Goal: Task Accomplishment & Management: Complete application form

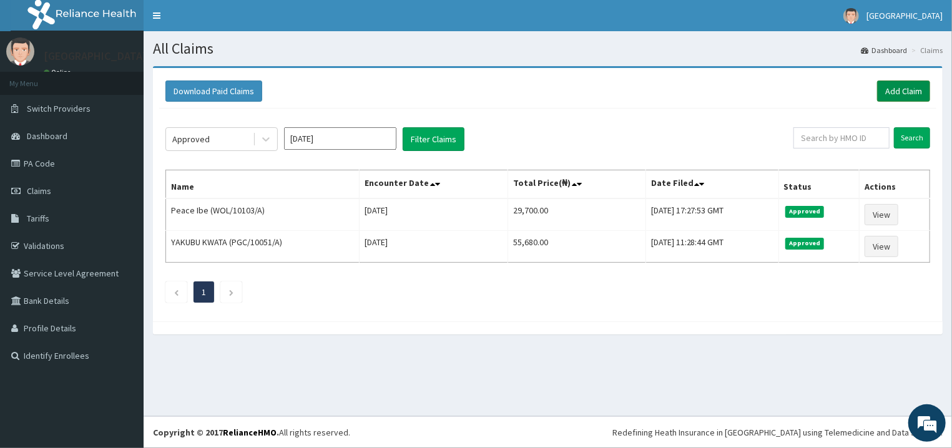
click at [896, 94] on link "Add Claim" at bounding box center [903, 91] width 53 height 21
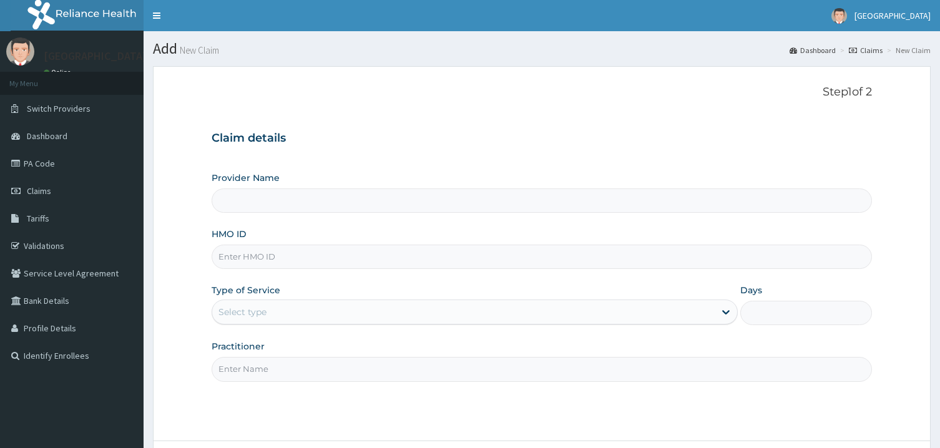
click at [386, 253] on input "HMO ID" at bounding box center [542, 257] width 660 height 24
type input "[GEOGRAPHIC_DATA]"
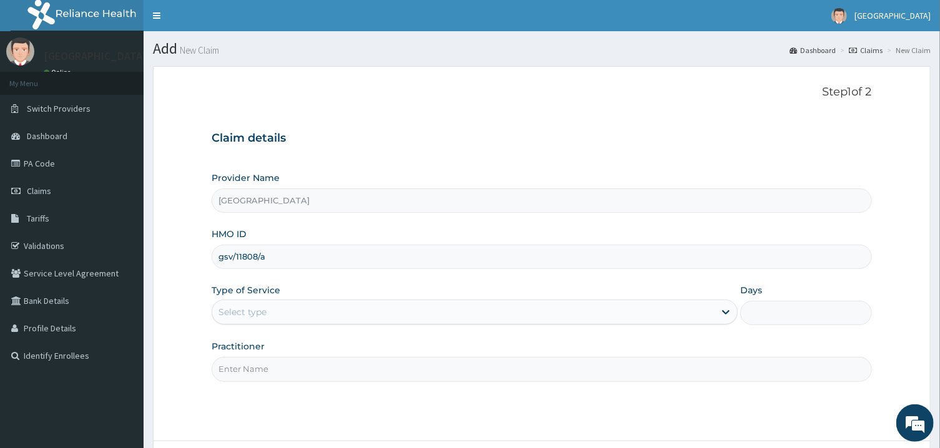
type input "gsv/11808/a"
click at [350, 311] on div "Select type" at bounding box center [463, 312] width 502 height 20
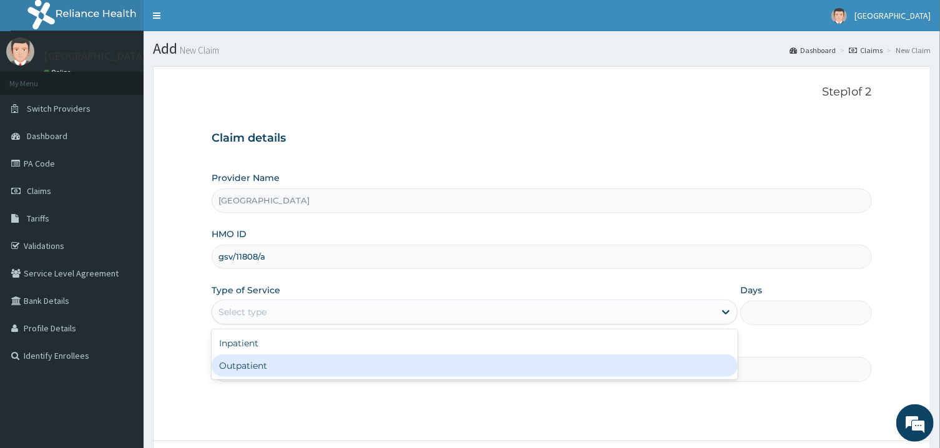
click at [328, 358] on div "Outpatient" at bounding box center [475, 366] width 526 height 22
type input "1"
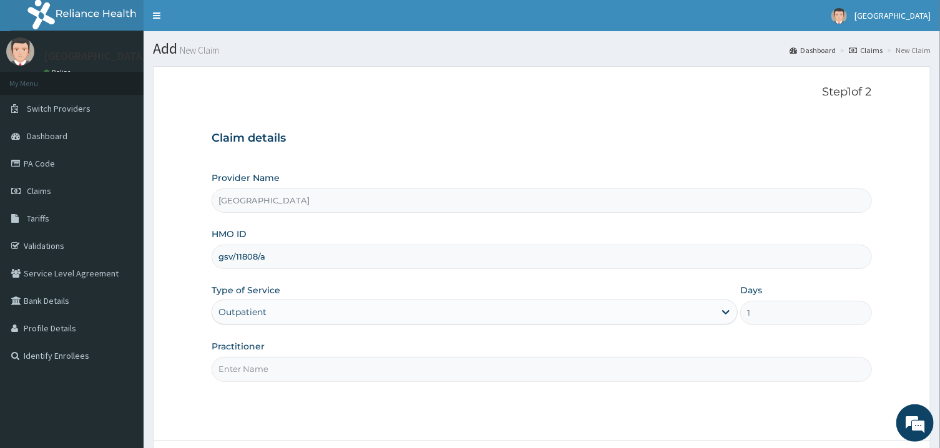
click at [330, 372] on input "Practitioner" at bounding box center [542, 369] width 660 height 24
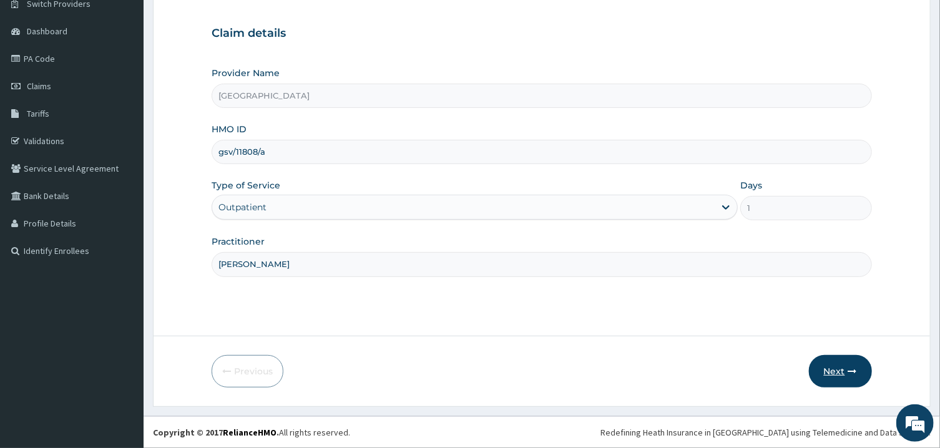
type input "[PERSON_NAME]"
click at [854, 375] on icon "button" at bounding box center [852, 371] width 9 height 9
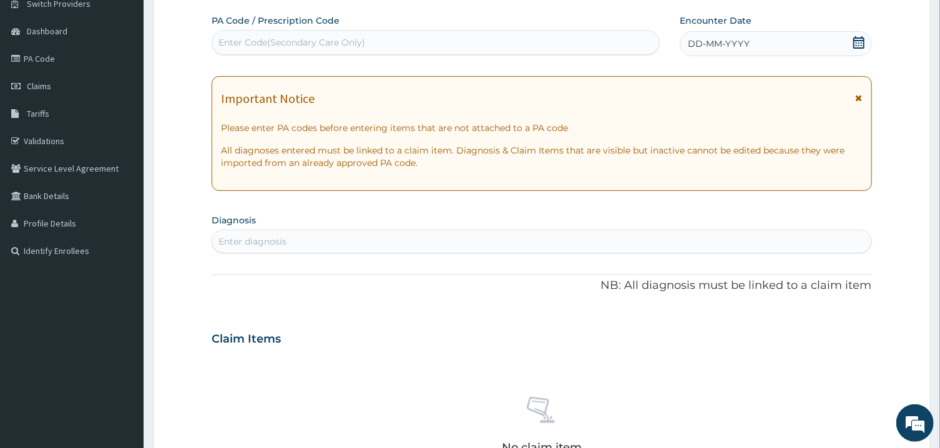
click at [861, 40] on icon at bounding box center [858, 42] width 11 height 12
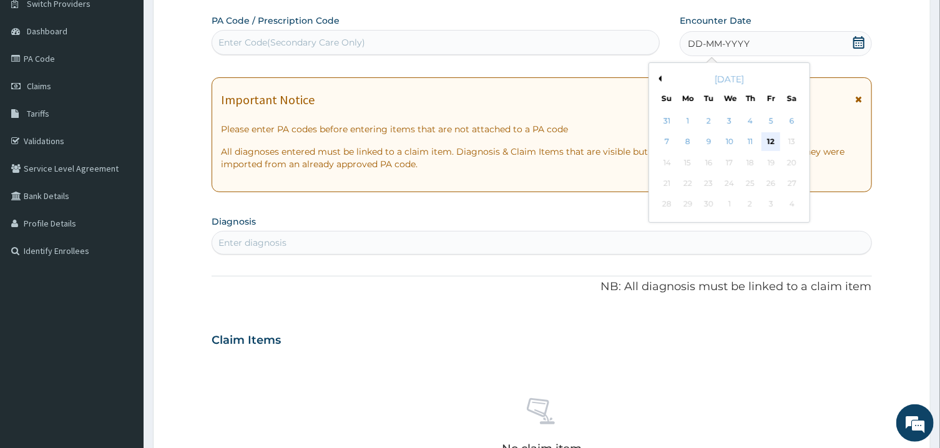
click at [764, 143] on div "12" at bounding box center [771, 142] width 19 height 19
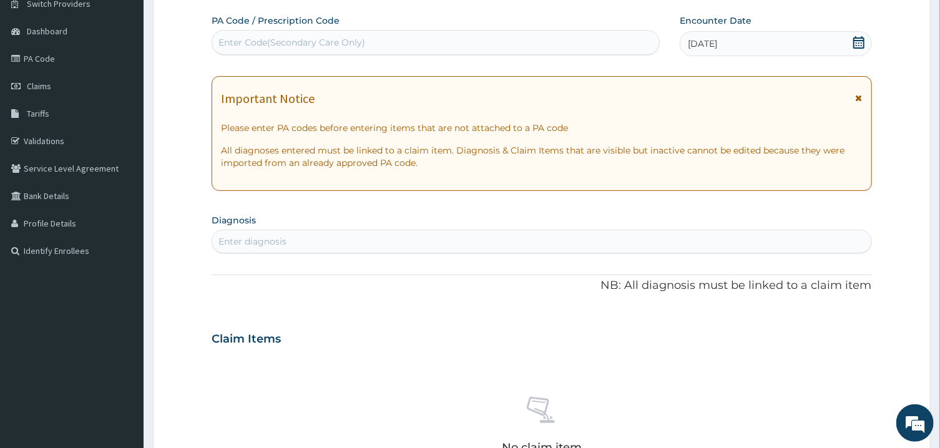
click at [379, 239] on div "Enter diagnosis" at bounding box center [541, 242] width 659 height 20
type input "MALAR"
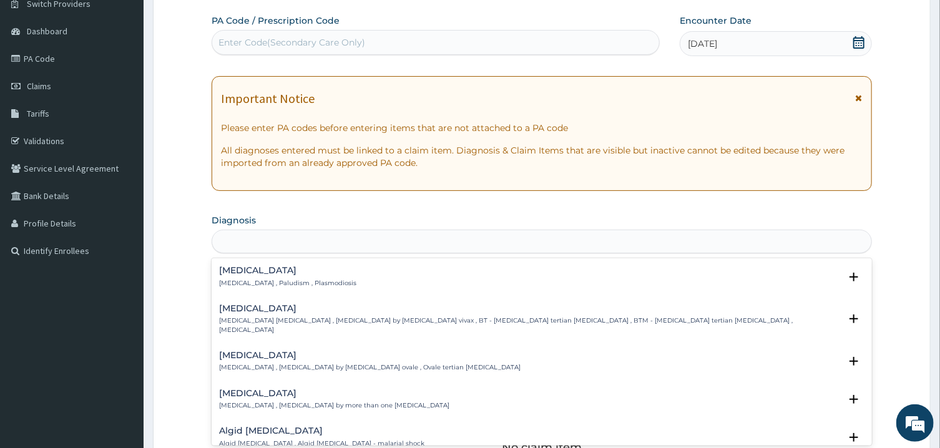
click at [379, 239] on div "MALAR" at bounding box center [541, 242] width 659 height 20
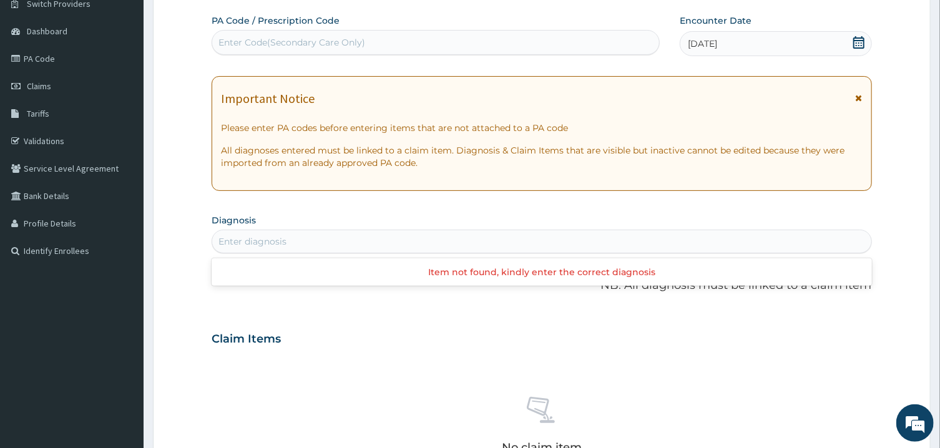
click at [252, 237] on div "Enter diagnosis" at bounding box center [252, 241] width 68 height 12
type input "MALARI"
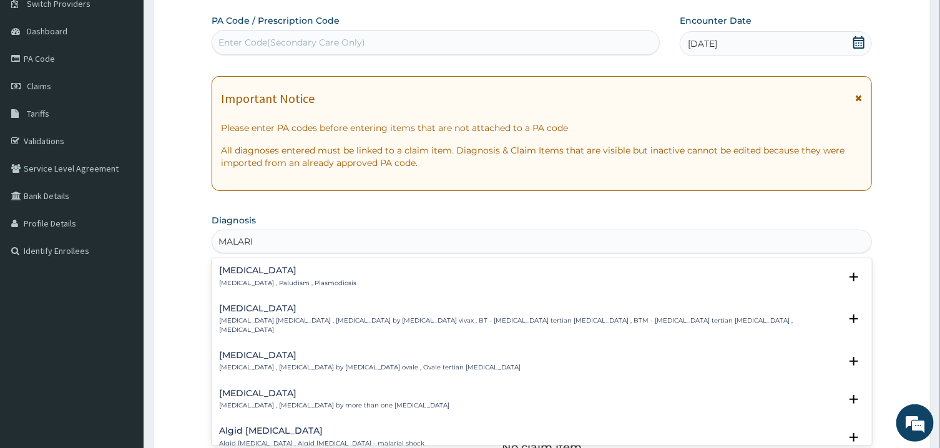
click at [233, 268] on h4 "Malaria" at bounding box center [287, 270] width 137 height 9
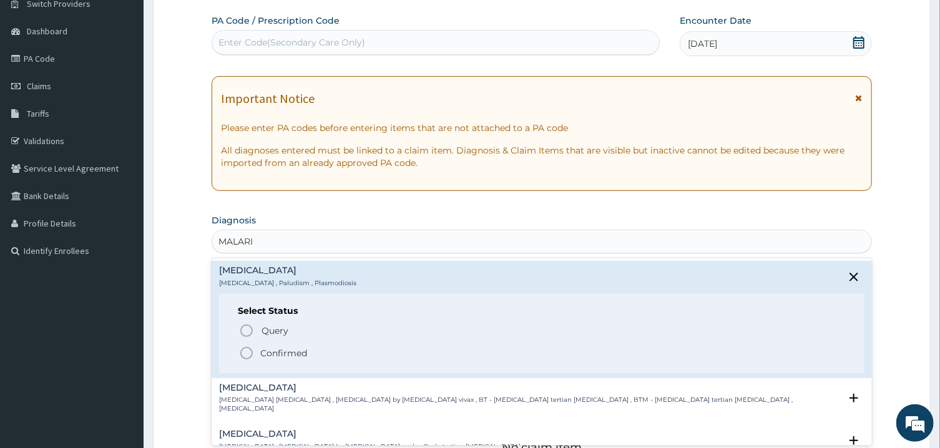
click at [246, 353] on icon "status option filled" at bounding box center [246, 353] width 15 height 15
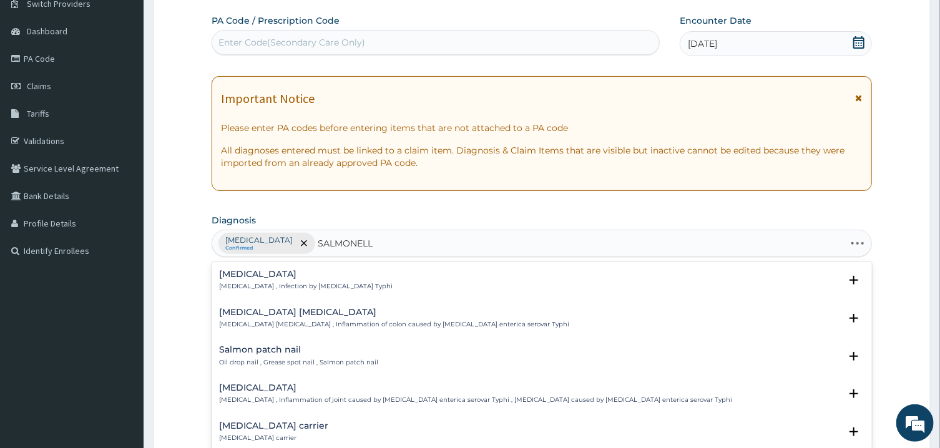
type input "SALMONELLO"
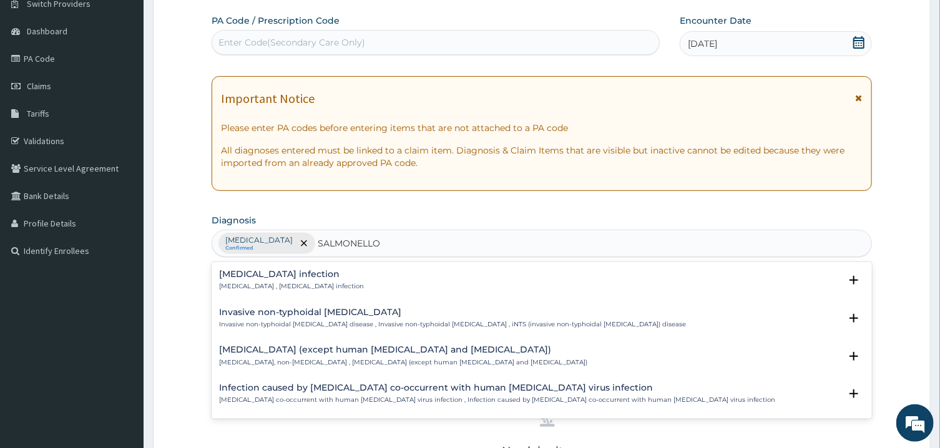
click at [263, 267] on div "Salmonella infection Salmonellosis , Salmonella infection Select Status Query Q…" at bounding box center [542, 284] width 660 height 38
click at [269, 278] on h4 "Salmonella infection" at bounding box center [291, 274] width 145 height 9
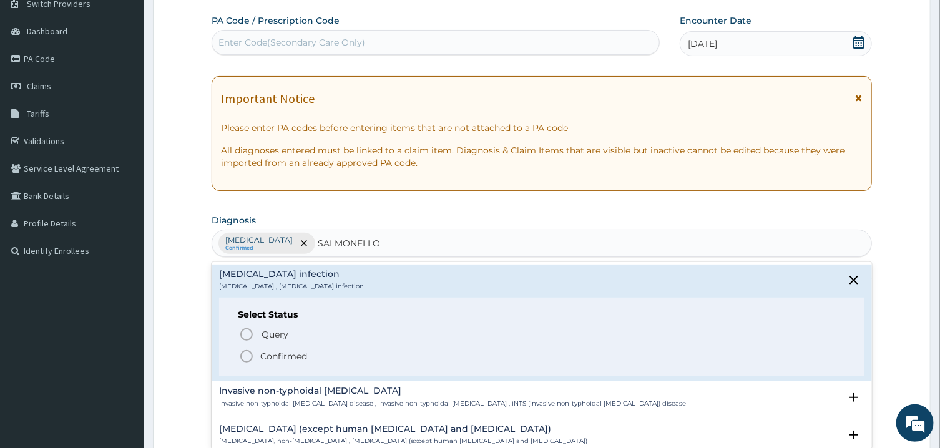
click at [249, 353] on icon "status option filled" at bounding box center [246, 356] width 15 height 15
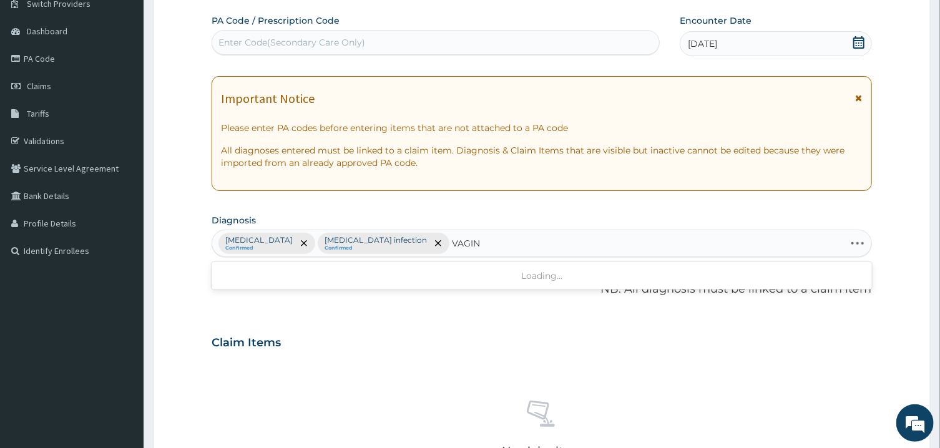
type input "VAGINI"
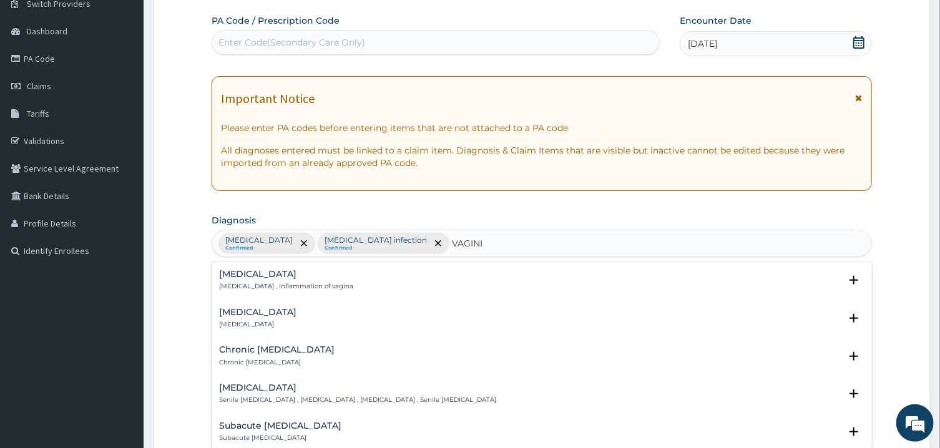
click at [242, 276] on h4 "Vaginitis" at bounding box center [286, 274] width 134 height 9
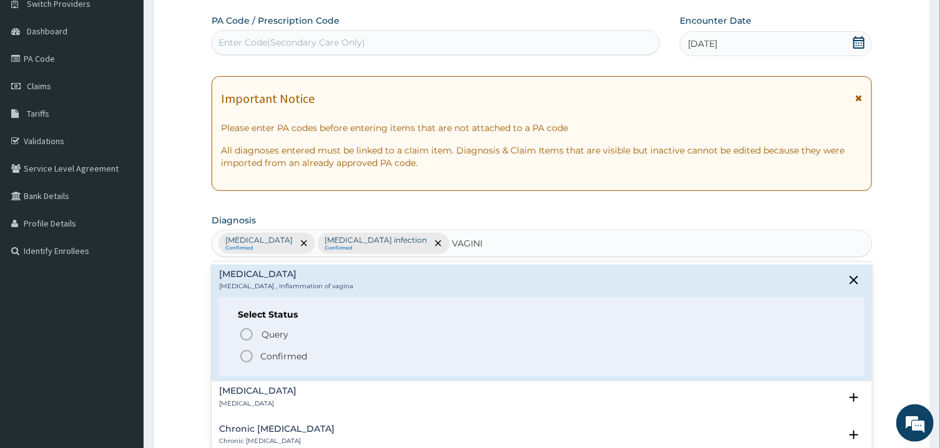
click at [244, 355] on icon "status option filled" at bounding box center [246, 356] width 15 height 15
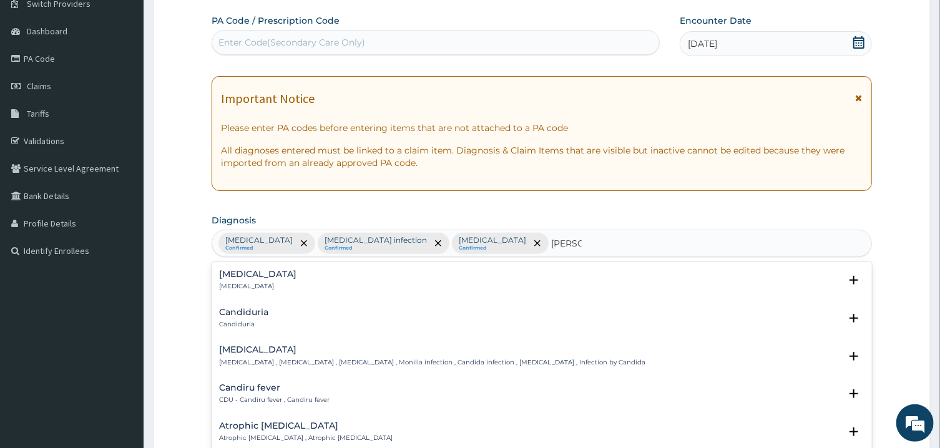
type input "CANDID"
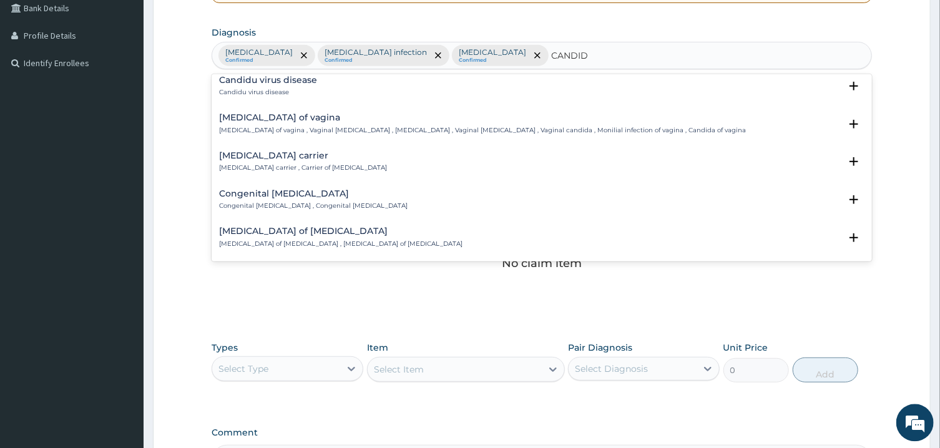
scroll to position [1501, 0]
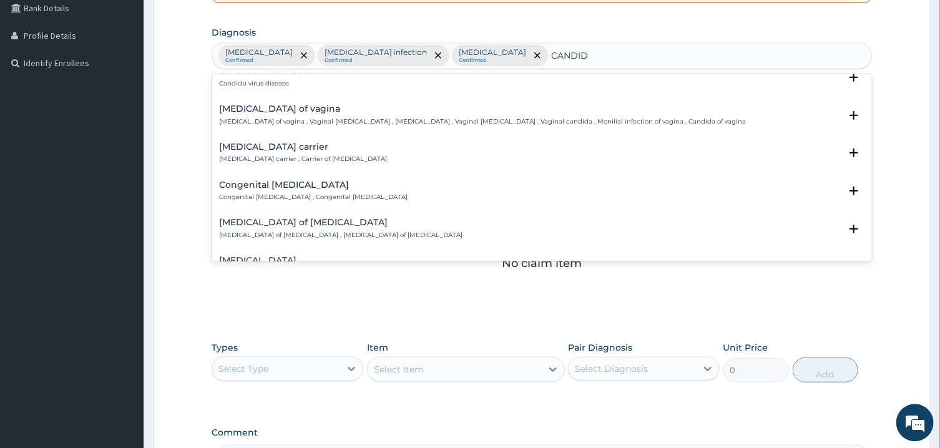
click at [260, 111] on h4 "Candidiasis of vagina" at bounding box center [482, 108] width 527 height 9
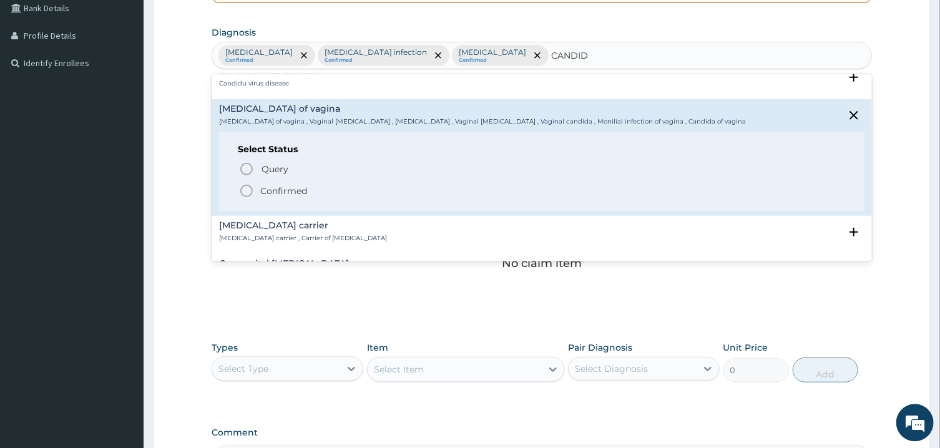
click at [246, 190] on icon "status option filled" at bounding box center [246, 191] width 15 height 15
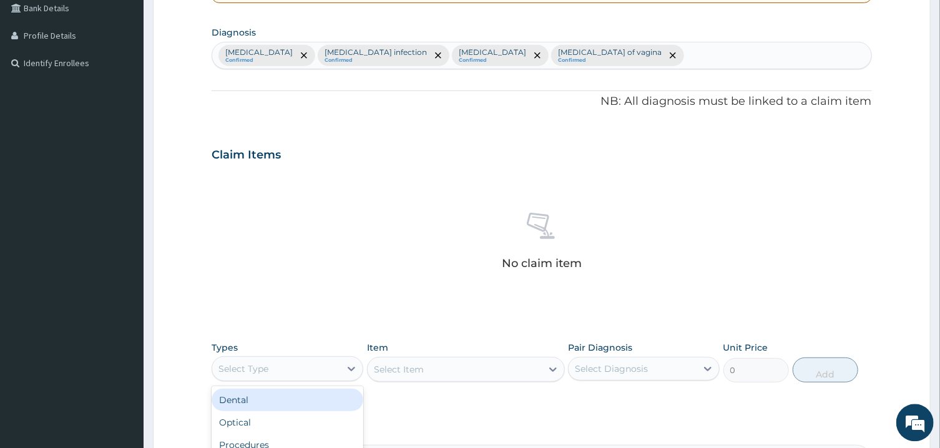
click at [303, 370] on div "Select Type" at bounding box center [276, 369] width 128 height 20
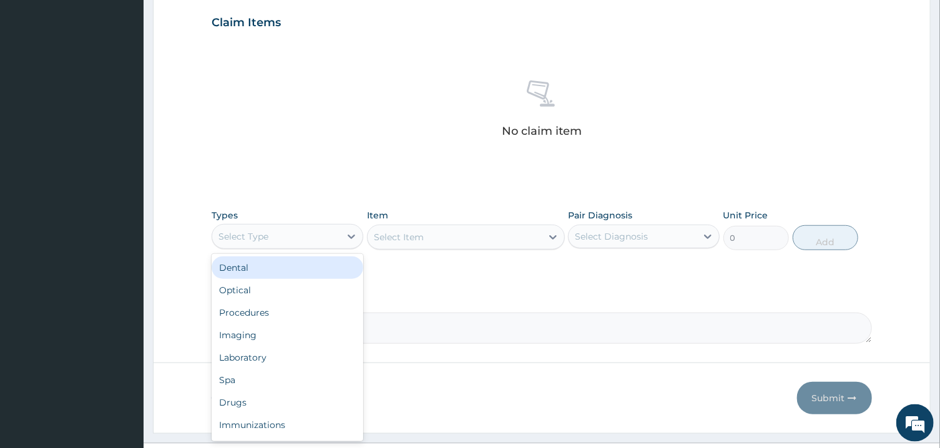
scroll to position [452, 0]
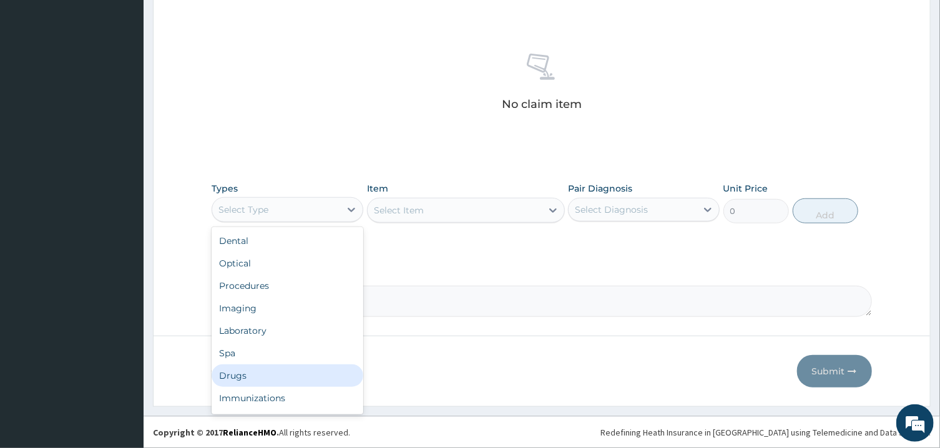
click at [261, 368] on div "Drugs" at bounding box center [288, 376] width 152 height 22
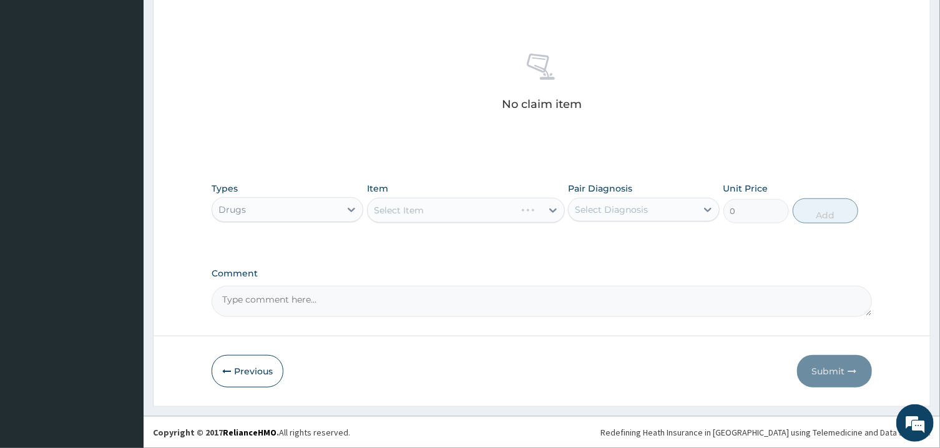
click at [632, 205] on div "Select Diagnosis" at bounding box center [611, 209] width 73 height 12
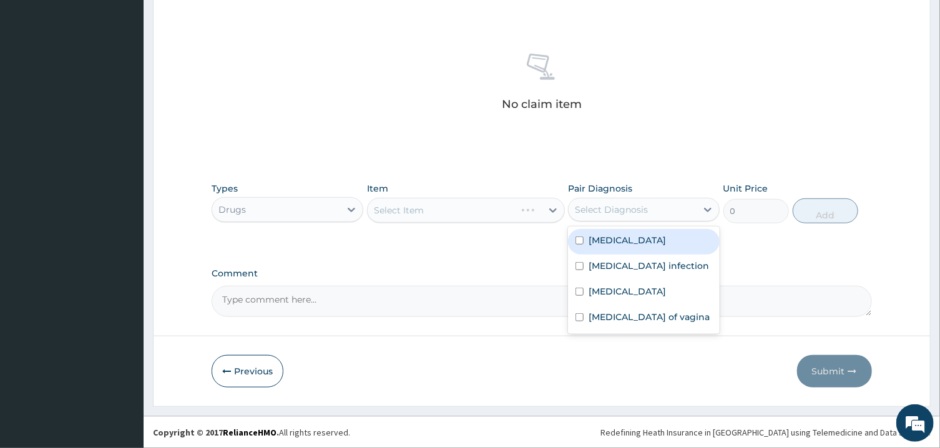
click at [645, 247] on div "Malaria" at bounding box center [644, 242] width 152 height 26
checkbox input "true"
click at [519, 216] on div "Select Item" at bounding box center [466, 210] width 198 height 25
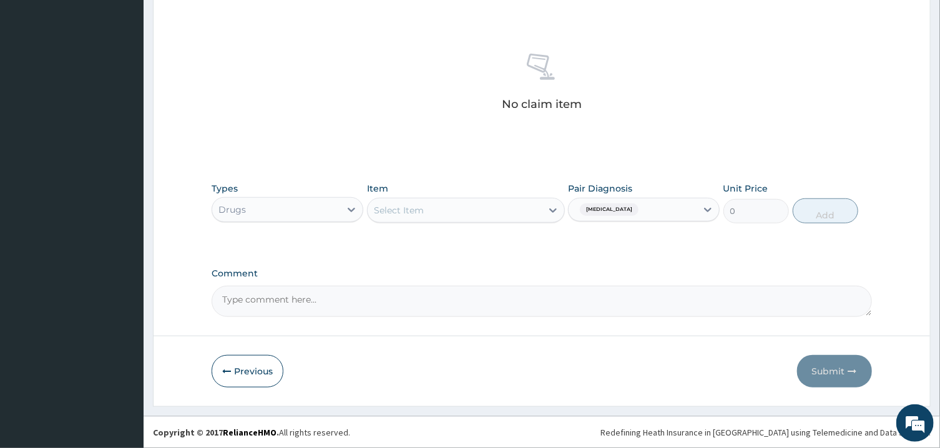
click at [519, 216] on div "Select Item" at bounding box center [455, 210] width 174 height 20
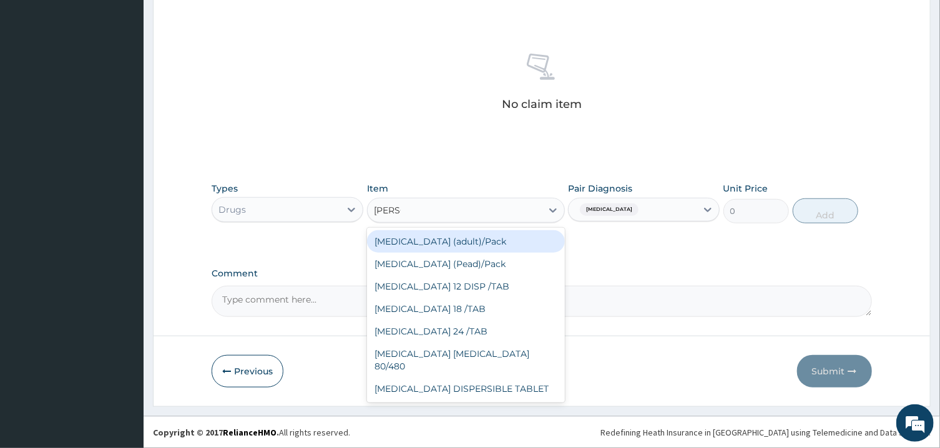
type input "COART"
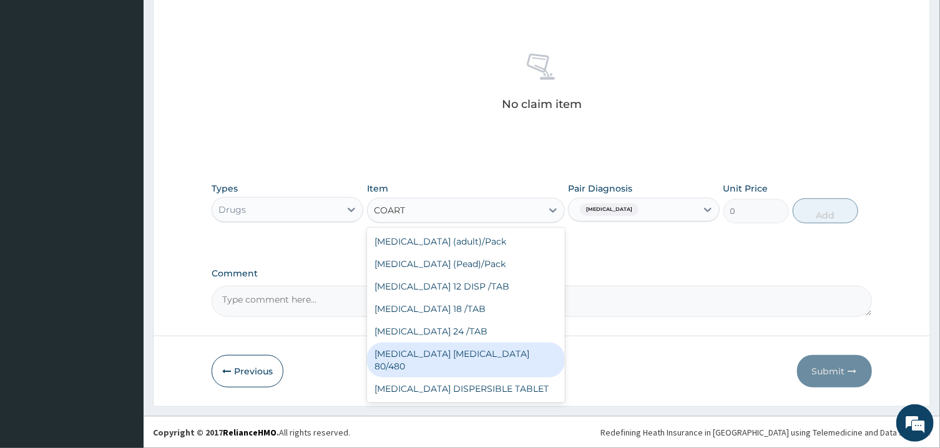
click at [506, 355] on div "COARTEM D TAB 80/480" at bounding box center [466, 360] width 198 height 35
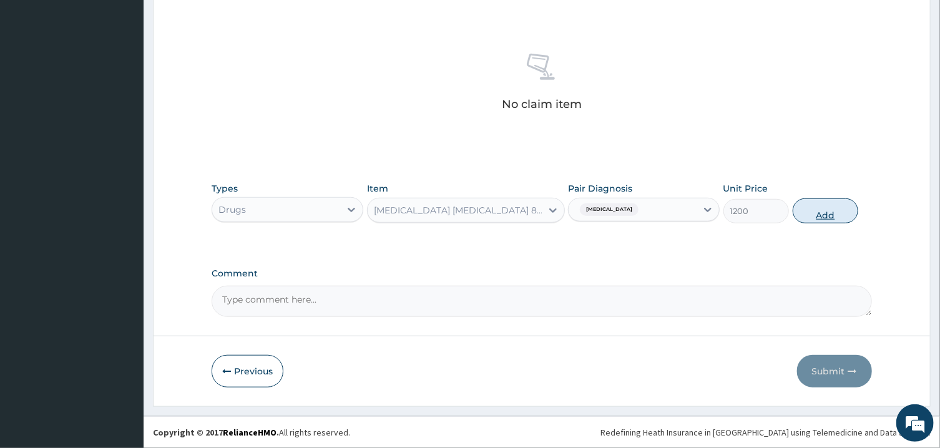
click at [811, 222] on button "Add" at bounding box center [826, 210] width 66 height 25
type input "0"
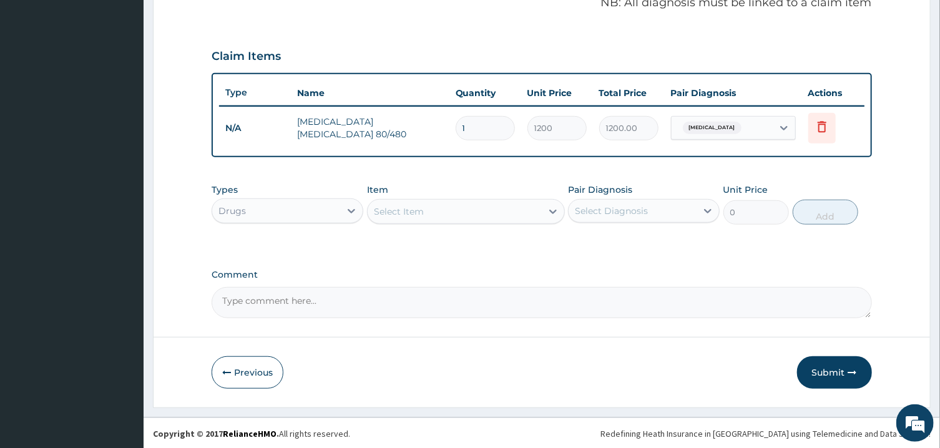
click at [512, 210] on div "Select Item" at bounding box center [455, 212] width 174 height 20
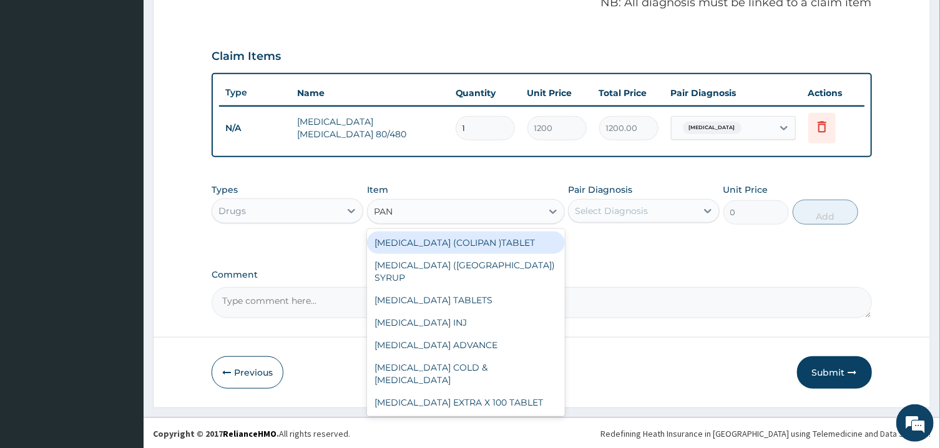
type input "PANA"
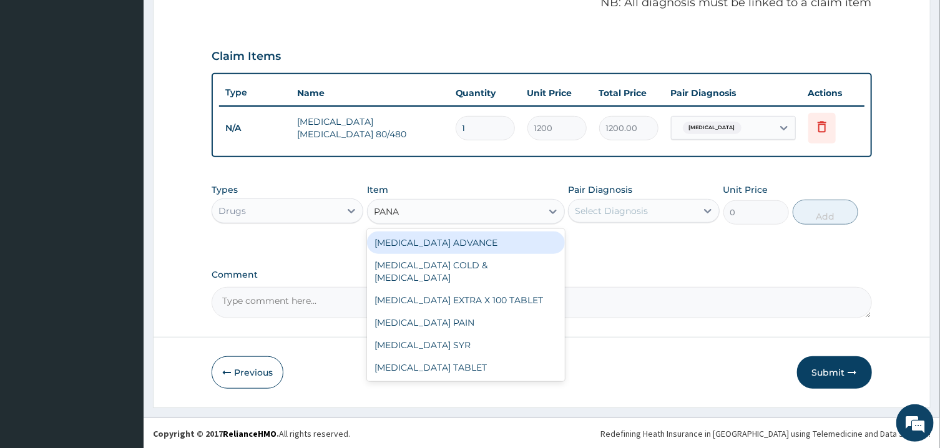
click at [521, 238] on div "PANADOL ADVANCE" at bounding box center [466, 243] width 198 height 22
type input "90"
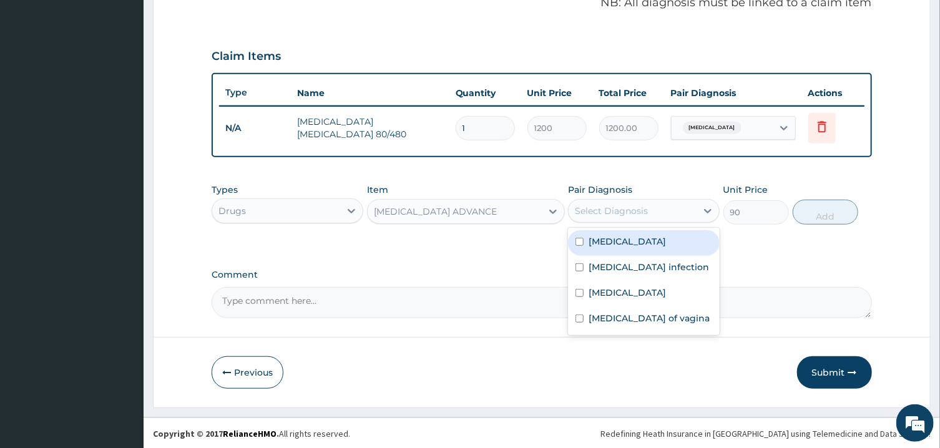
click at [639, 208] on div "Select Diagnosis" at bounding box center [611, 211] width 73 height 12
click at [649, 238] on div "Malaria" at bounding box center [644, 243] width 152 height 26
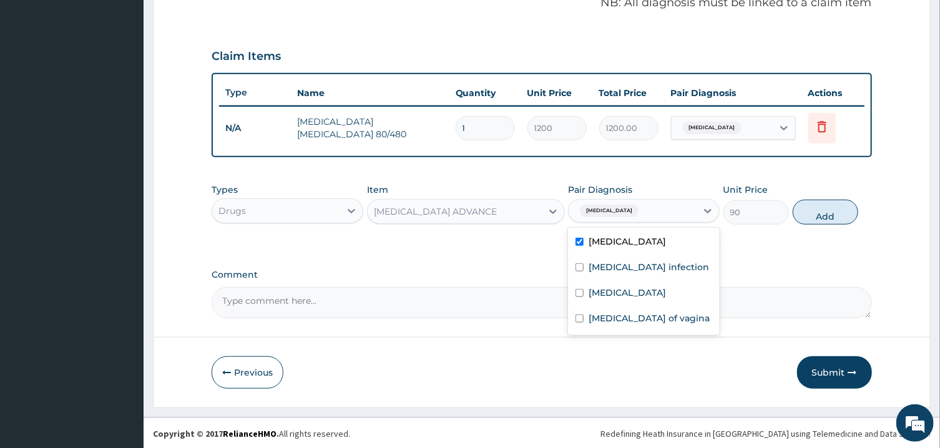
checkbox input "true"
click at [668, 265] on label "Salmonella infection" at bounding box center [649, 267] width 120 height 12
checkbox input "true"
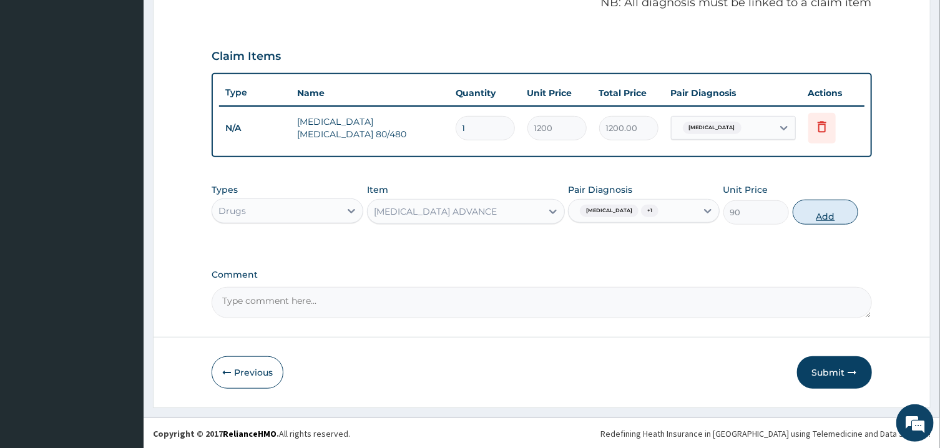
click at [824, 205] on button "Add" at bounding box center [826, 212] width 66 height 25
type input "0"
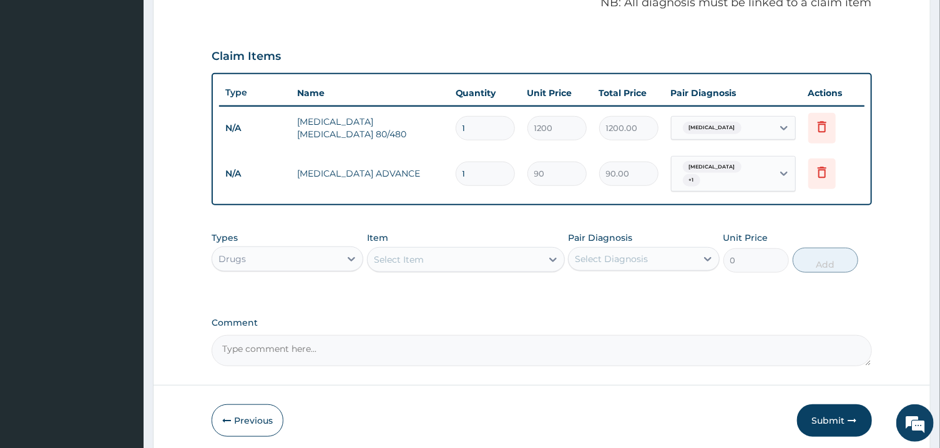
click at [423, 265] on div "Item Select Item" at bounding box center [466, 252] width 198 height 41
click at [431, 260] on div "Select Item" at bounding box center [455, 260] width 174 height 20
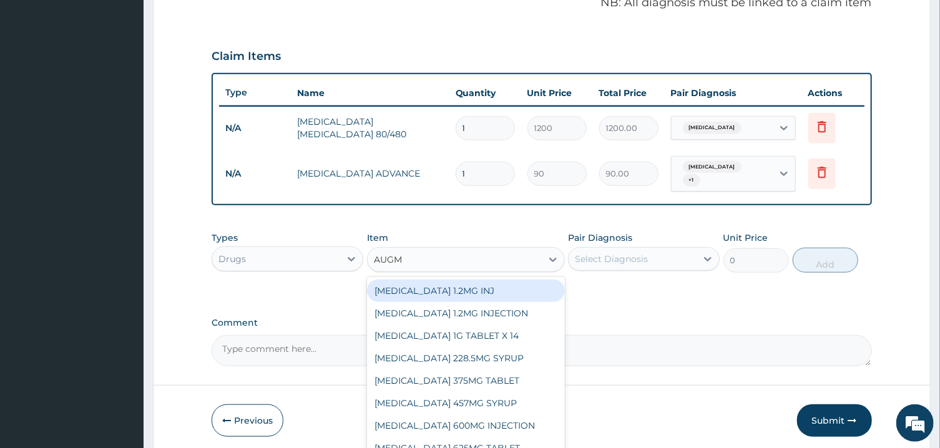
type input "AUG"
click at [448, 290] on div "AUGLOCEF 625MG" at bounding box center [466, 291] width 198 height 22
type input "900"
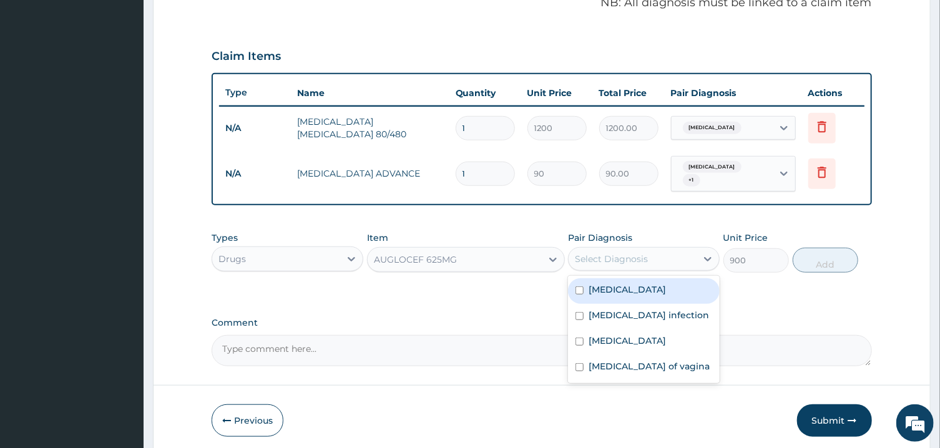
click at [690, 249] on div "Select Diagnosis" at bounding box center [633, 259] width 128 height 20
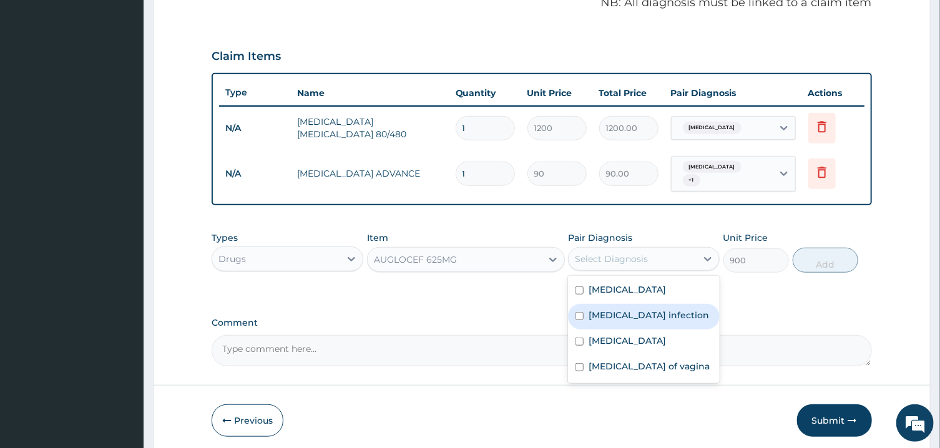
click at [671, 311] on label "Salmonella infection" at bounding box center [649, 315] width 120 height 12
checkbox input "true"
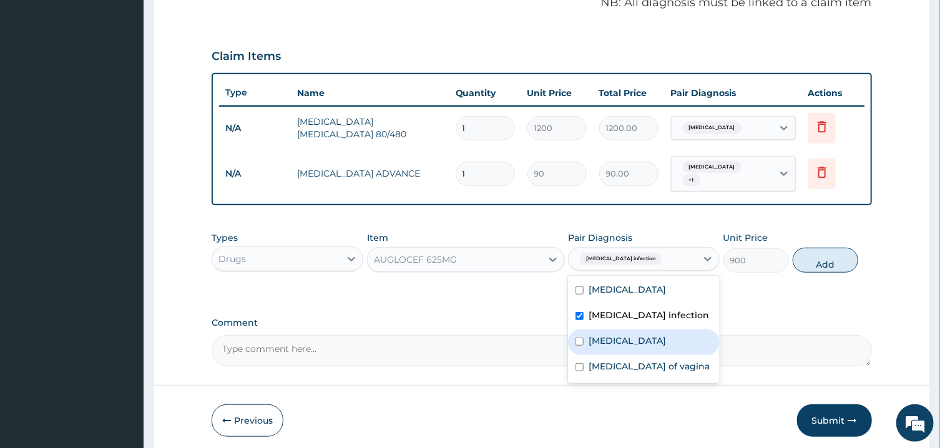
click at [670, 331] on div "Vaginitis" at bounding box center [644, 343] width 152 height 26
checkbox input "true"
click at [811, 251] on button "Add" at bounding box center [826, 260] width 66 height 25
type input "0"
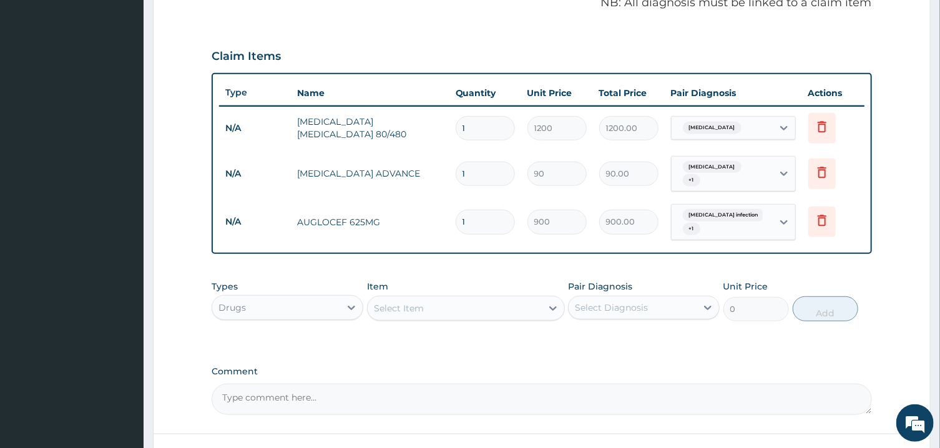
click at [440, 300] on div "Select Item" at bounding box center [455, 308] width 174 height 20
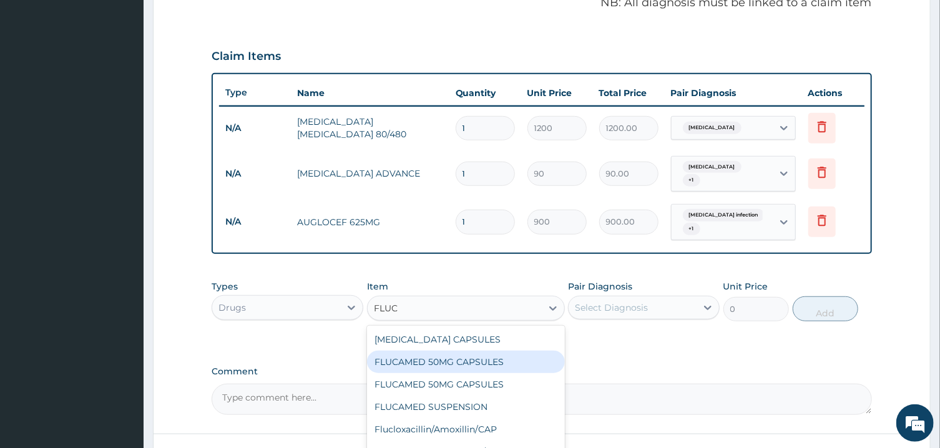
type input "FLUCO"
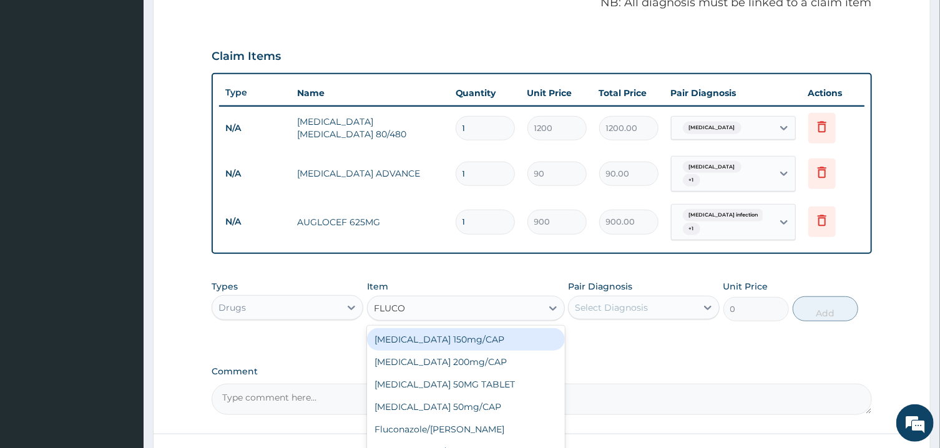
click at [466, 338] on div "Fluconazole 150mg/CAP" at bounding box center [466, 339] width 198 height 22
type input "300"
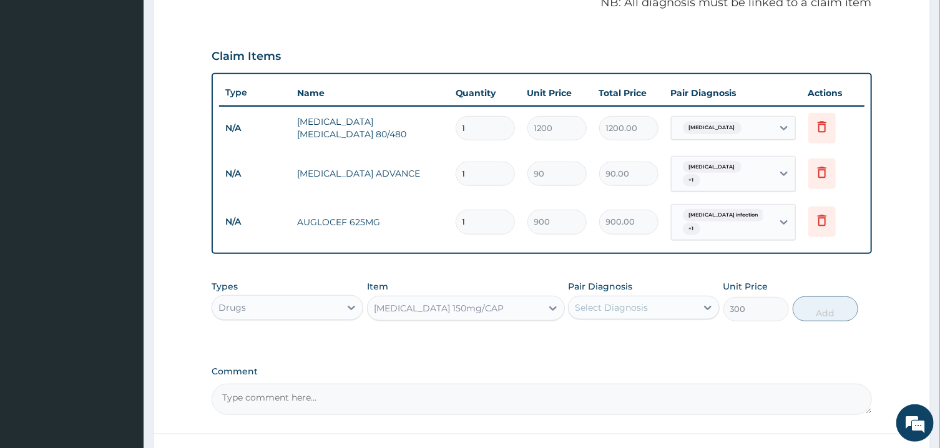
click at [631, 301] on div "Select Diagnosis" at bounding box center [611, 307] width 73 height 12
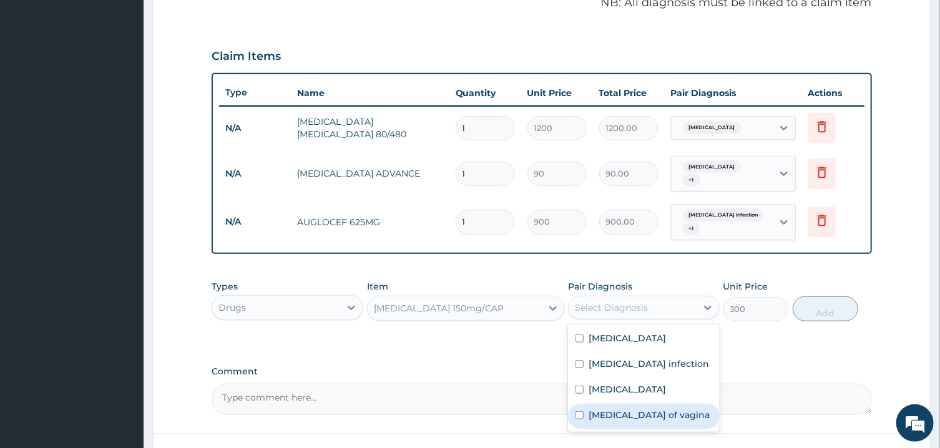
click at [645, 409] on label "Candidiasis of vagina" at bounding box center [649, 415] width 121 height 12
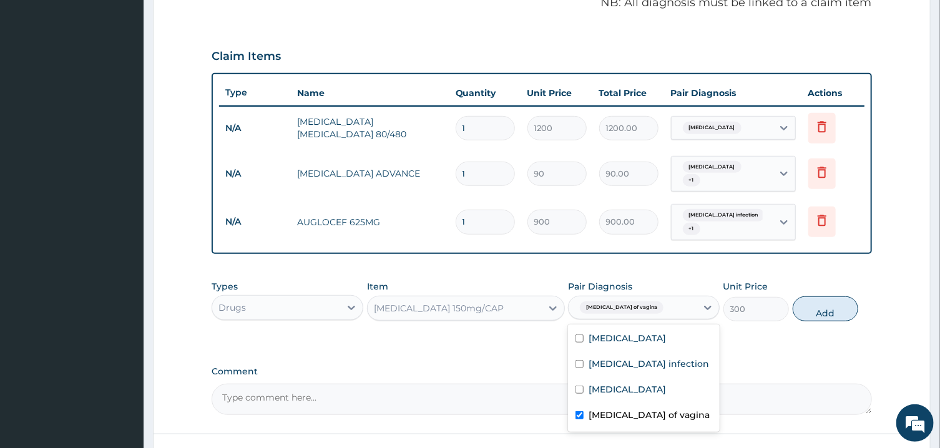
checkbox input "true"
click at [644, 379] on div "Vaginitis" at bounding box center [644, 391] width 152 height 26
checkbox input "true"
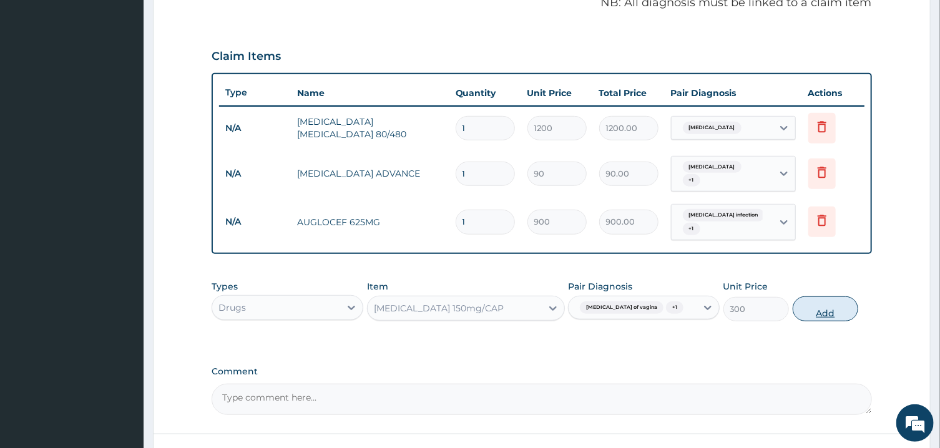
click at [836, 296] on button "Add" at bounding box center [826, 308] width 66 height 25
type input "0"
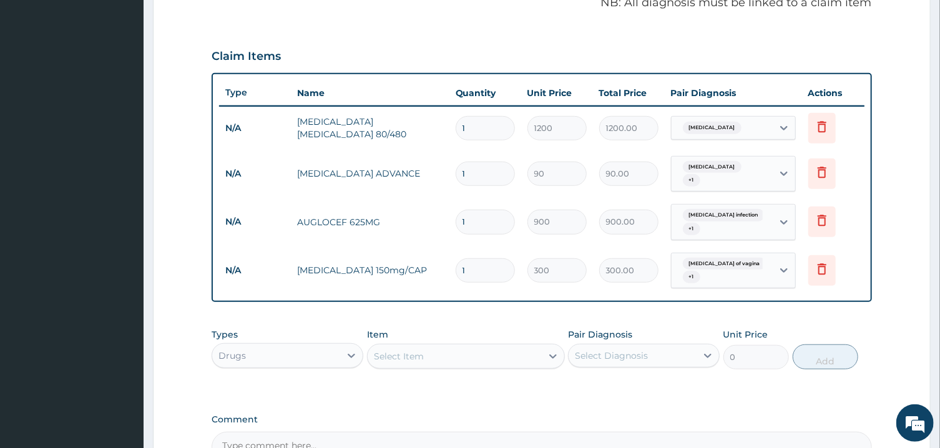
click at [504, 348] on div "Select Item" at bounding box center [455, 356] width 174 height 20
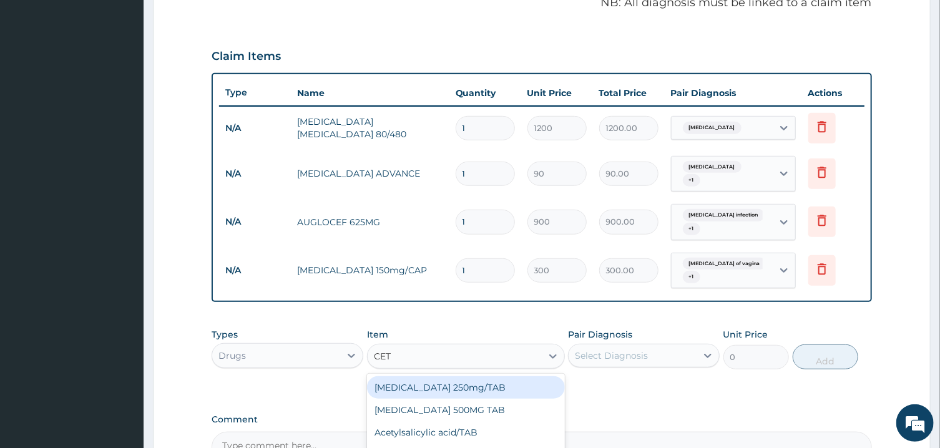
type input "CETR"
click at [506, 381] on div "Cetrizine 10mg/TAB" at bounding box center [466, 387] width 198 height 22
type input "300"
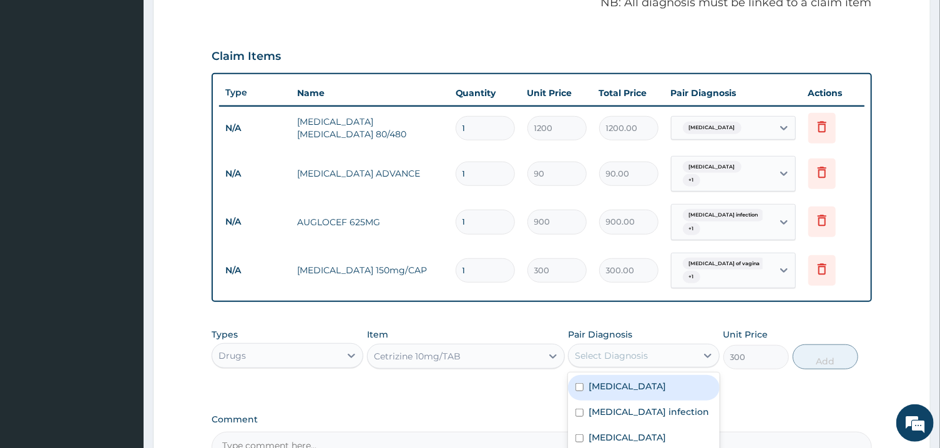
click at [632, 351] on div "Select Diagnosis" at bounding box center [611, 356] width 73 height 12
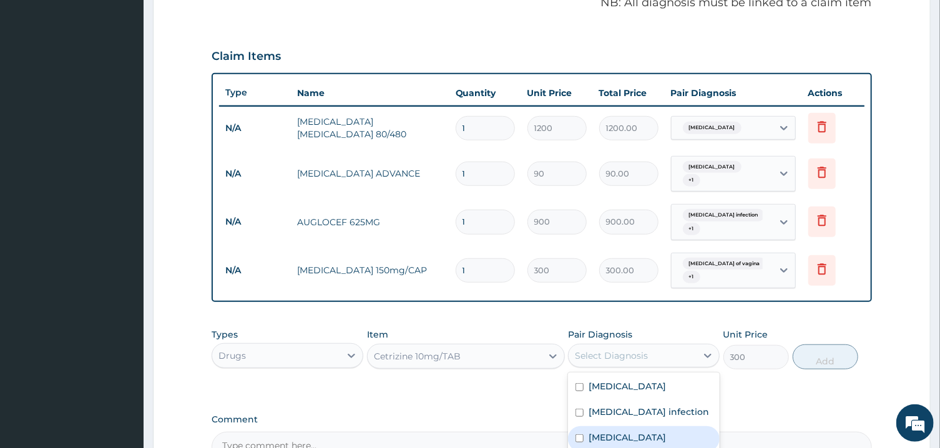
click at [662, 426] on div "Vaginitis" at bounding box center [644, 439] width 152 height 26
checkbox input "true"
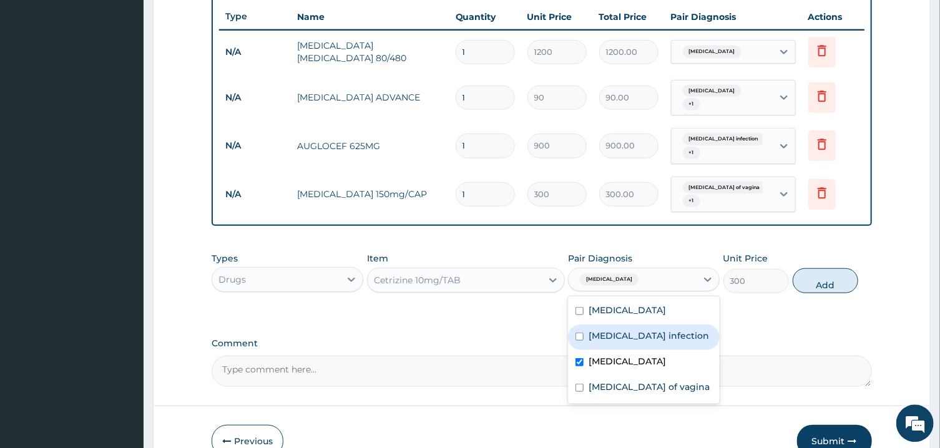
scroll to position [469, 0]
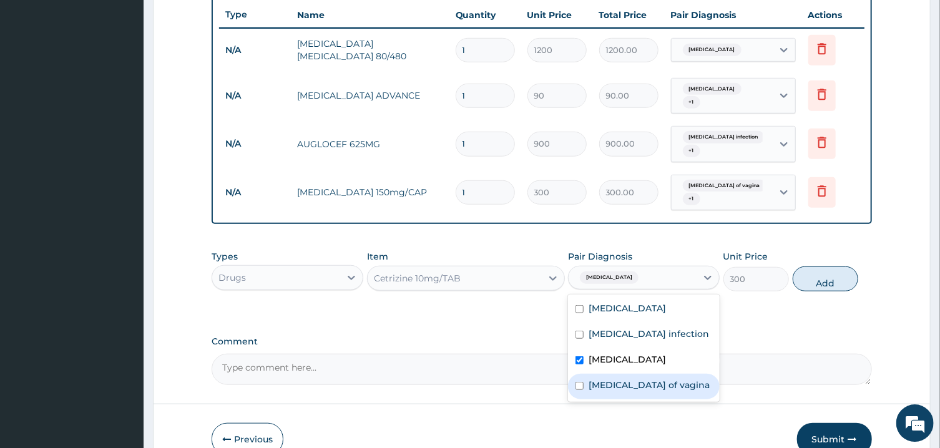
click at [672, 380] on label "Candidiasis of vagina" at bounding box center [649, 385] width 121 height 12
checkbox input "true"
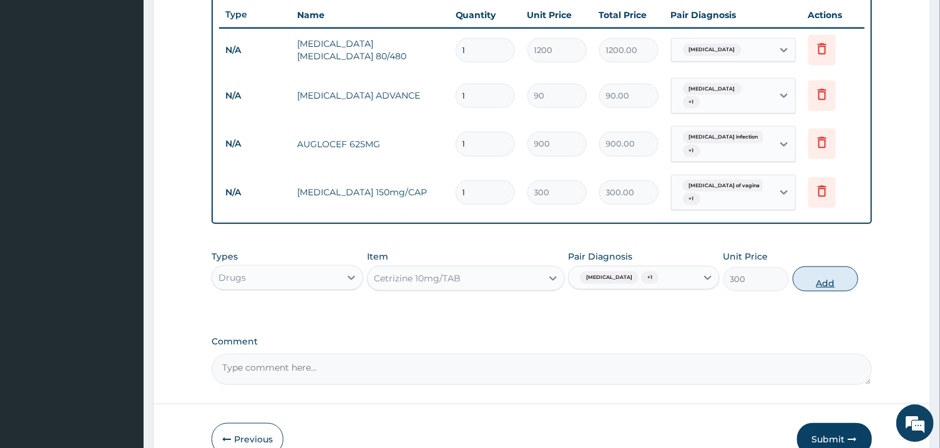
click at [836, 269] on button "Add" at bounding box center [826, 279] width 66 height 25
type input "0"
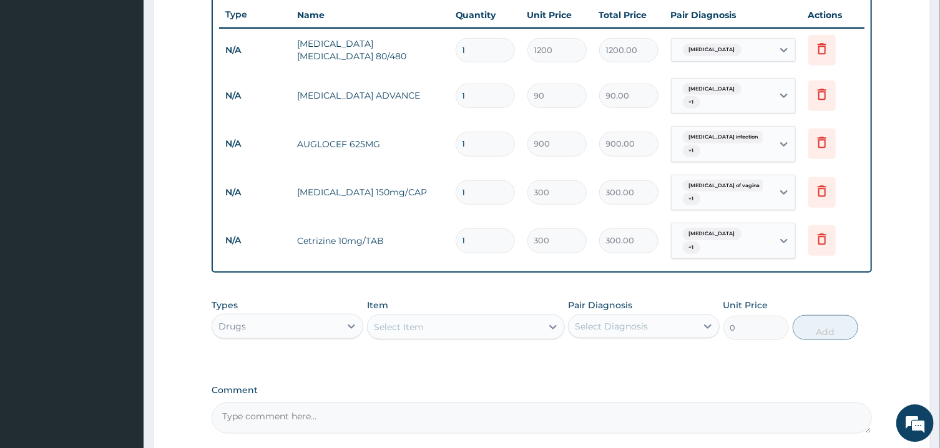
click at [516, 317] on div "Select Item" at bounding box center [455, 327] width 174 height 20
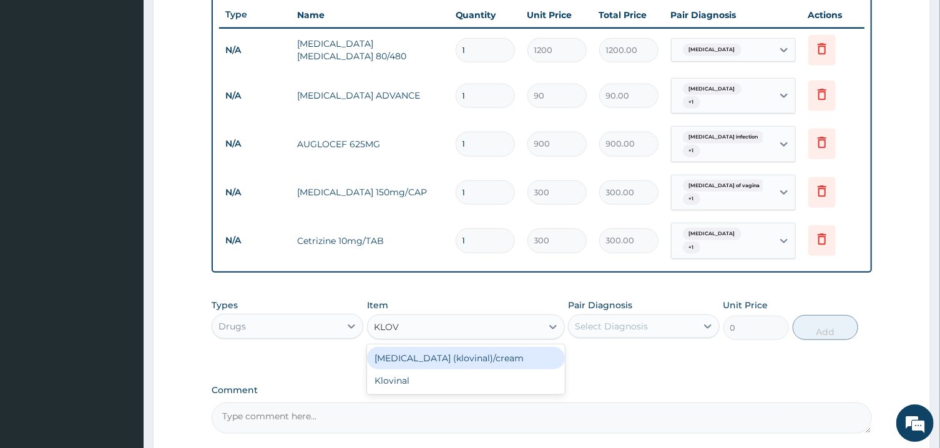
type input "KLOVI"
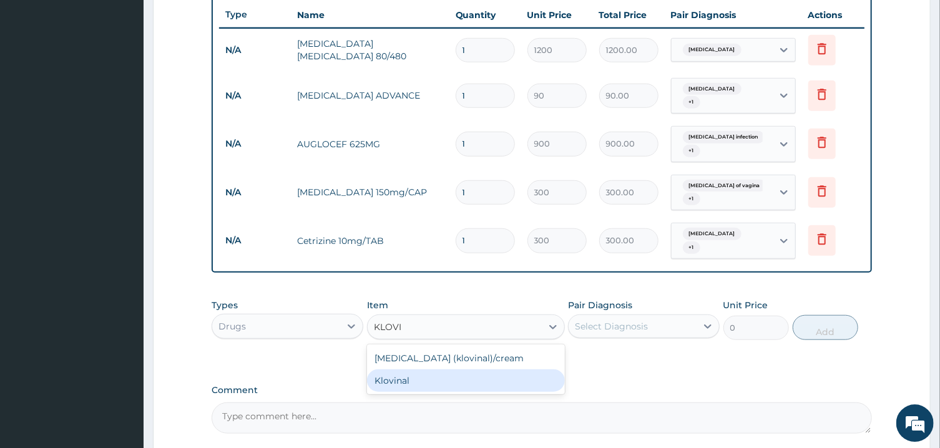
click at [497, 373] on div "Klovinal" at bounding box center [466, 381] width 198 height 22
type input "650"
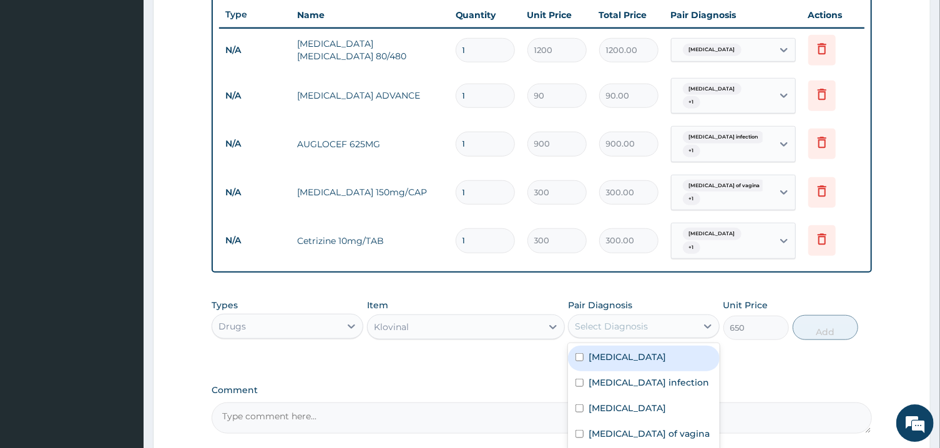
click at [655, 317] on div "Select Diagnosis" at bounding box center [633, 326] width 128 height 20
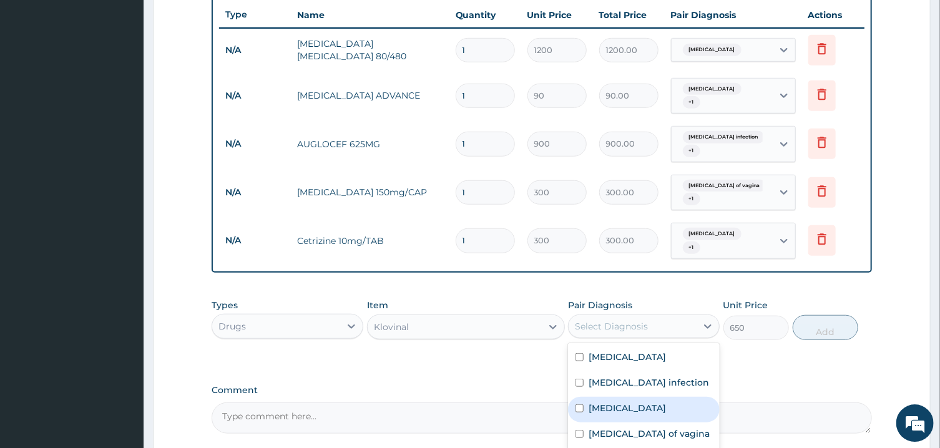
click at [652, 397] on div "Vaginitis" at bounding box center [644, 410] width 152 height 26
checkbox input "true"
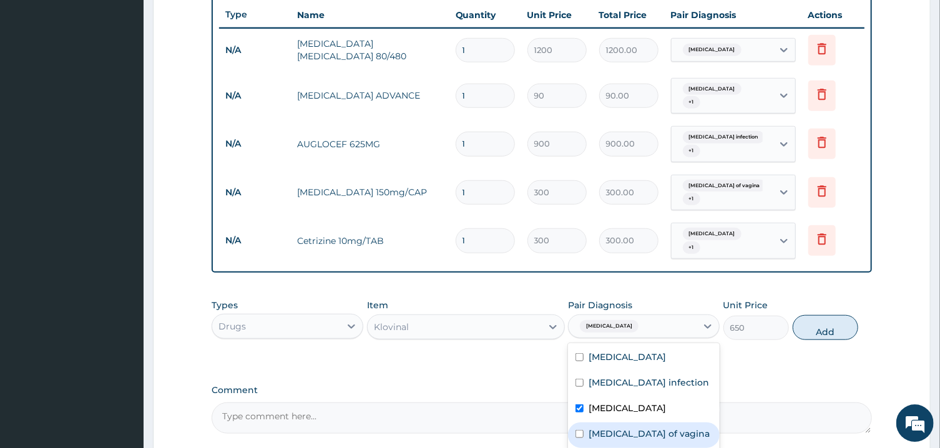
click at [669, 428] on label "Candidiasis of vagina" at bounding box center [649, 434] width 121 height 12
checkbox input "true"
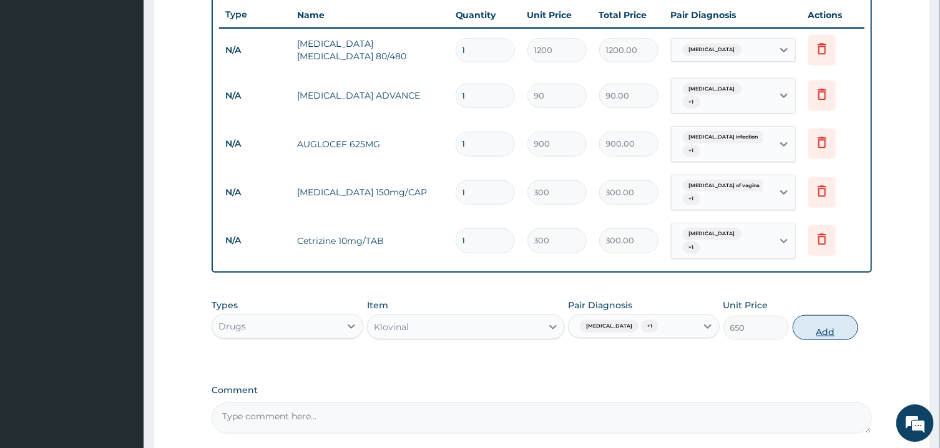
click at [823, 321] on button "Add" at bounding box center [826, 327] width 66 height 25
type input "0"
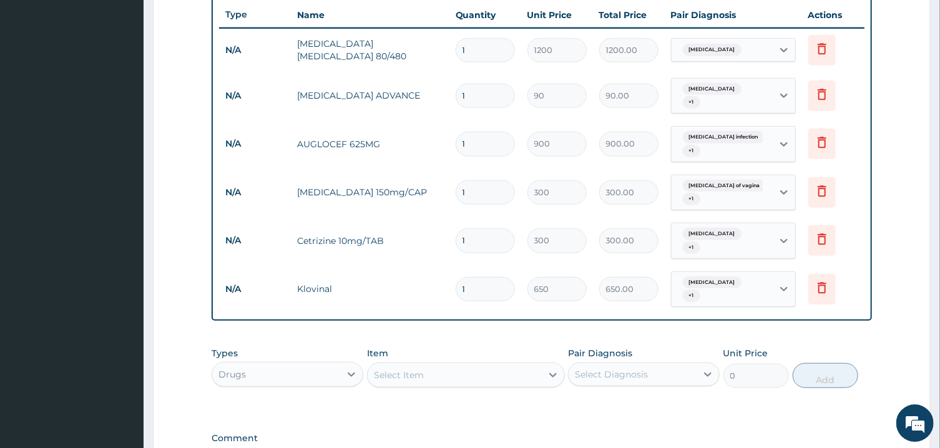
click at [433, 368] on div "Select Item" at bounding box center [455, 375] width 174 height 20
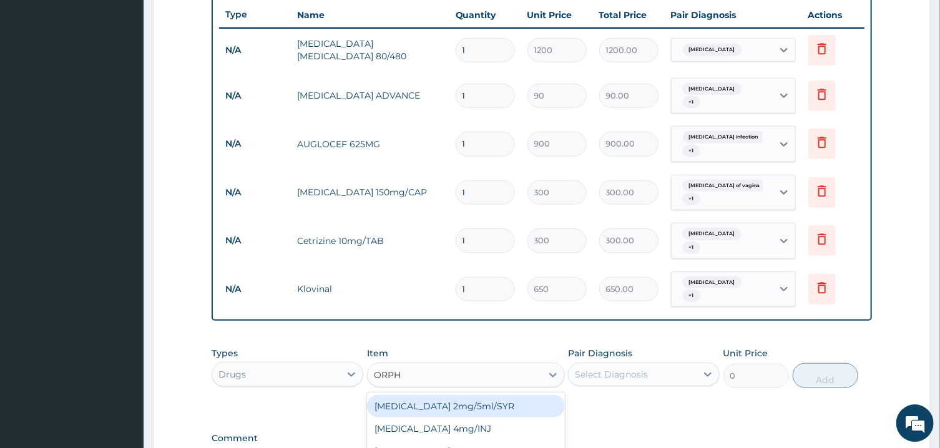
type input "ORPHE"
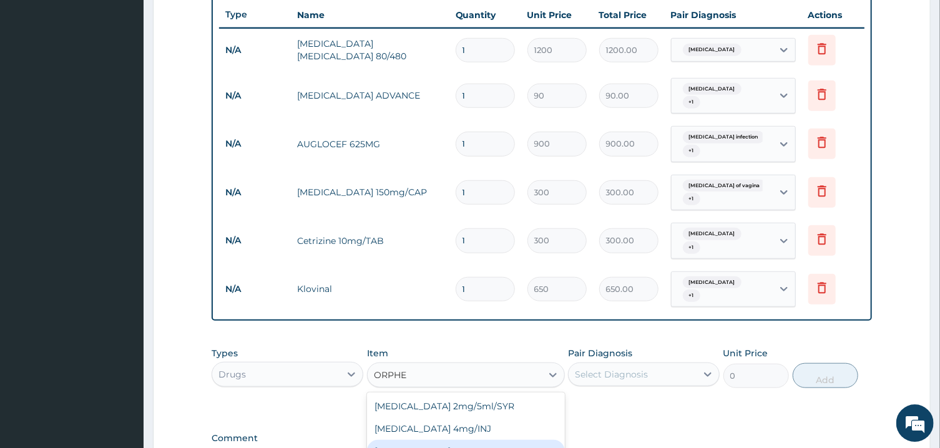
scroll to position [617, 0]
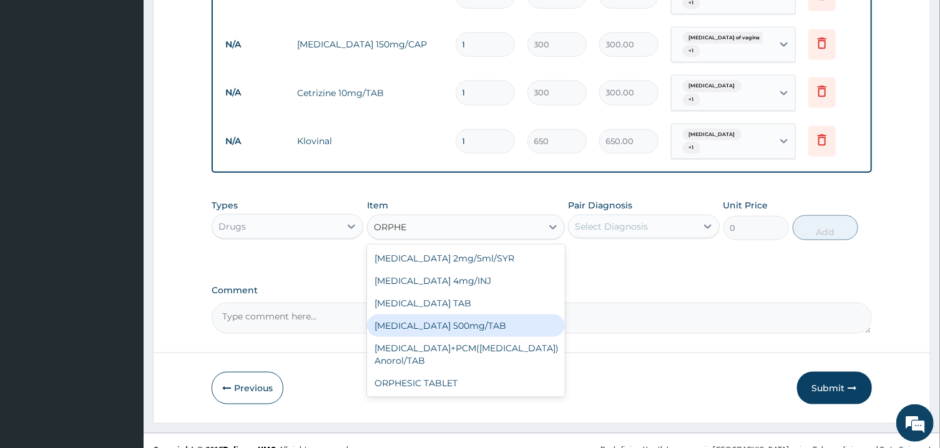
click at [512, 315] on div "ORPHENADRINE 500mg/TAB" at bounding box center [466, 326] width 198 height 22
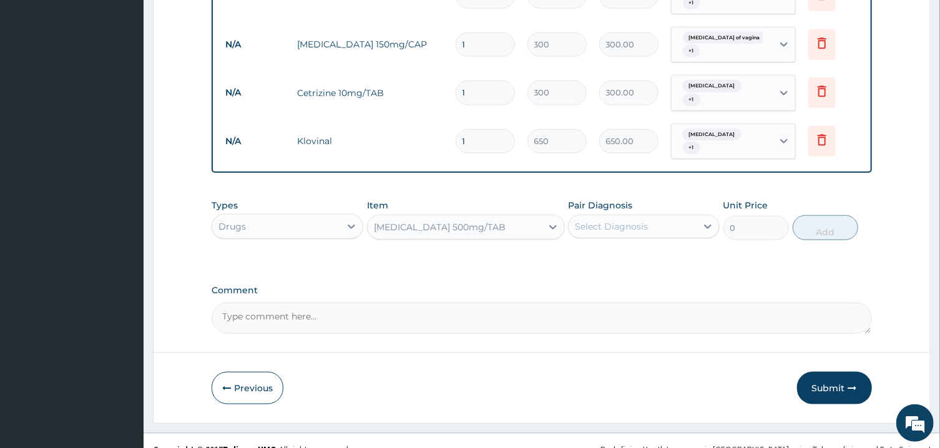
type input "80"
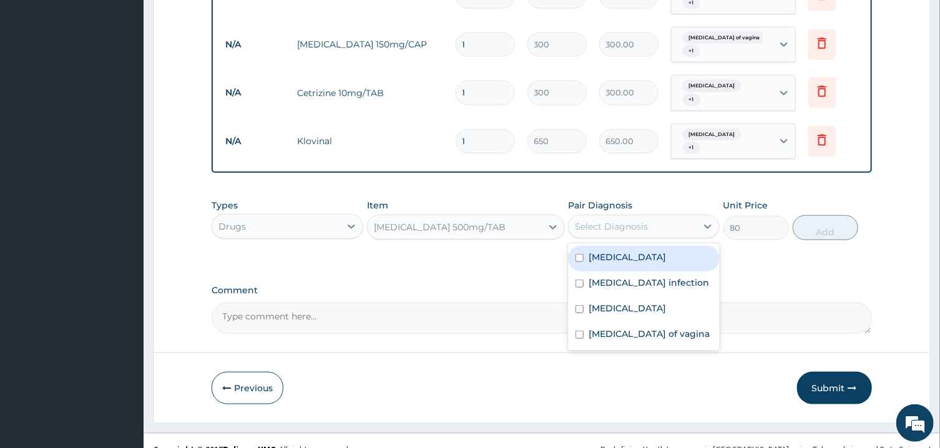
click at [683, 217] on div "Select Diagnosis" at bounding box center [633, 227] width 128 height 20
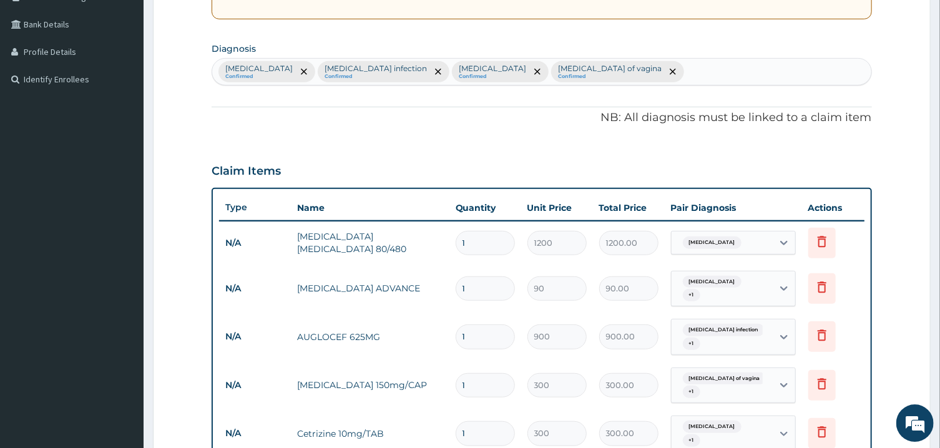
scroll to position [268, 0]
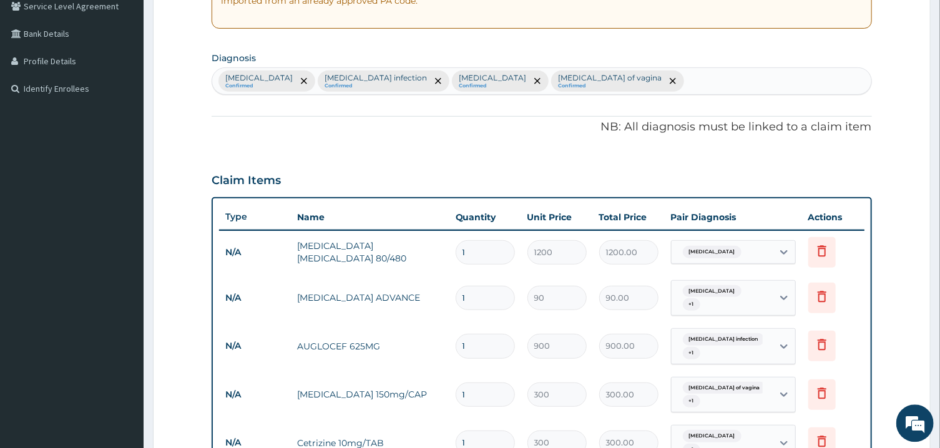
click at [735, 80] on div "Malaria Confirmed Salmonella infection Confirmed Vaginitis Confirmed Candidiasi…" at bounding box center [541, 80] width 659 height 26
type input "MYA"
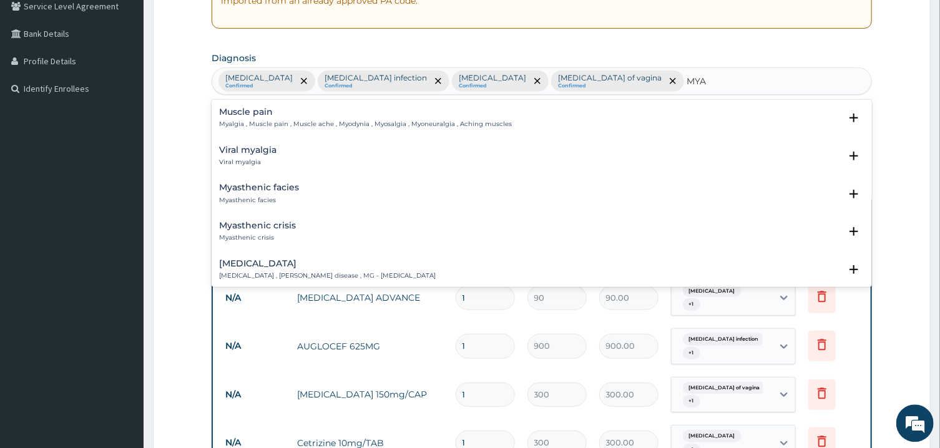
click at [295, 120] on p "Myalgia , Muscle pain , Muscle ache , Myodynia , Myosalgia , Myoneuralgia , Ach…" at bounding box center [365, 123] width 293 height 9
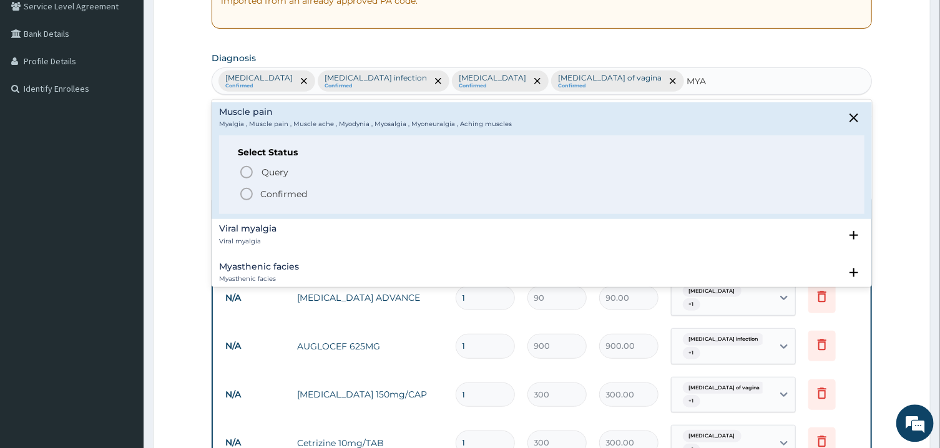
click at [247, 190] on icon "status option filled" at bounding box center [246, 193] width 15 height 15
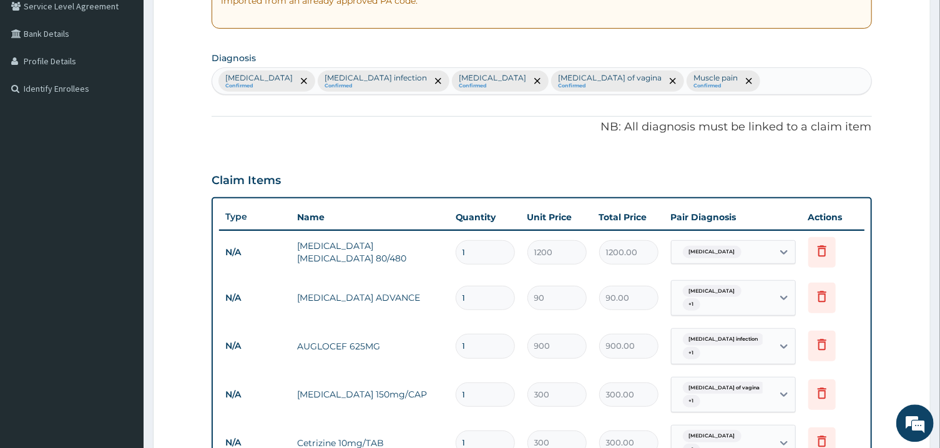
scroll to position [617, 0]
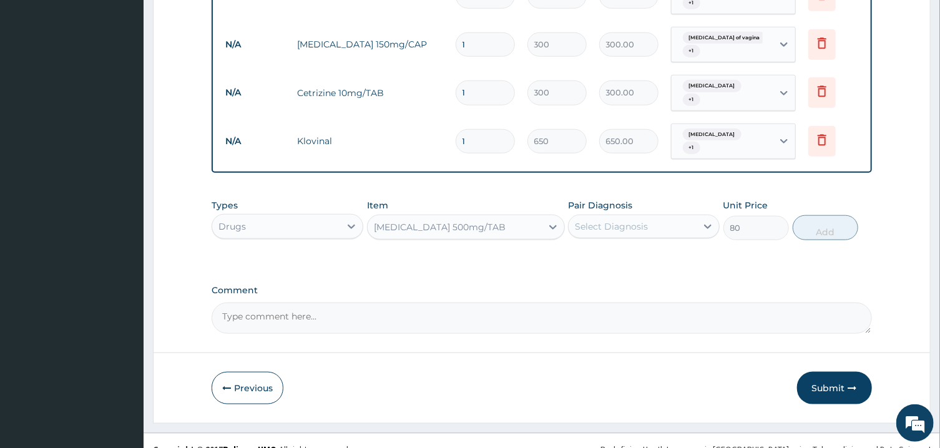
click at [598, 220] on div "Select Diagnosis" at bounding box center [611, 226] width 73 height 12
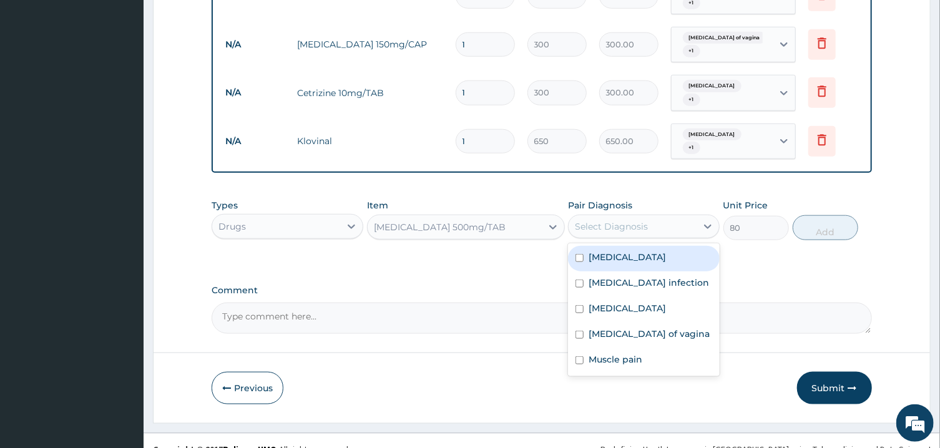
click at [618, 247] on div "Malaria" at bounding box center [644, 259] width 152 height 26
checkbox input "true"
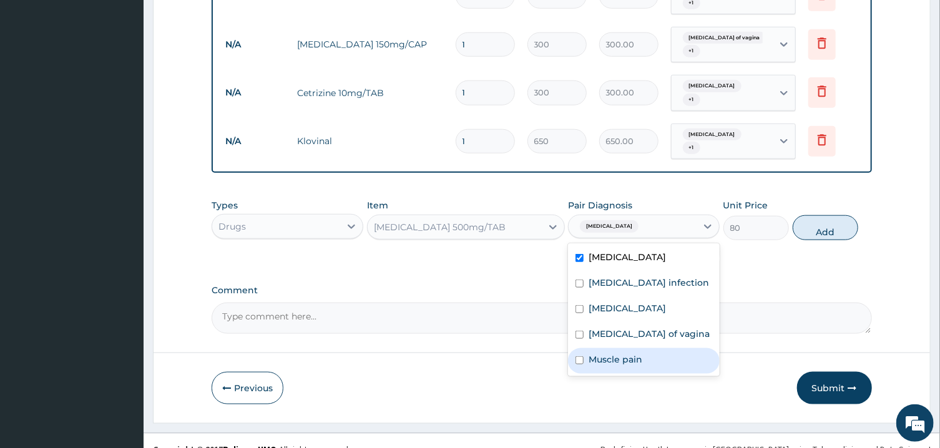
click at [651, 348] on div "Muscle pain" at bounding box center [644, 361] width 152 height 26
checkbox input "true"
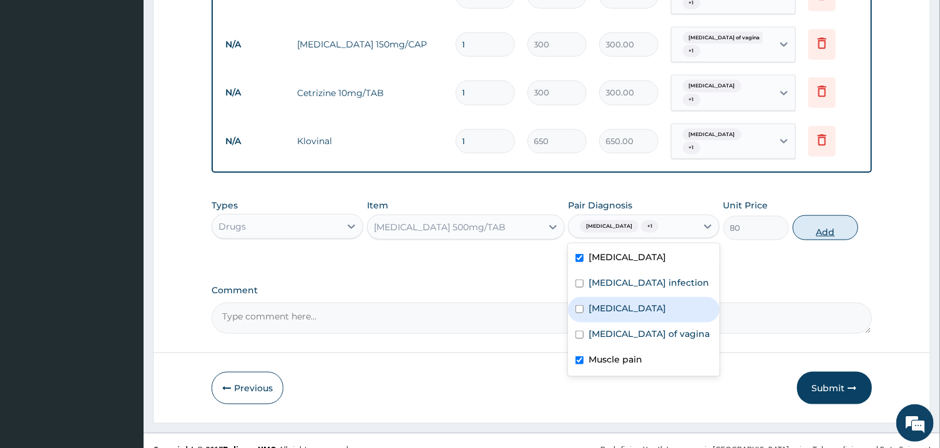
click at [823, 215] on button "Add" at bounding box center [826, 227] width 66 height 25
type input "0"
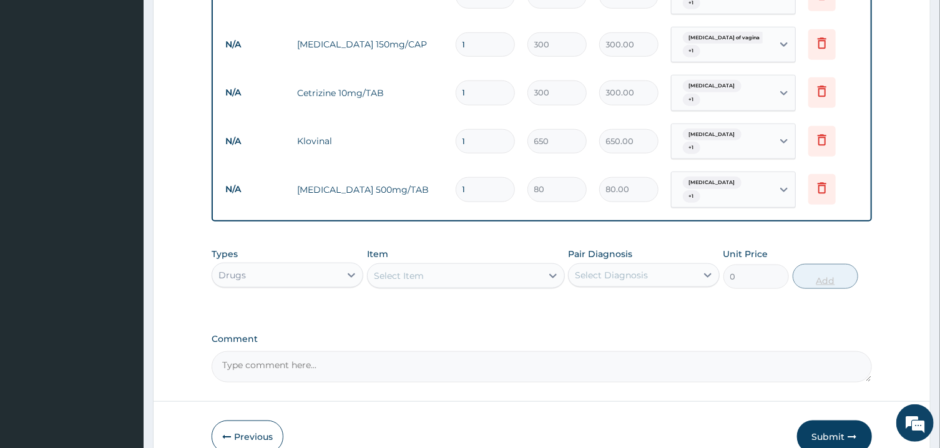
type input "0.00"
type input "2"
type input "160.00"
type input "21"
type input "1680.00"
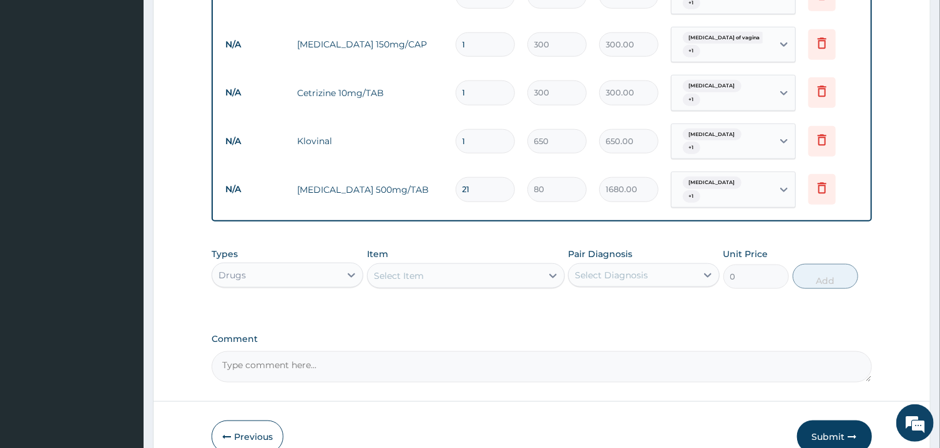
type input "21"
click at [490, 130] on input "1" at bounding box center [485, 141] width 59 height 24
type input "6"
type input "3900.00"
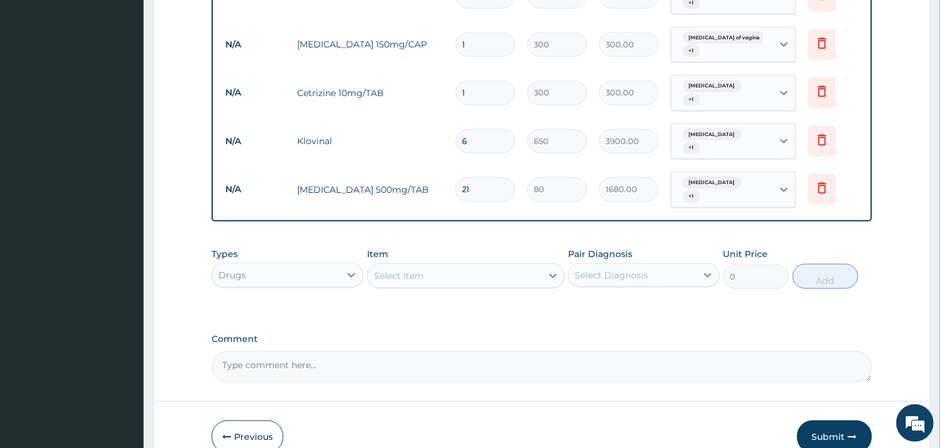
type input "6"
click at [483, 86] on input "1" at bounding box center [485, 93] width 59 height 24
type input "10"
type input "3000.00"
type input "10"
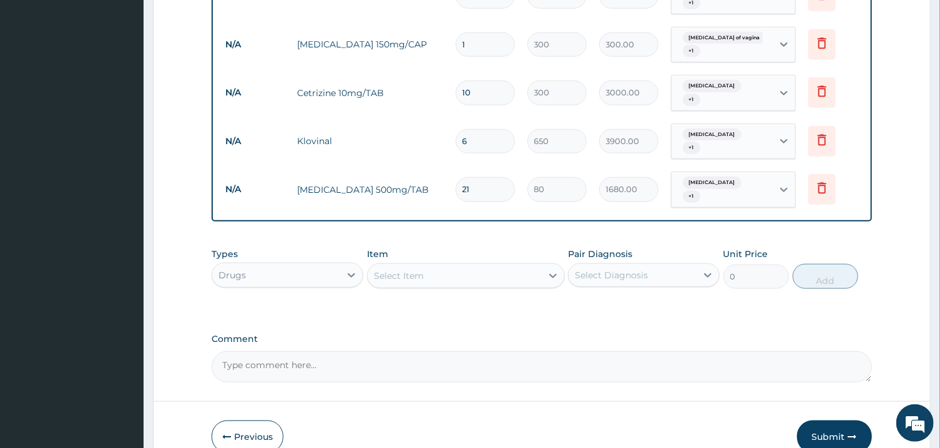
click at [479, 41] on input "1" at bounding box center [485, 44] width 59 height 24
type input "0.00"
type input "7"
type input "2100.00"
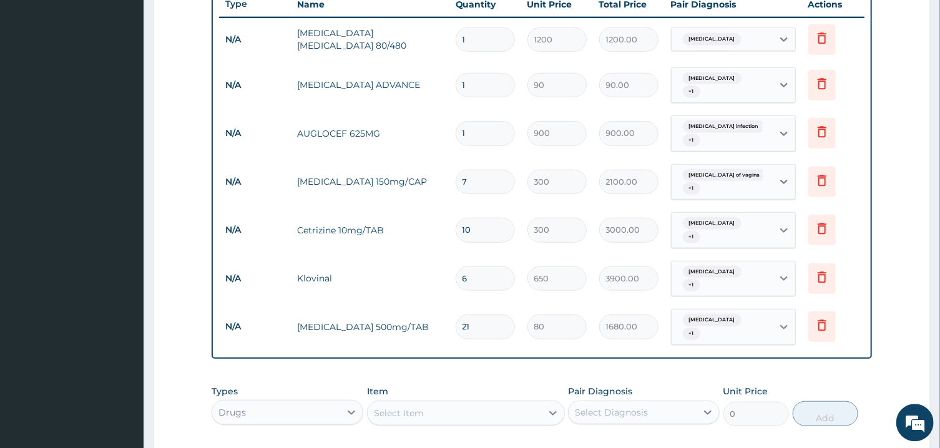
scroll to position [479, 0]
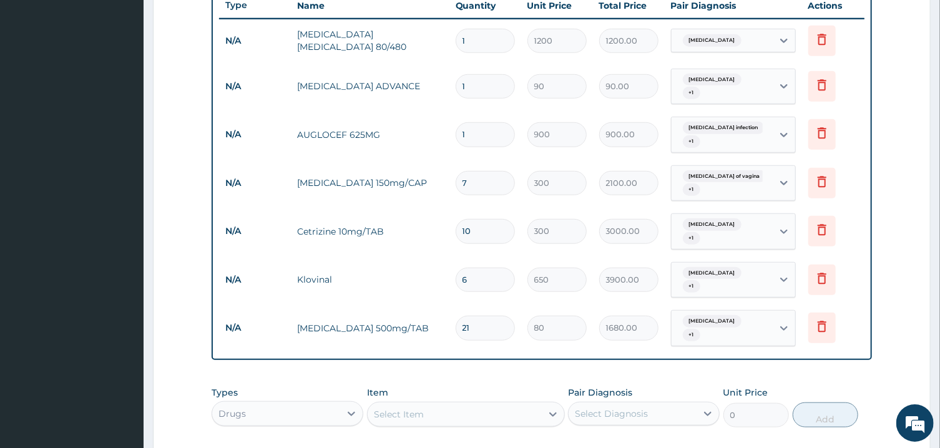
type input "7"
click at [484, 134] on input "1" at bounding box center [485, 134] width 59 height 24
type input "14"
type input "12600.00"
type input "14"
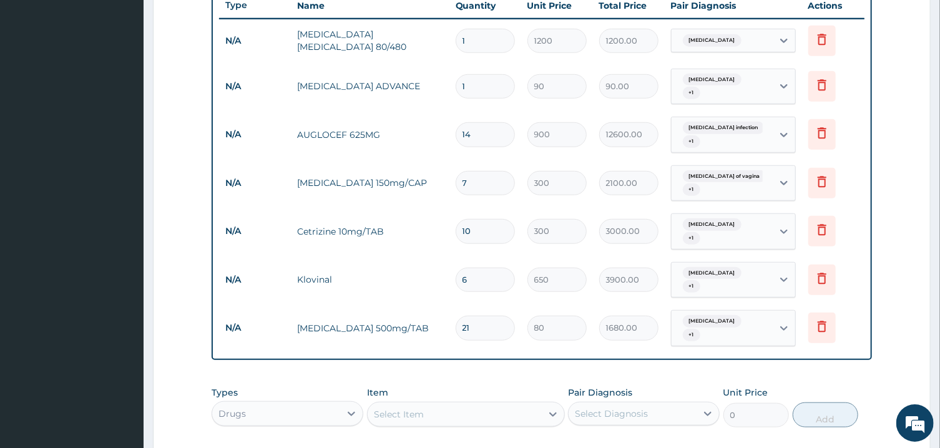
click at [473, 179] on input "7" at bounding box center [485, 183] width 59 height 24
click at [471, 87] on input "1" at bounding box center [485, 86] width 59 height 24
click at [471, 83] on input "1" at bounding box center [485, 86] width 59 height 24
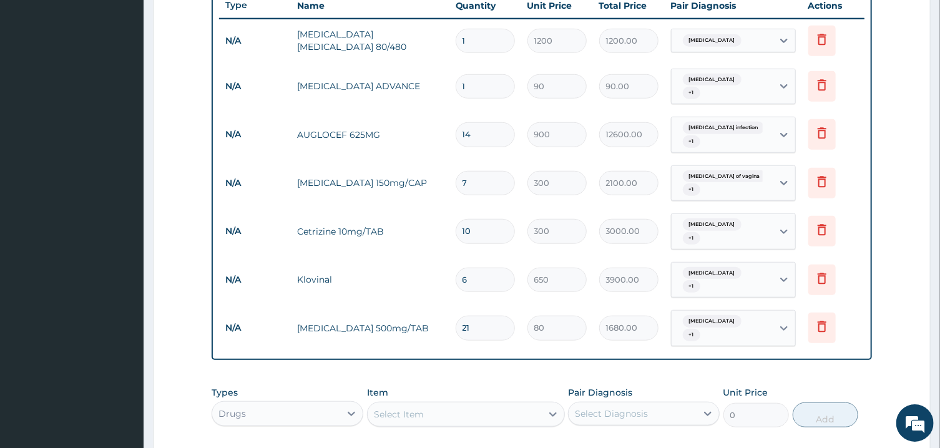
type input "3"
type input "270.00"
type input "30"
type input "2700.00"
type input "30"
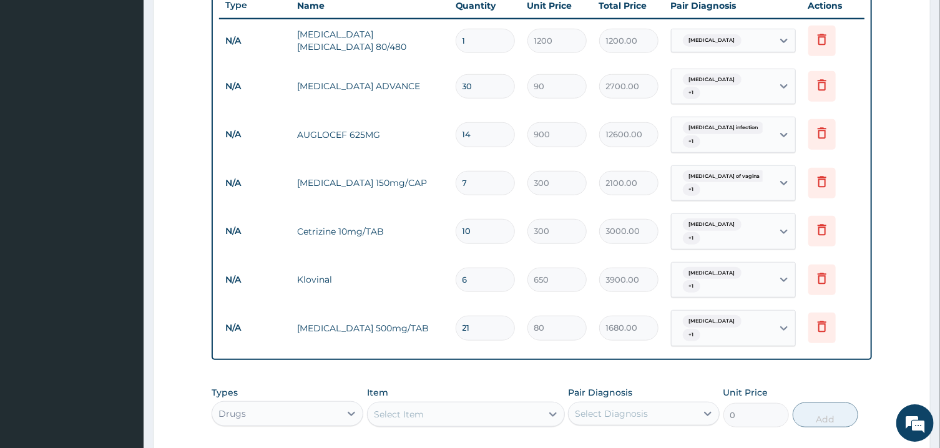
click at [468, 41] on input "1" at bounding box center [485, 41] width 59 height 24
type input "6"
type input "7200.00"
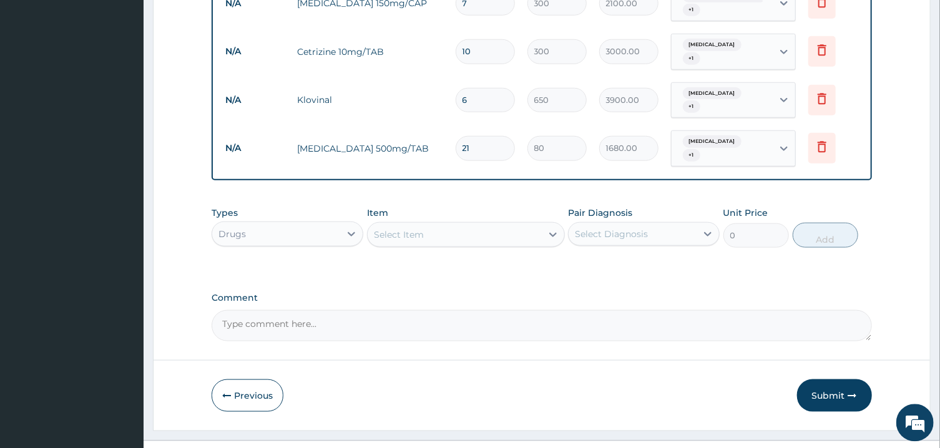
scroll to position [660, 0]
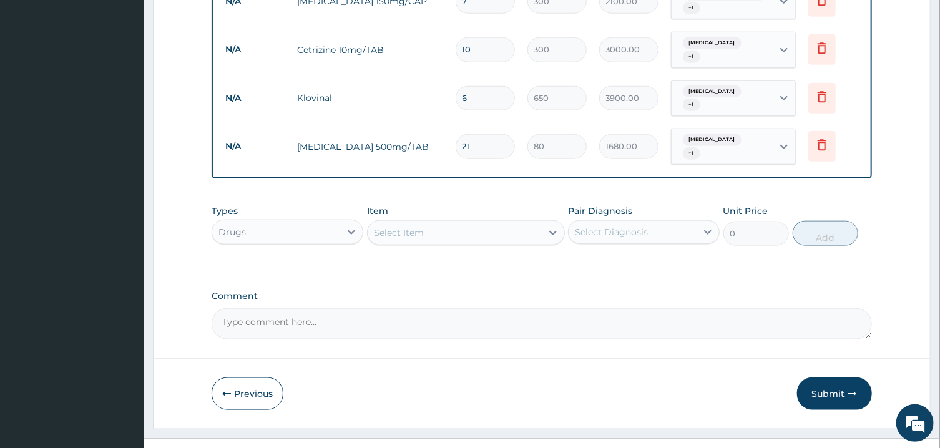
type input "6"
click at [306, 222] on div "Drugs" at bounding box center [276, 232] width 128 height 20
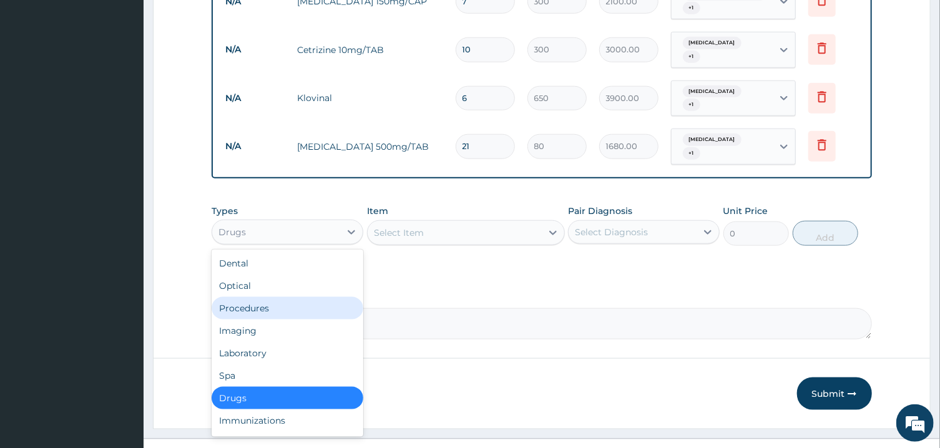
click at [306, 297] on div "Procedures" at bounding box center [288, 308] width 152 height 22
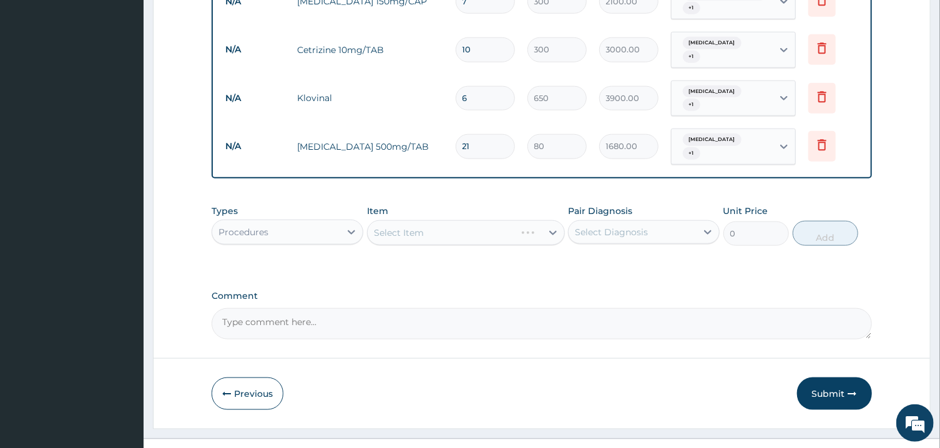
click at [601, 226] on div "Select Diagnosis" at bounding box center [611, 232] width 73 height 12
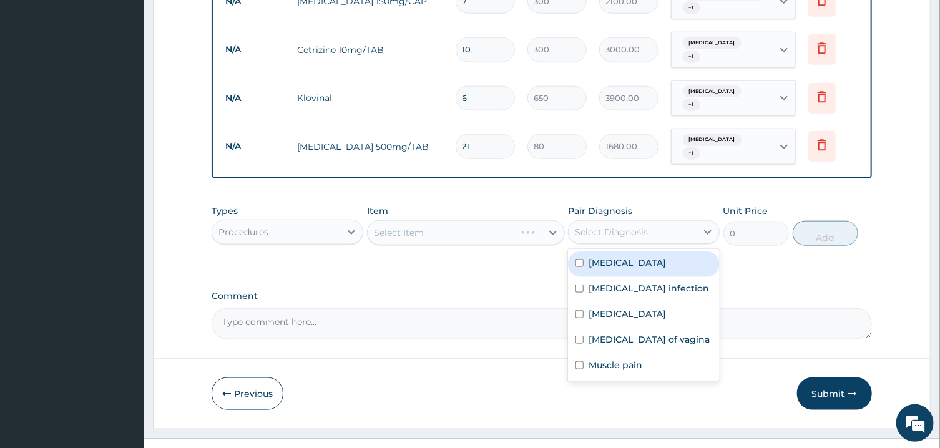
click at [615, 252] on div "Malaria" at bounding box center [644, 265] width 152 height 26
checkbox input "true"
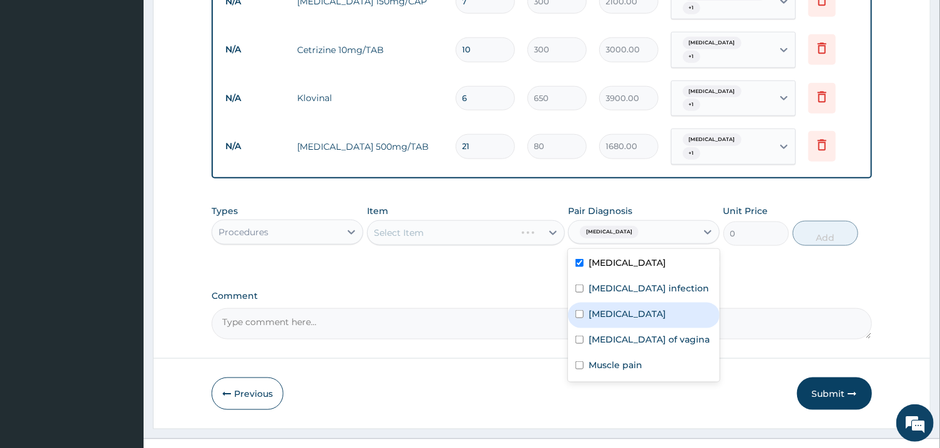
click at [635, 303] on div "Vaginitis" at bounding box center [644, 316] width 152 height 26
checkbox input "true"
click at [502, 223] on div "Select Item" at bounding box center [455, 233] width 174 height 20
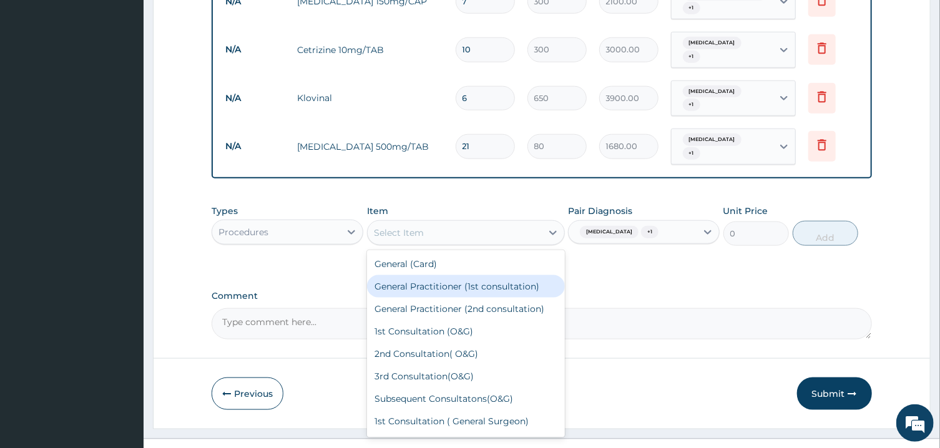
click at [504, 275] on div "General Practitioner (1st consultation)" at bounding box center [466, 286] width 198 height 22
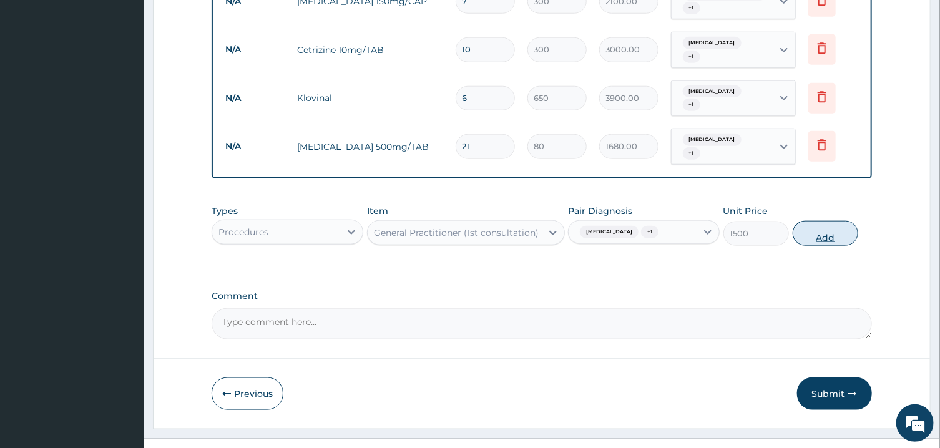
click at [808, 221] on button "Add" at bounding box center [826, 233] width 66 height 25
type input "0"
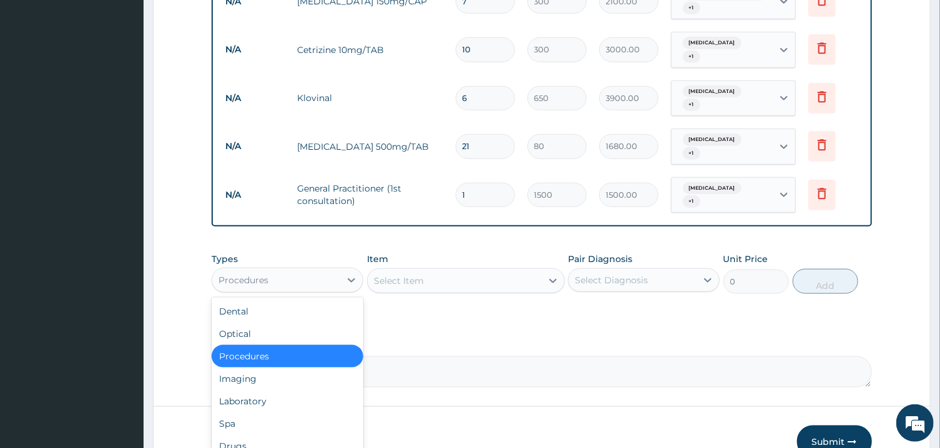
click at [336, 270] on div "Procedures" at bounding box center [276, 280] width 128 height 20
type input "L"
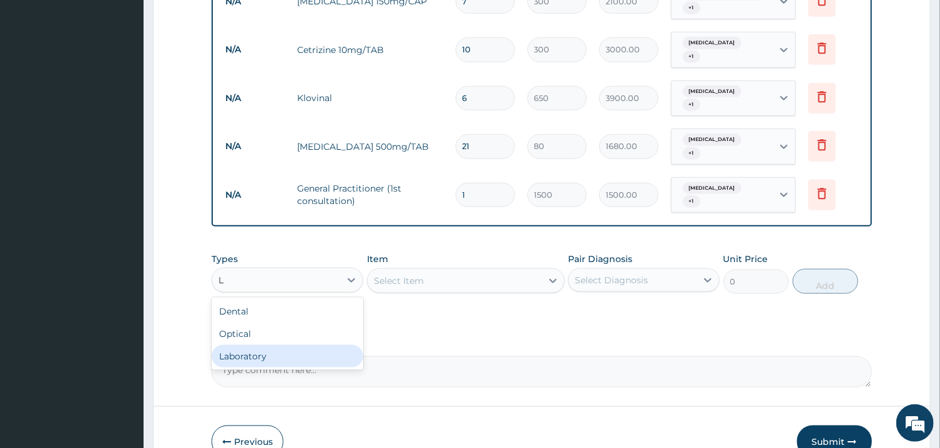
click at [298, 345] on div "Laboratory" at bounding box center [288, 356] width 152 height 22
click at [614, 270] on div "Select Diagnosis" at bounding box center [633, 280] width 128 height 20
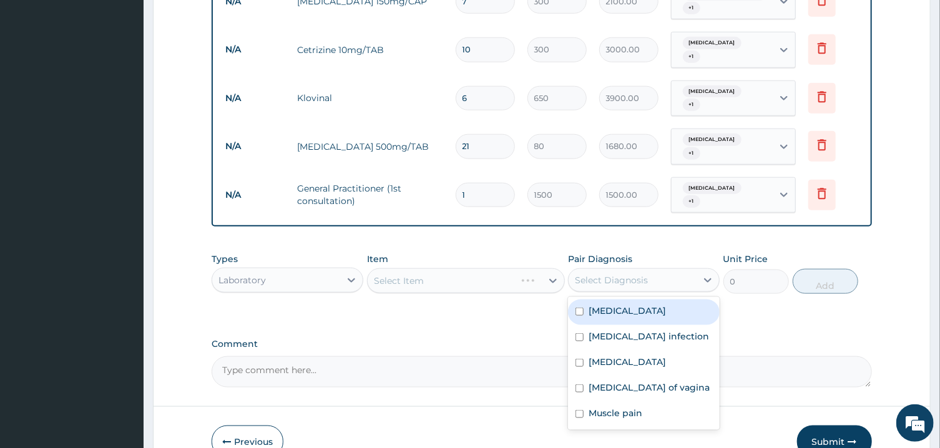
click at [626, 300] on div "Malaria" at bounding box center [644, 313] width 152 height 26
checkbox input "true"
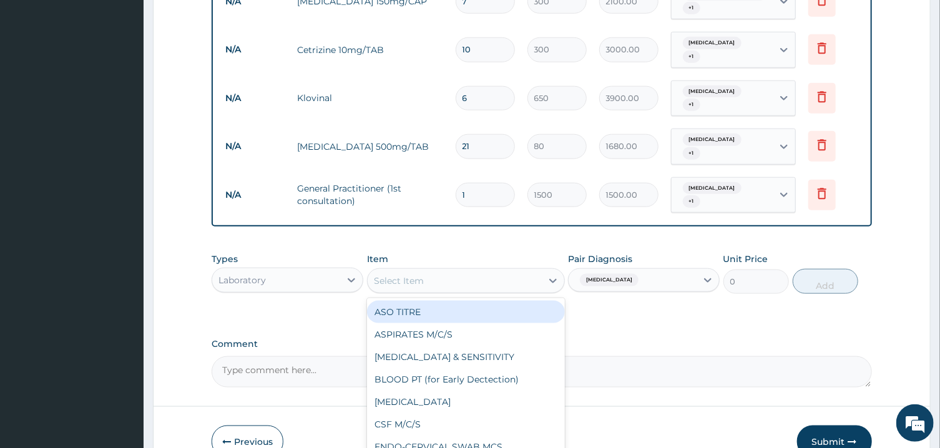
click at [515, 271] on div "Select Item" at bounding box center [455, 281] width 174 height 20
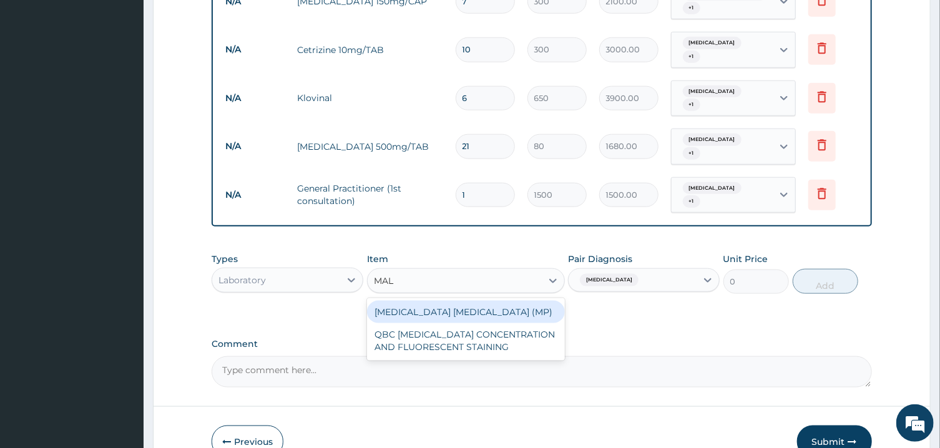
type input "MALA"
click at [488, 301] on div "MALARIA PARASITE (MP)" at bounding box center [466, 312] width 198 height 22
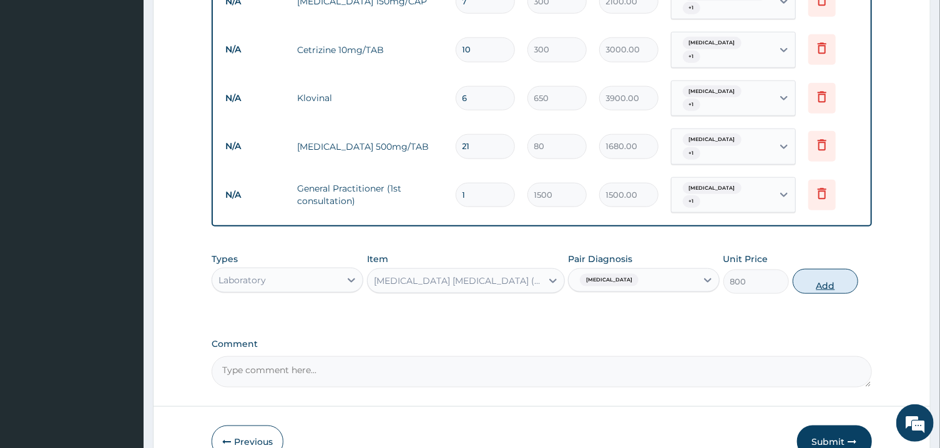
click at [846, 269] on button "Add" at bounding box center [826, 281] width 66 height 25
type input "0"
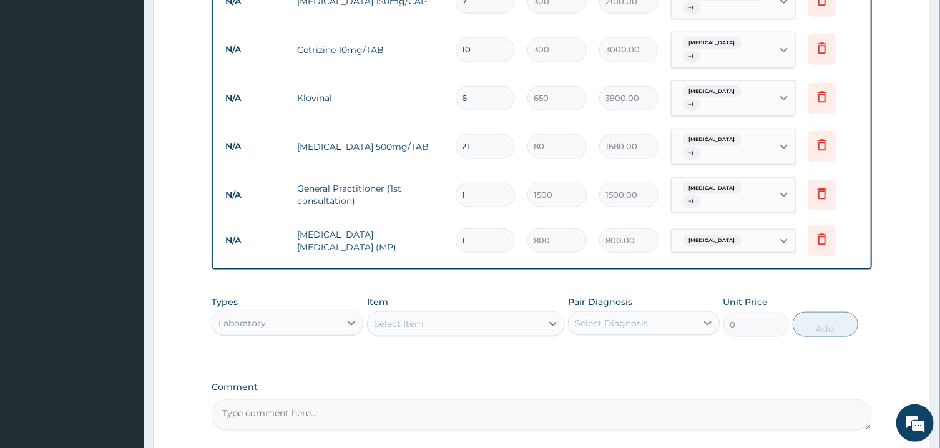
click at [500, 314] on div "Select Item" at bounding box center [455, 324] width 174 height 20
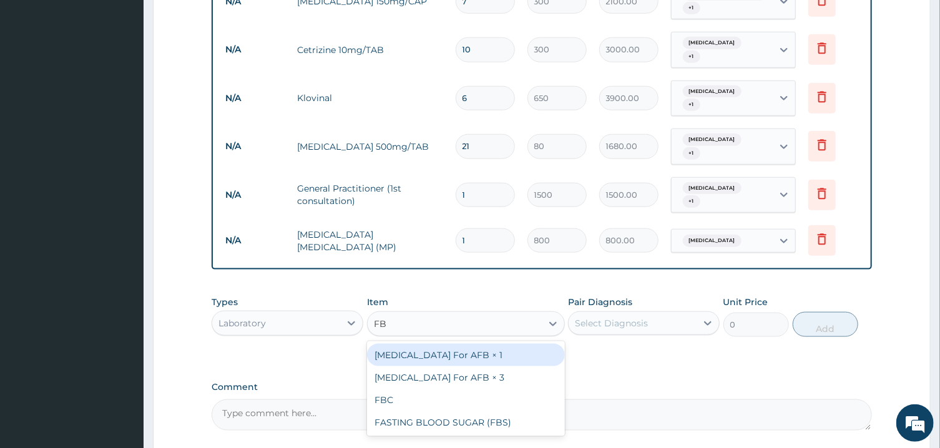
type input "FBC"
click at [507, 344] on div "FBC" at bounding box center [466, 355] width 198 height 22
type input "2000"
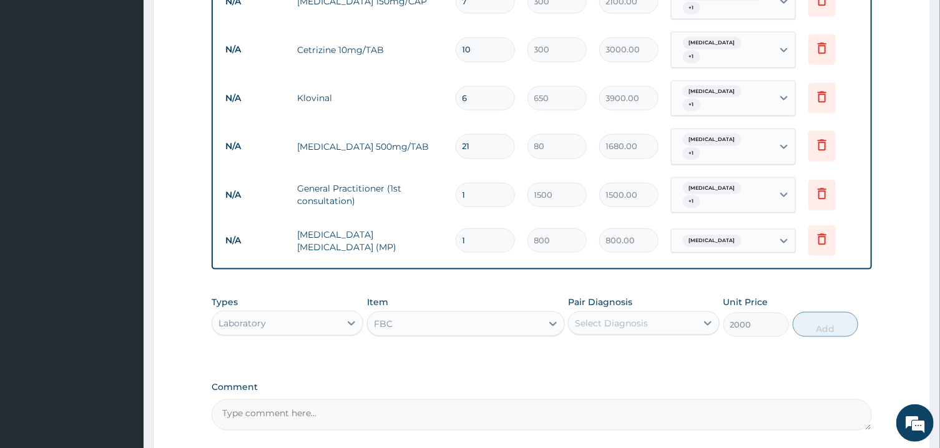
click at [612, 317] on div "Select Diagnosis" at bounding box center [611, 323] width 73 height 12
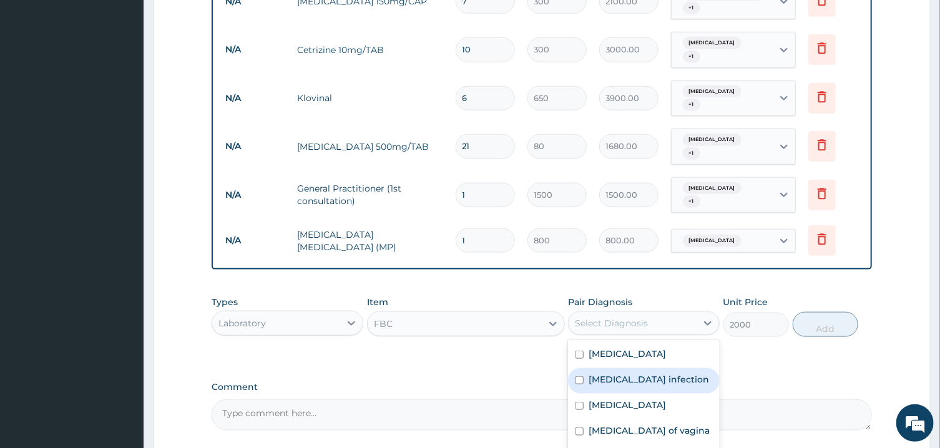
click at [632, 373] on label "Salmonella infection" at bounding box center [649, 379] width 120 height 12
checkbox input "true"
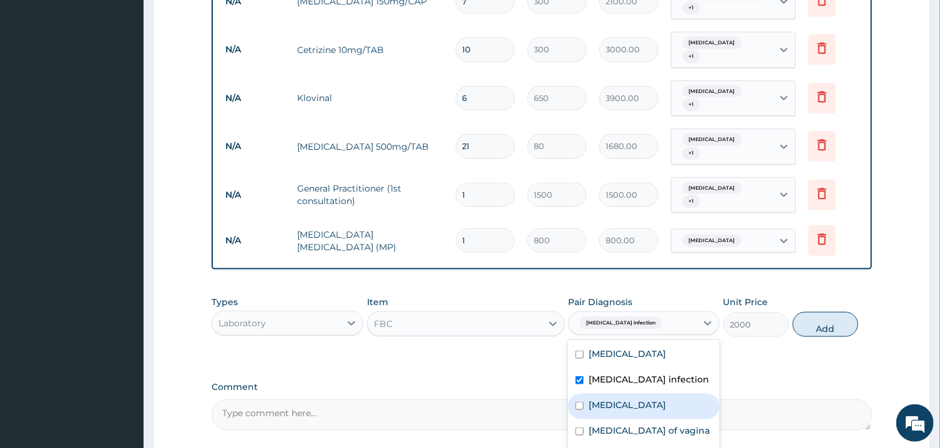
click at [646, 394] on div "Vaginitis" at bounding box center [644, 407] width 152 height 26
checkbox input "true"
click at [818, 312] on button "Add" at bounding box center [826, 324] width 66 height 25
type input "0"
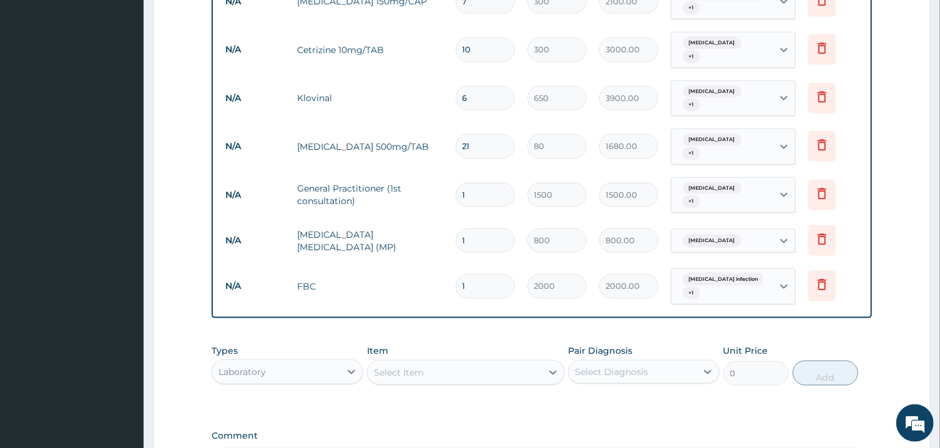
click at [497, 363] on div "Select Item" at bounding box center [455, 373] width 174 height 20
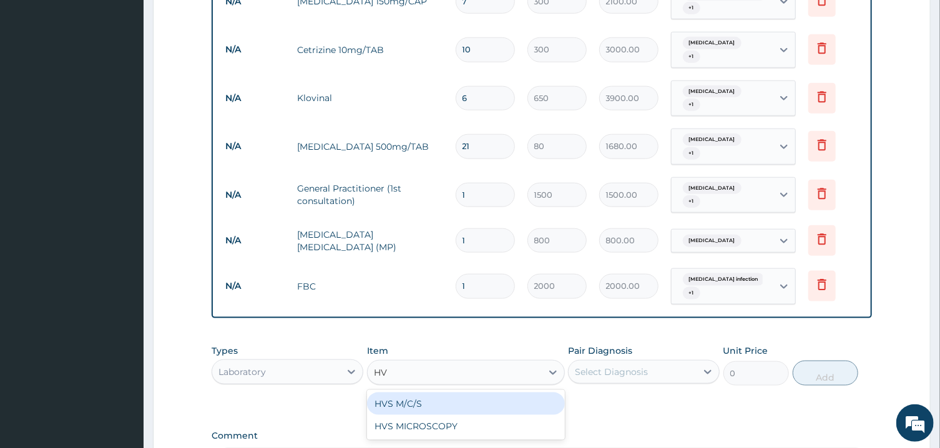
type input "HVS"
click at [491, 393] on div "HVS M/C/S" at bounding box center [466, 404] width 198 height 22
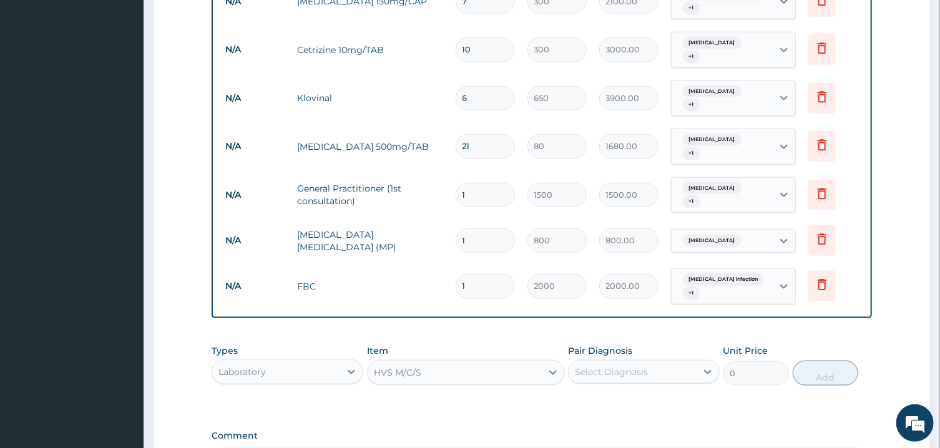
type input "1000"
click at [601, 366] on div "Select Diagnosis" at bounding box center [611, 372] width 73 height 12
click at [650, 443] on div "Vaginitis" at bounding box center [644, 456] width 152 height 26
checkbox input "true"
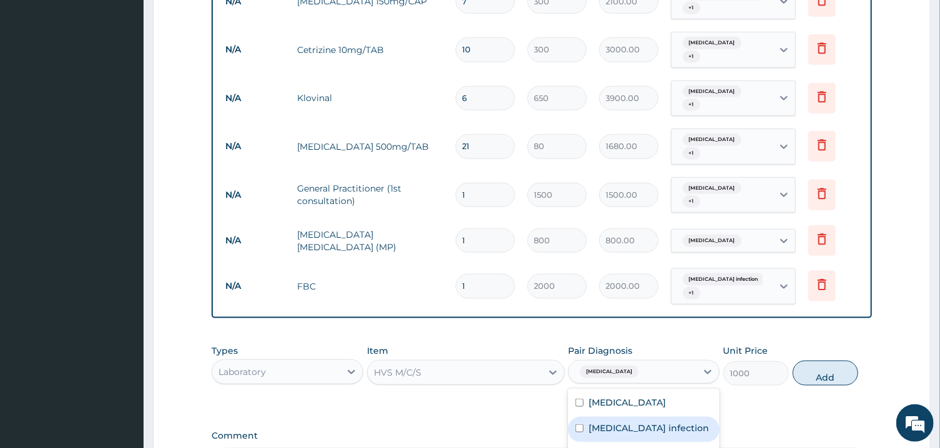
scroll to position [772, 0]
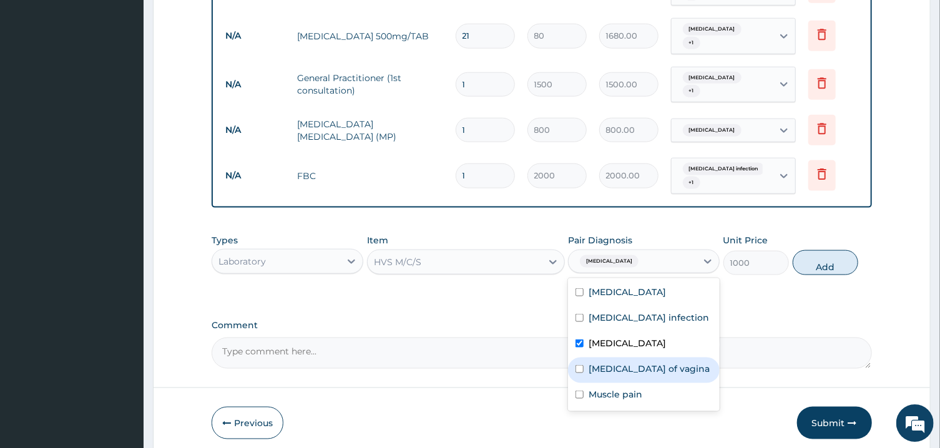
click at [660, 362] on label "Candidiasis of vagina" at bounding box center [649, 368] width 121 height 12
checkbox input "true"
click at [811, 250] on button "Add" at bounding box center [826, 262] width 66 height 25
type input "0"
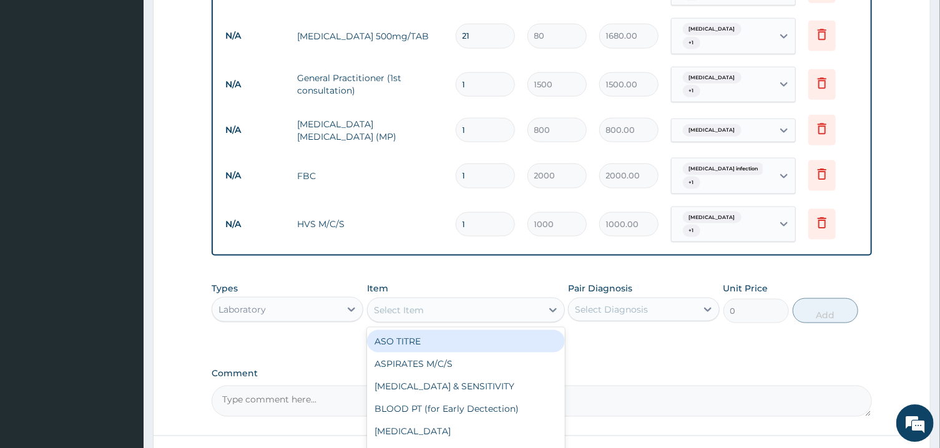
click at [478, 300] on div "Select Item" at bounding box center [455, 310] width 174 height 20
type input "HVS"
click at [468, 330] on div "HVS M/C/S" at bounding box center [466, 341] width 198 height 22
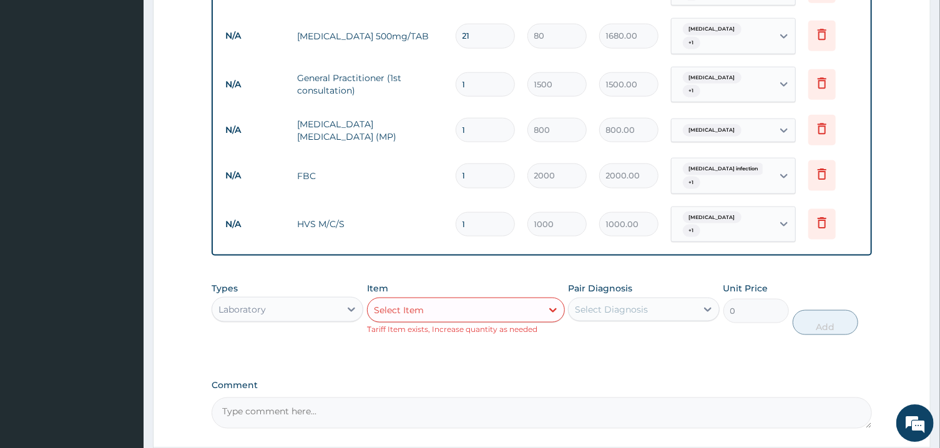
click at [490, 300] on div "Select Item" at bounding box center [455, 310] width 174 height 20
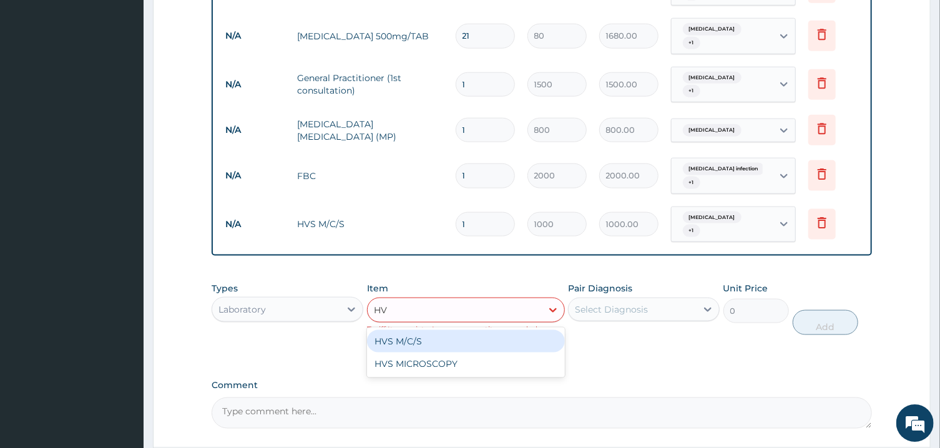
type input "HVS"
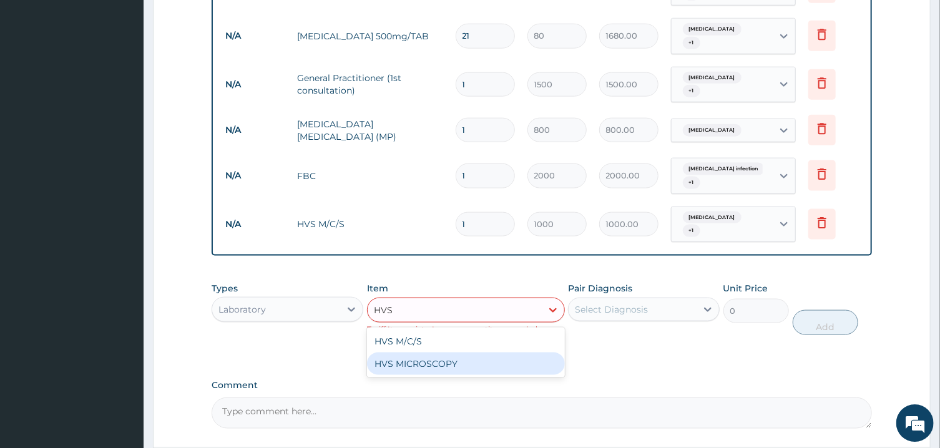
click at [482, 352] on div "HVS MICROSCOPY" at bounding box center [466, 363] width 198 height 22
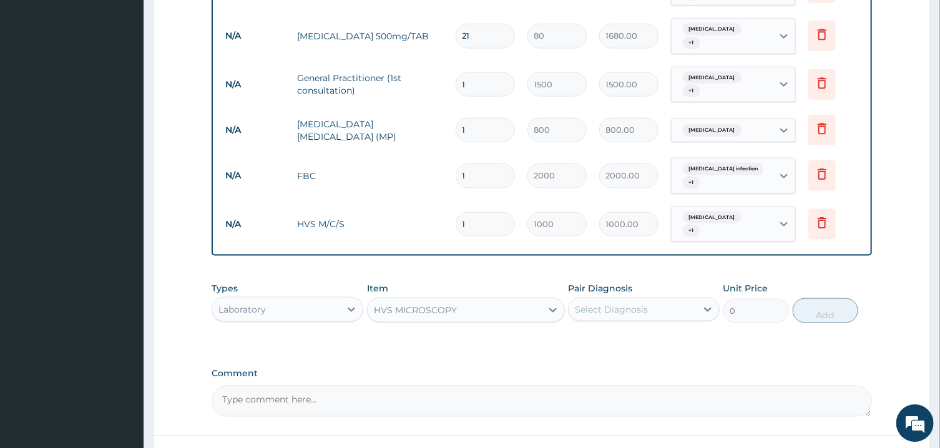
type input "1000"
click at [660, 297] on div "Select Diagnosis" at bounding box center [644, 309] width 152 height 24
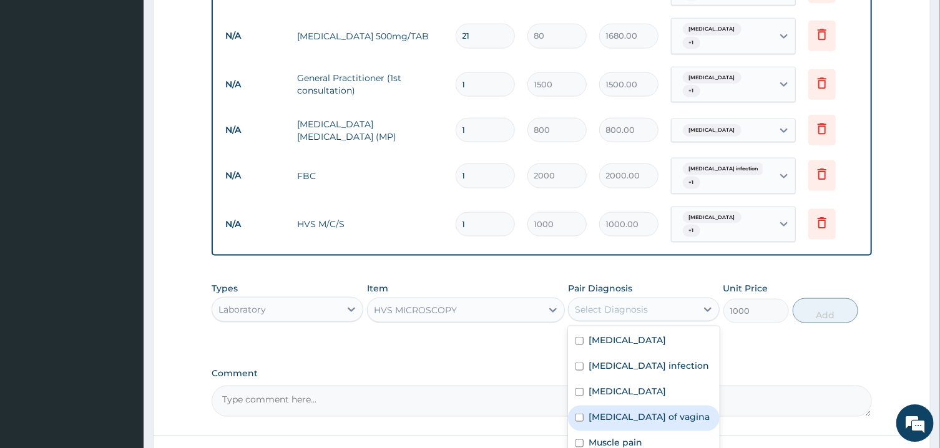
click at [637, 410] on label "Candidiasis of vagina" at bounding box center [649, 416] width 121 height 12
checkbox input "true"
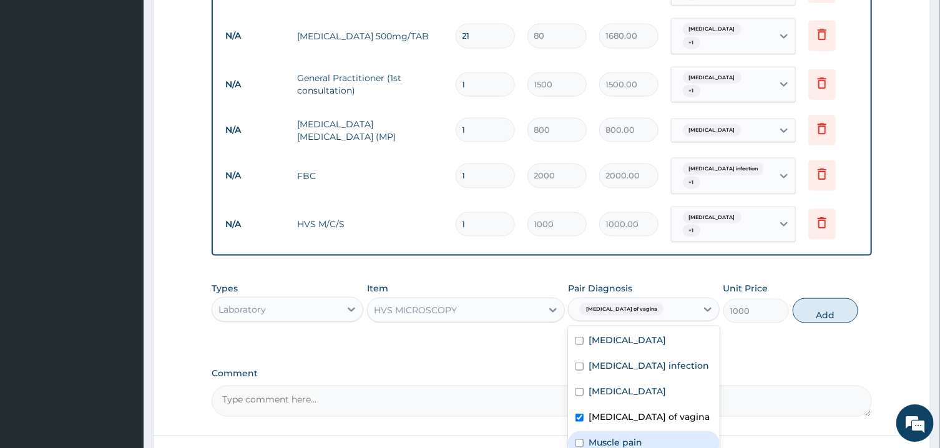
click at [644, 431] on div "Muscle pain" at bounding box center [644, 444] width 152 height 26
checkbox input "true"
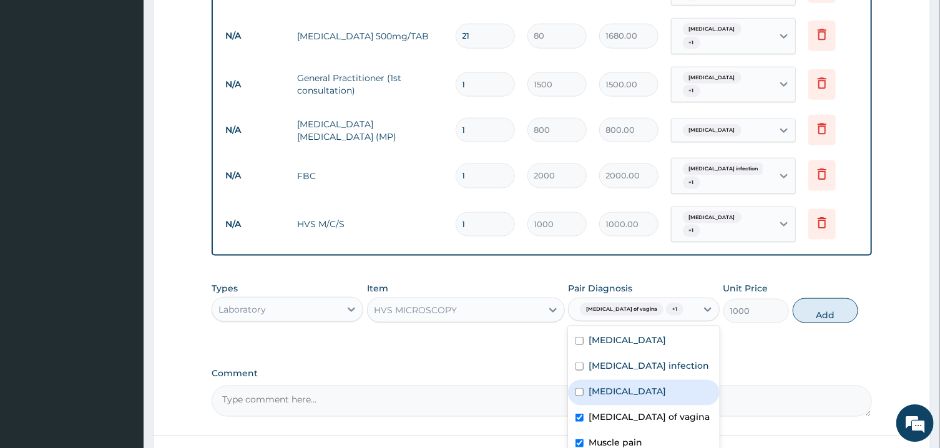
click at [652, 380] on div "Vaginitis" at bounding box center [644, 393] width 152 height 26
checkbox input "true"
click at [660, 431] on div "Muscle pain" at bounding box center [644, 444] width 152 height 26
checkbox input "false"
click at [819, 298] on button "Add" at bounding box center [826, 310] width 66 height 25
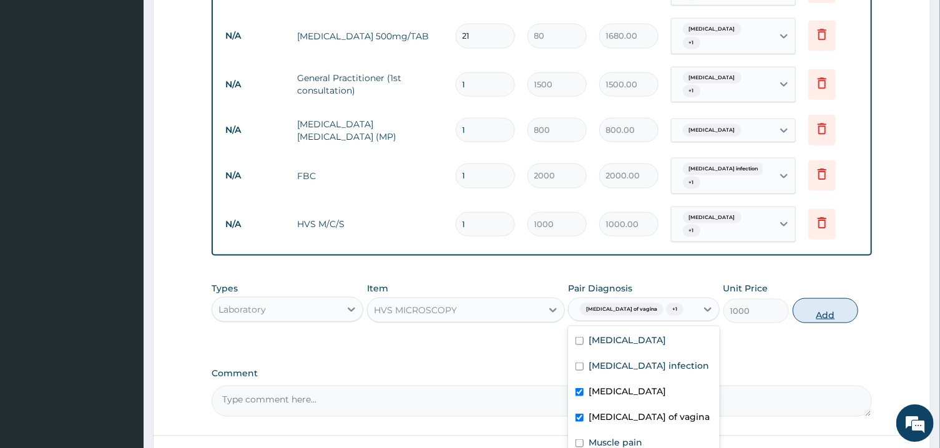
type input "0"
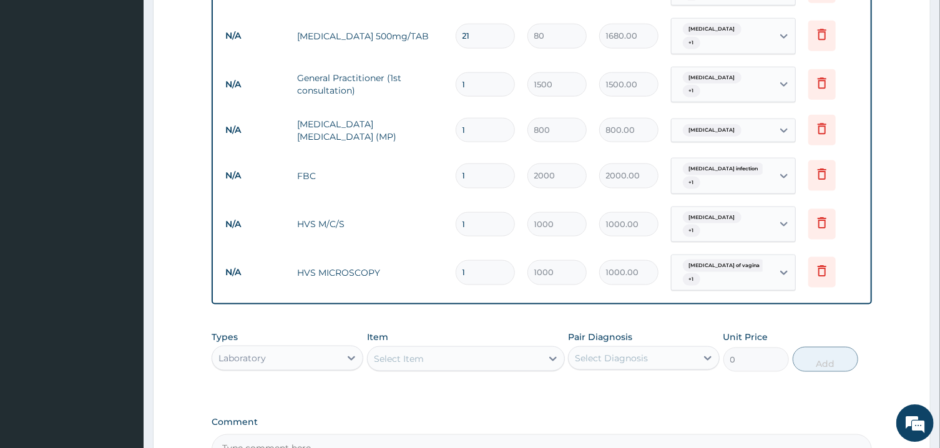
scroll to position [887, 0]
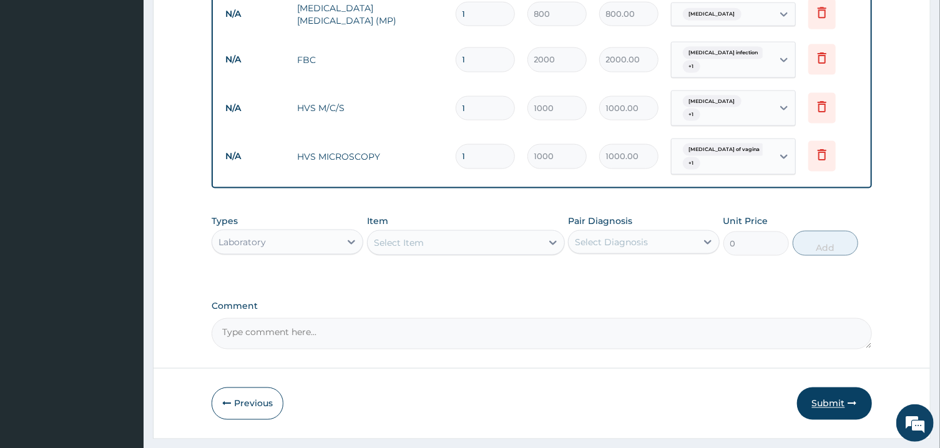
click at [824, 388] on button "Submit" at bounding box center [834, 404] width 75 height 32
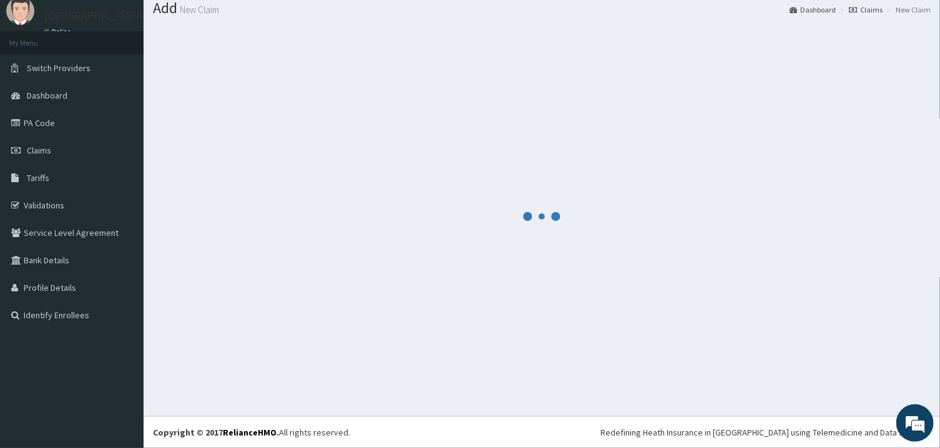
scroll to position [40, 0]
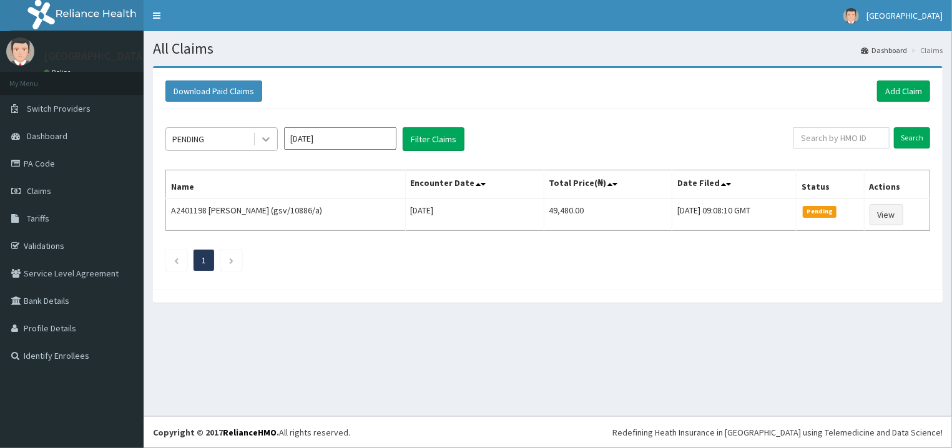
click at [261, 137] on icon at bounding box center [266, 139] width 12 height 12
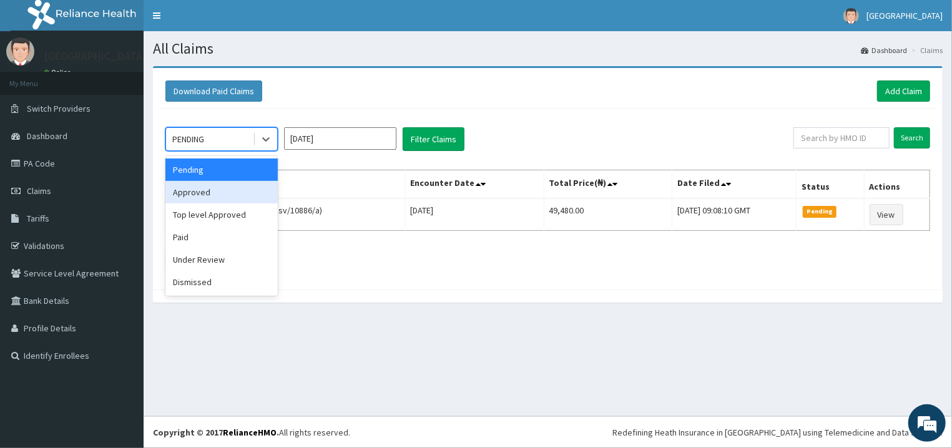
click at [237, 187] on div "Approved" at bounding box center [221, 192] width 112 height 22
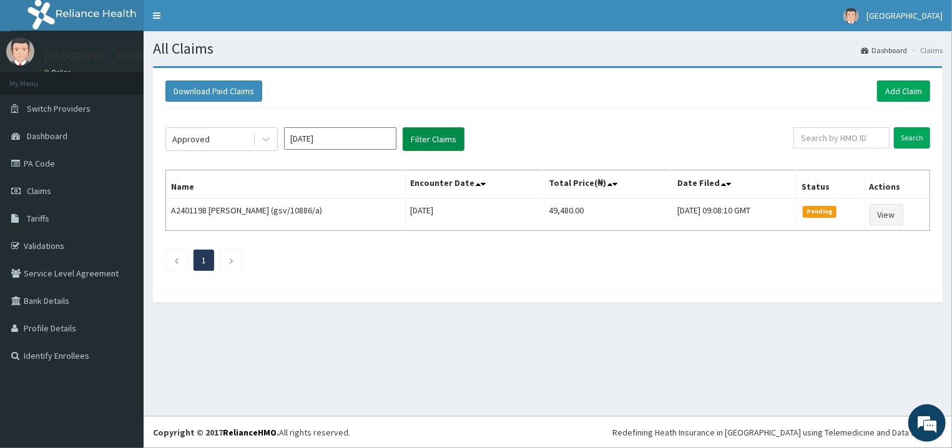
click at [424, 139] on button "Filter Claims" at bounding box center [434, 139] width 62 height 24
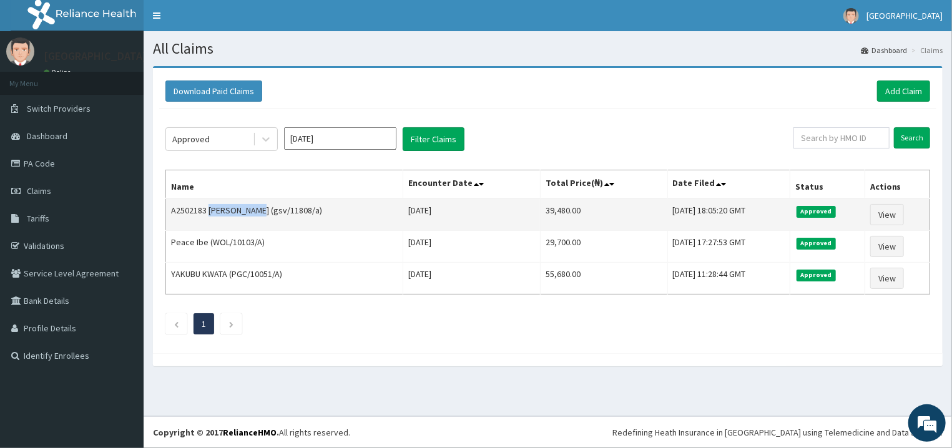
drag, startPoint x: 264, startPoint y: 213, endPoint x: 209, endPoint y: 208, distance: 55.2
click at [209, 208] on td "A2502183 Ruth Nwankwo (gsv/11808/a)" at bounding box center [284, 214] width 237 height 32
copy td "Ruth Nwankwo"
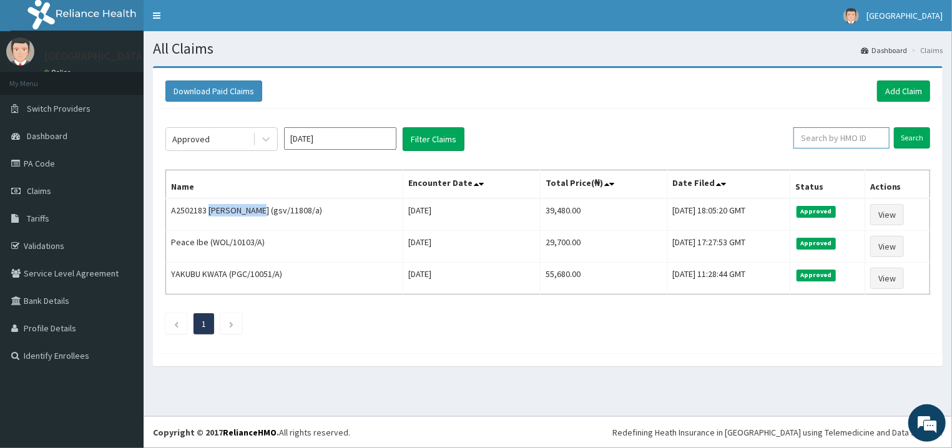
click at [864, 129] on input "text" at bounding box center [841, 137] width 96 height 21
type input "BIO/10046/A"
click at [912, 144] on input "Search" at bounding box center [912, 137] width 36 height 21
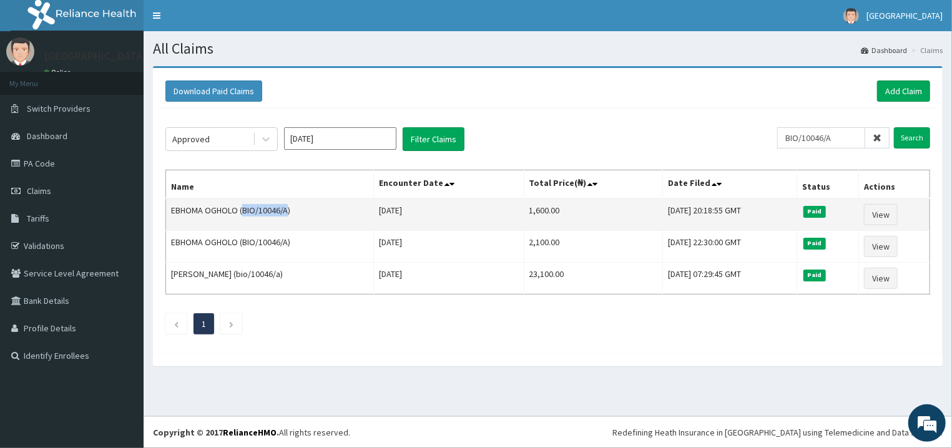
drag, startPoint x: 288, startPoint y: 212, endPoint x: 244, endPoint y: 211, distance: 44.3
click at [244, 211] on td "EBHOMA OGHOLO (BIO/10046/A)" at bounding box center [270, 214] width 208 height 32
drag, startPoint x: 263, startPoint y: 219, endPoint x: 263, endPoint y: 210, distance: 9.4
copy td "BIO/10046/A"
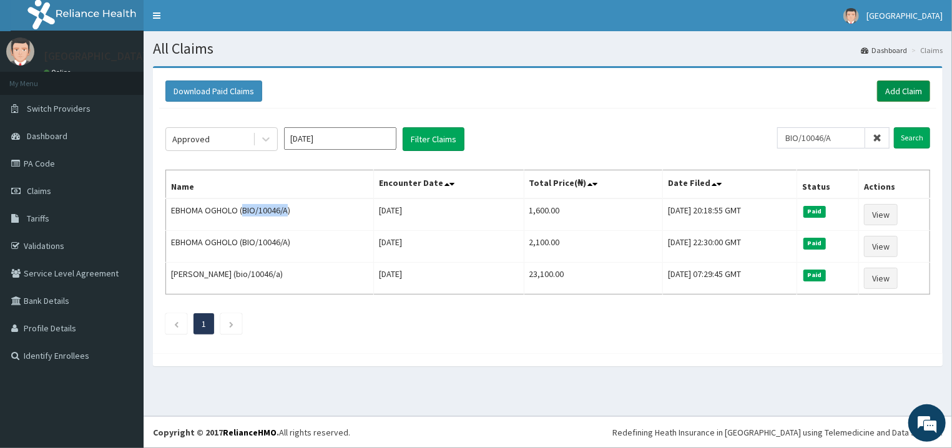
click at [888, 96] on link "Add Claim" at bounding box center [903, 91] width 53 height 21
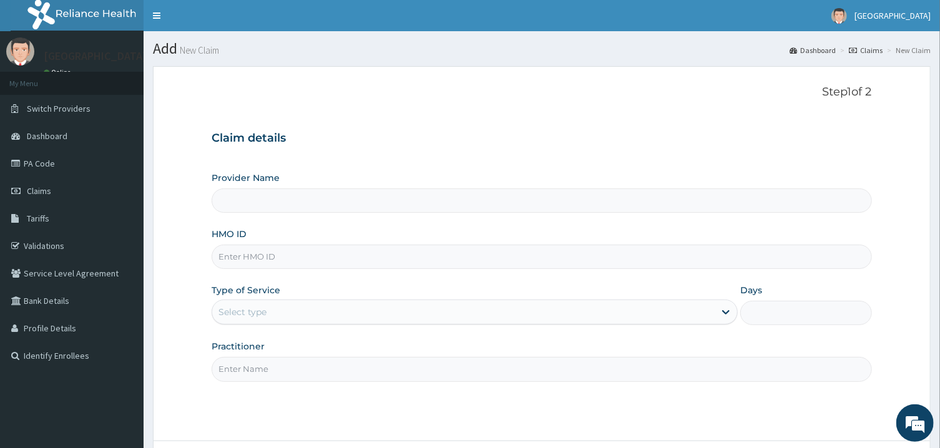
type input "BIO/10046/A"
type input "[GEOGRAPHIC_DATA]"
type input "BIO/10046/A"
click at [288, 319] on div "Select type" at bounding box center [463, 312] width 502 height 20
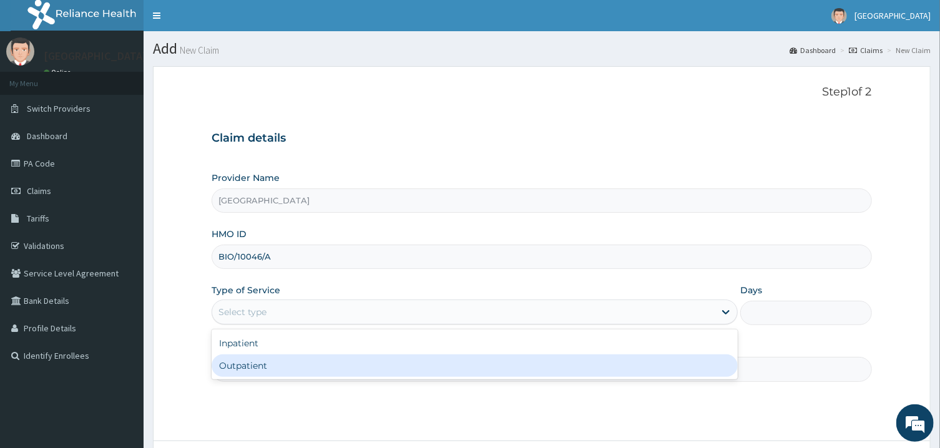
click at [298, 366] on div "Outpatient" at bounding box center [475, 366] width 526 height 22
type input "1"
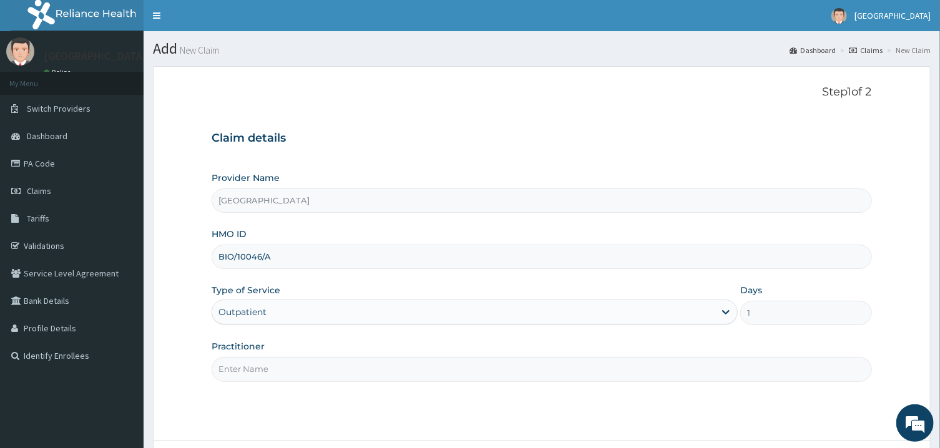
click at [298, 366] on input "Practitioner" at bounding box center [542, 369] width 660 height 24
type input "[PERSON_NAME]"
drag, startPoint x: 939, startPoint y: 277, endPoint x: 951, endPoint y: 331, distance: 55.1
click at [939, 331] on div "R EL Toggle navigation Genezland Hospital Genezland Hospital - genezlandhospita…" at bounding box center [470, 276] width 940 height 553
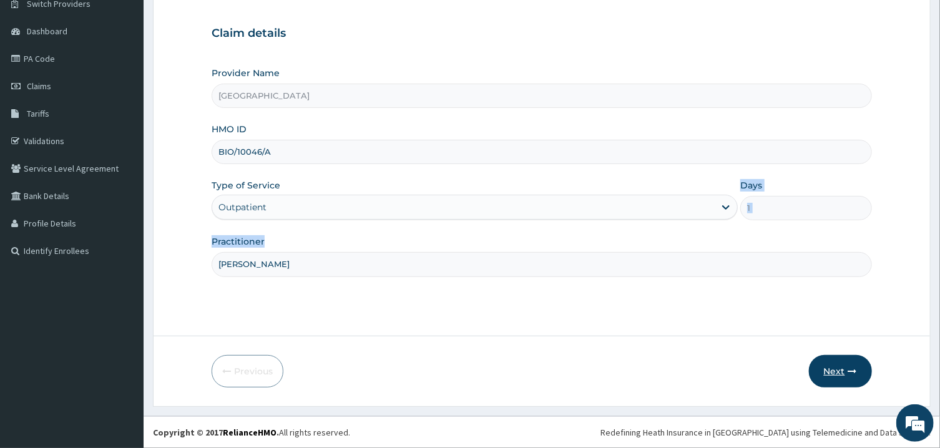
click at [831, 366] on button "Next" at bounding box center [840, 371] width 63 height 32
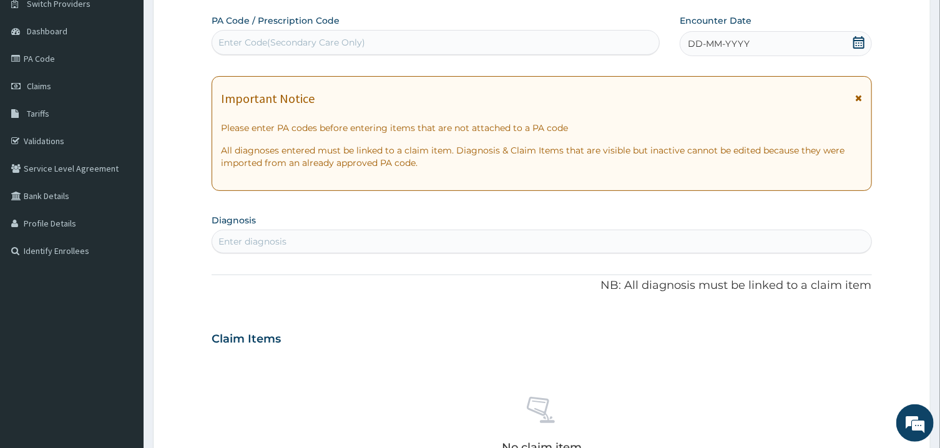
click at [856, 37] on icon at bounding box center [858, 42] width 11 height 12
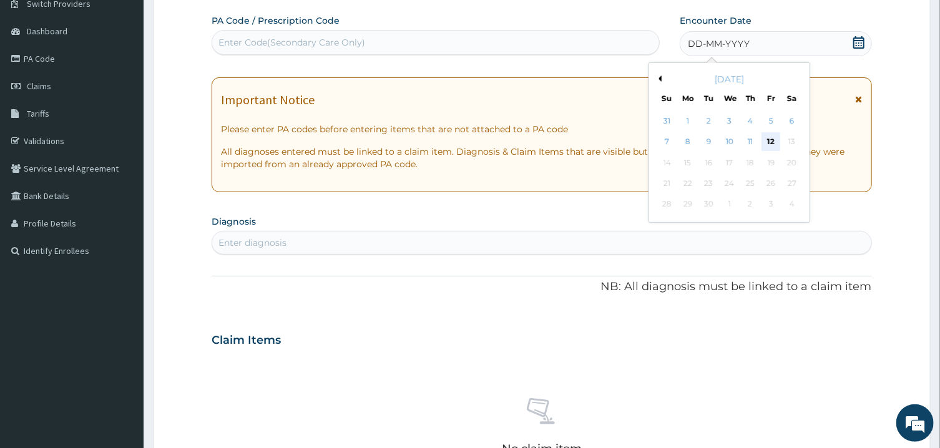
click at [773, 142] on div "12" at bounding box center [771, 142] width 19 height 19
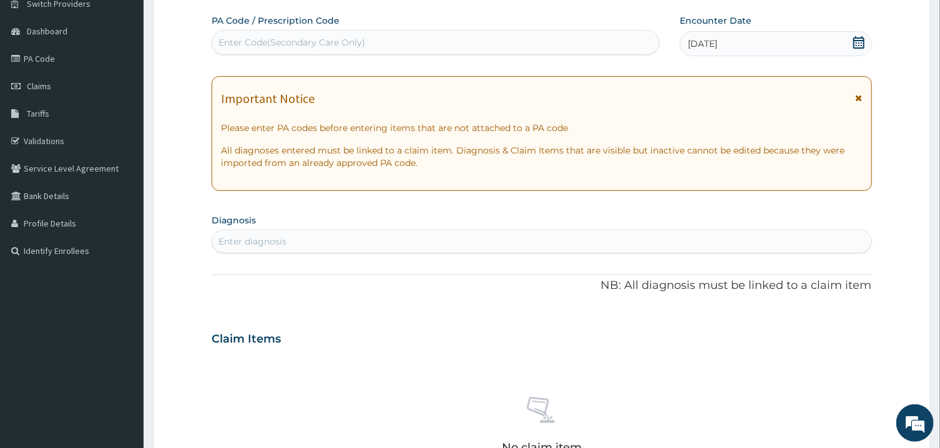
click at [604, 237] on div "Enter diagnosis" at bounding box center [541, 242] width 659 height 20
type input "P"
type input "DIABETES MELLI"
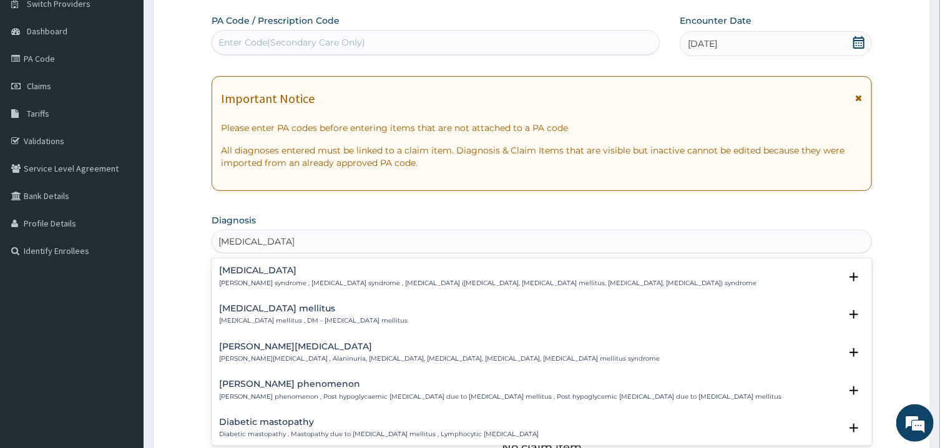
click at [256, 317] on p "Diabetes mellitus , DM - Diabetes mellitus" at bounding box center [313, 320] width 189 height 9
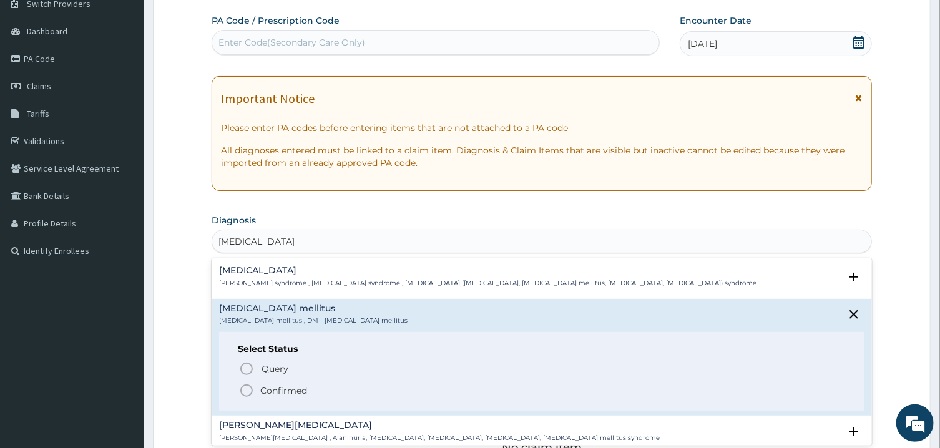
click at [247, 388] on icon "status option filled" at bounding box center [246, 390] width 15 height 15
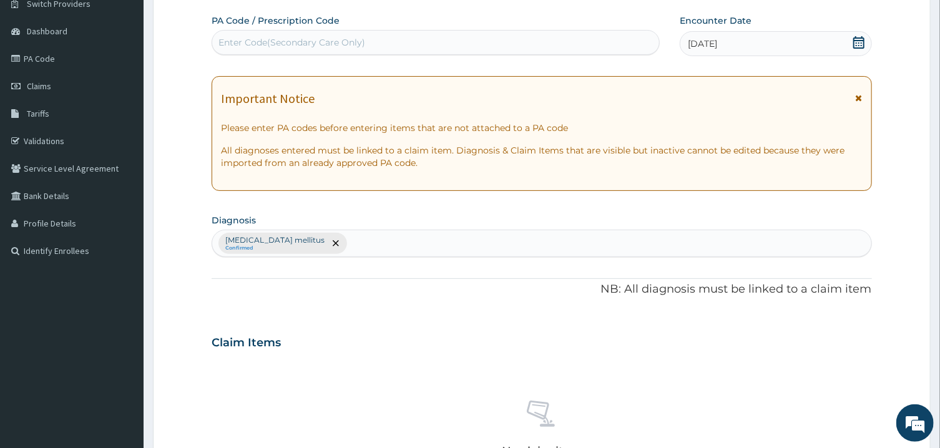
scroll to position [452, 0]
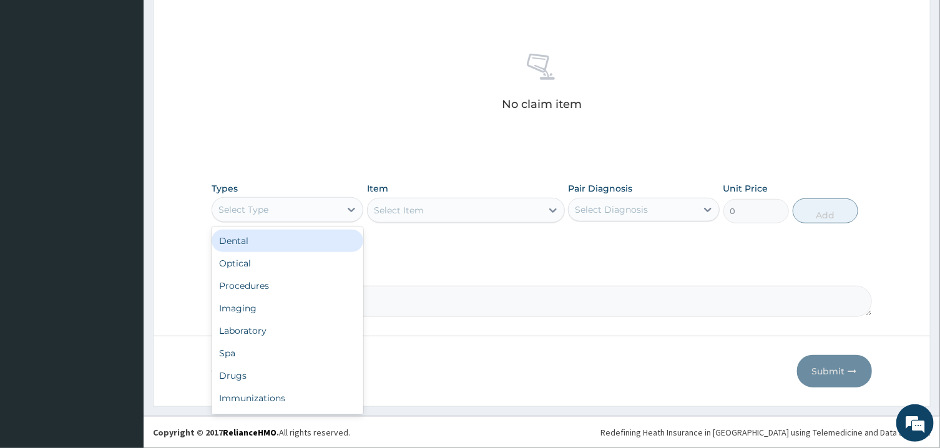
click at [331, 213] on div "Select Type" at bounding box center [276, 210] width 128 height 20
type input "G"
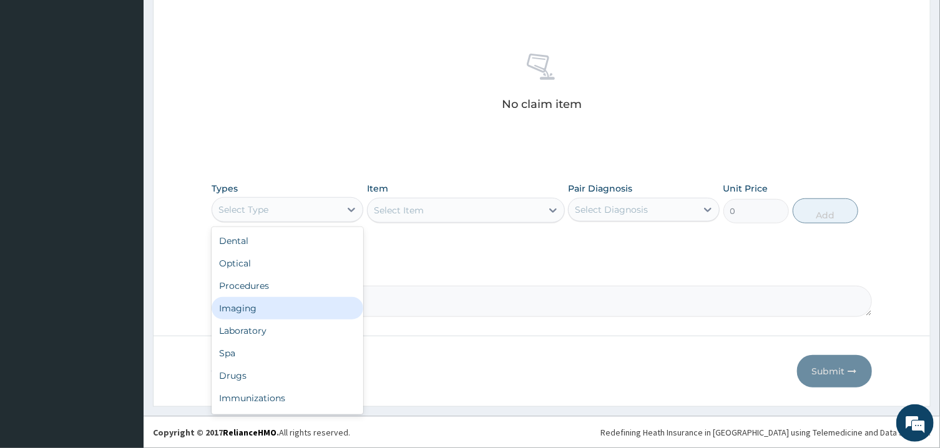
type input "P"
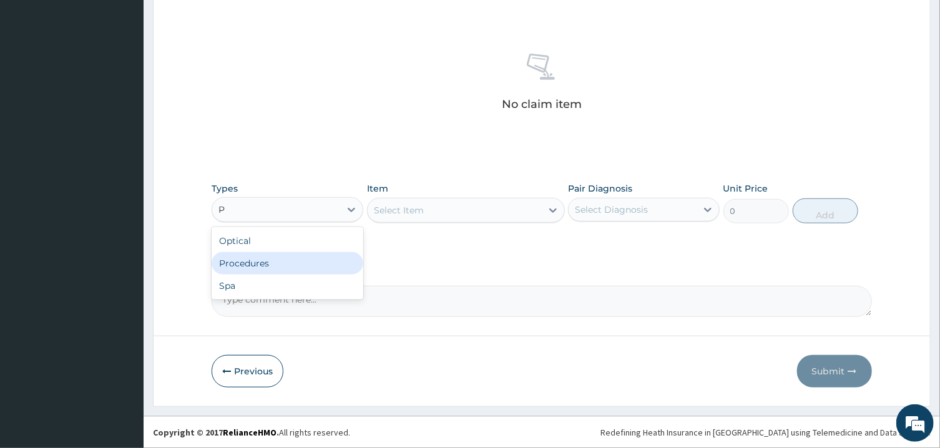
click at [327, 257] on div "Procedures" at bounding box center [288, 263] width 152 height 22
click at [629, 207] on div "Select Diagnosis" at bounding box center [611, 209] width 73 height 12
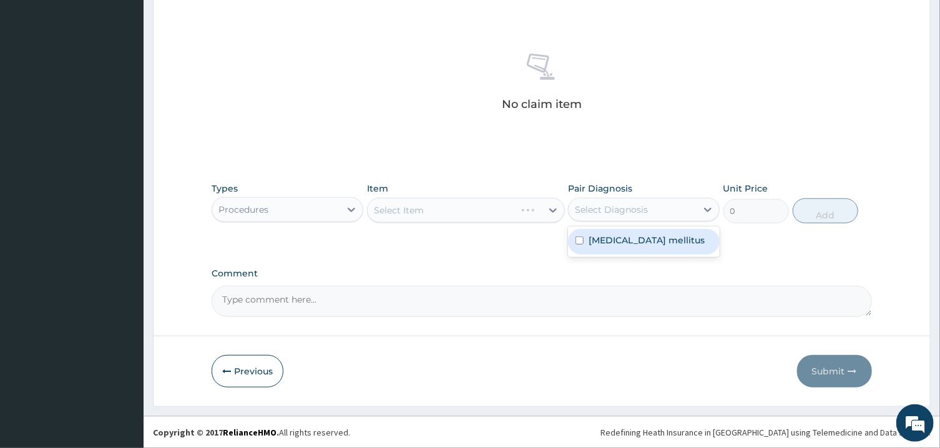
click at [633, 235] on label "Diabetes mellitus" at bounding box center [647, 240] width 116 height 12
checkbox input "true"
click at [534, 207] on div "Select Item" at bounding box center [455, 210] width 174 height 20
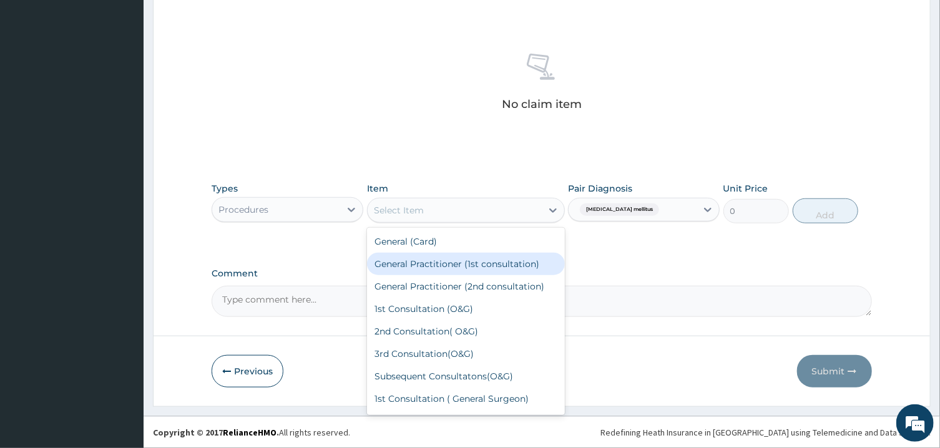
click at [516, 258] on div "General Practitioner (1st consultation)" at bounding box center [466, 264] width 198 height 22
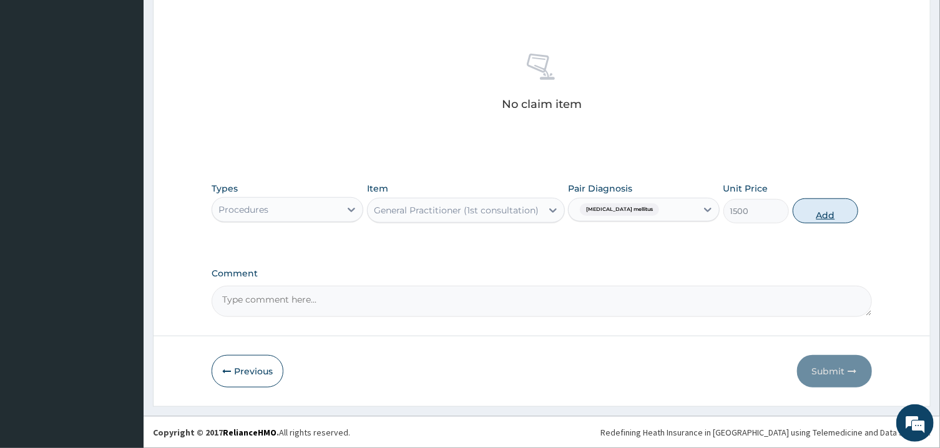
click at [835, 220] on button "Add" at bounding box center [826, 210] width 66 height 25
type input "0"
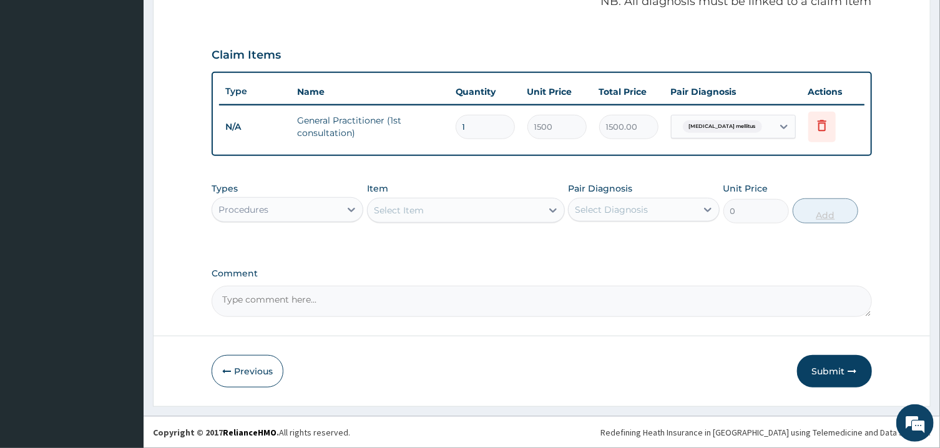
scroll to position [391, 0]
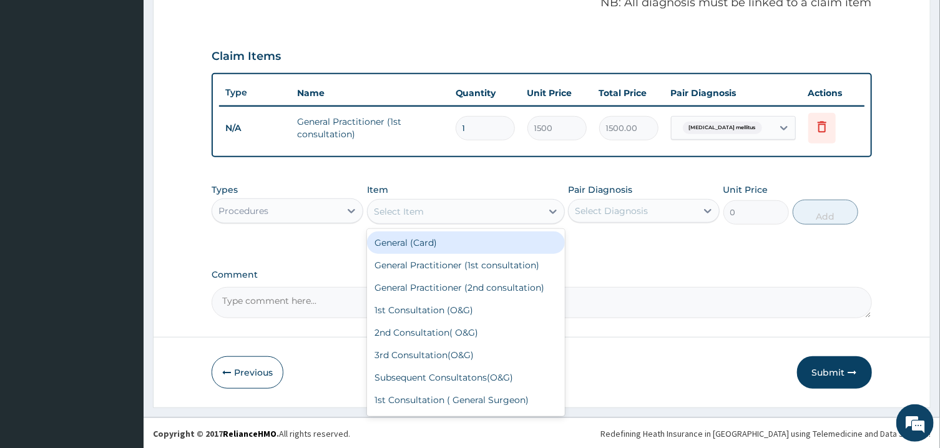
click at [408, 212] on div "Select Item" at bounding box center [399, 211] width 50 height 12
click at [342, 211] on div at bounding box center [351, 211] width 22 height 22
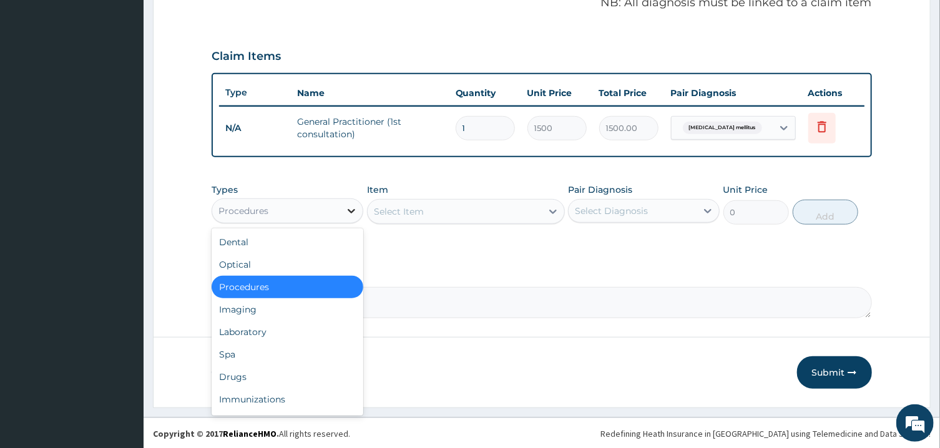
type input "L"
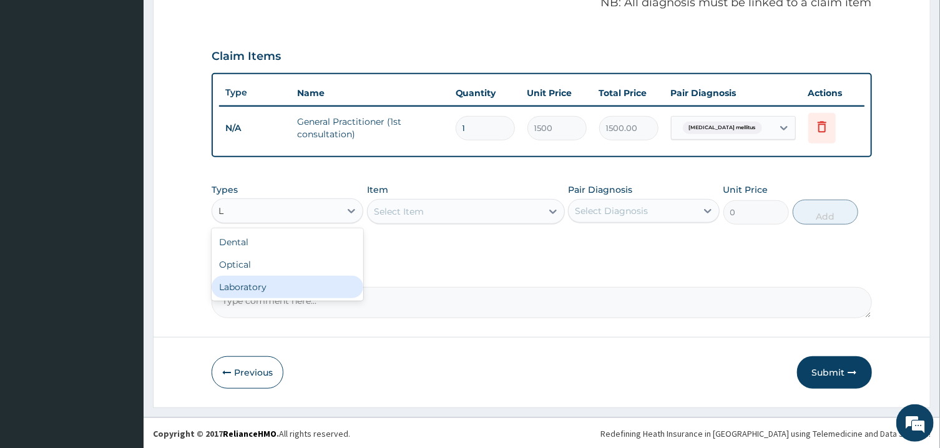
click at [314, 277] on div "Laboratory" at bounding box center [288, 287] width 152 height 22
click at [314, 277] on label "Comment" at bounding box center [542, 275] width 660 height 11
click at [314, 287] on textarea "Comment" at bounding box center [542, 302] width 660 height 31
click at [617, 203] on div "Select Diagnosis" at bounding box center [633, 211] width 128 height 20
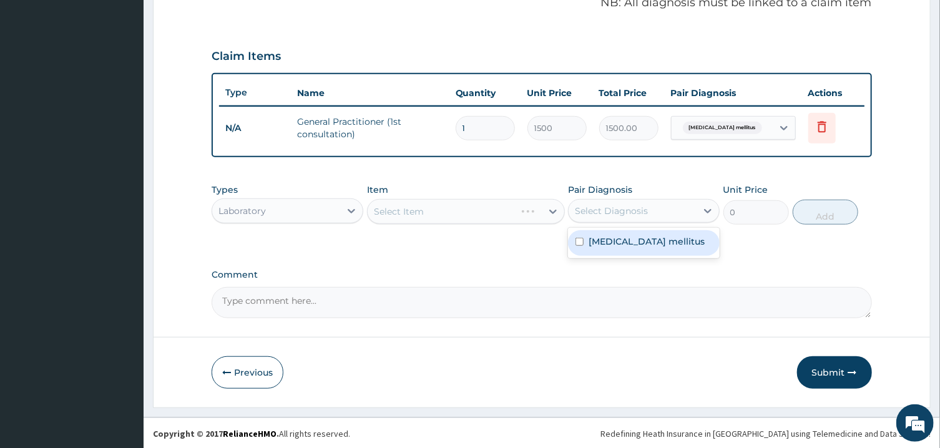
click at [632, 250] on div "Diabetes mellitus" at bounding box center [644, 243] width 152 height 26
checkbox input "true"
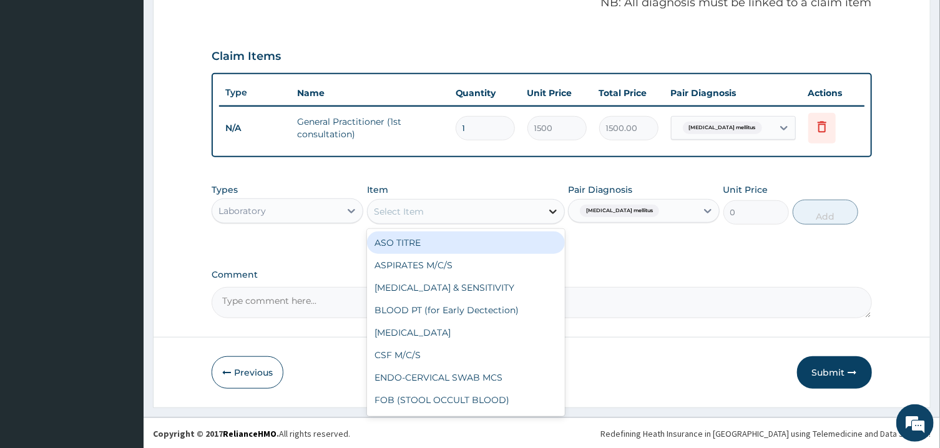
click at [549, 211] on icon at bounding box center [553, 211] width 12 height 12
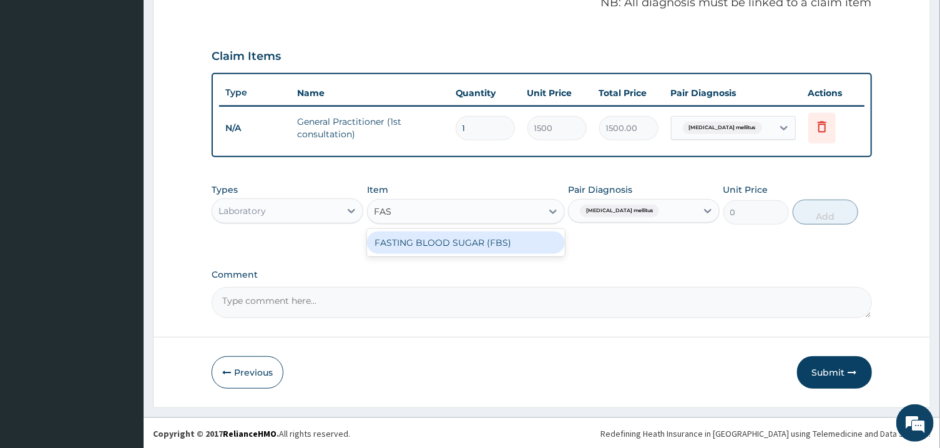
type input "FAST"
click at [524, 242] on div "FASTING BLOOD SUGAR (FBS)" at bounding box center [466, 243] width 198 height 22
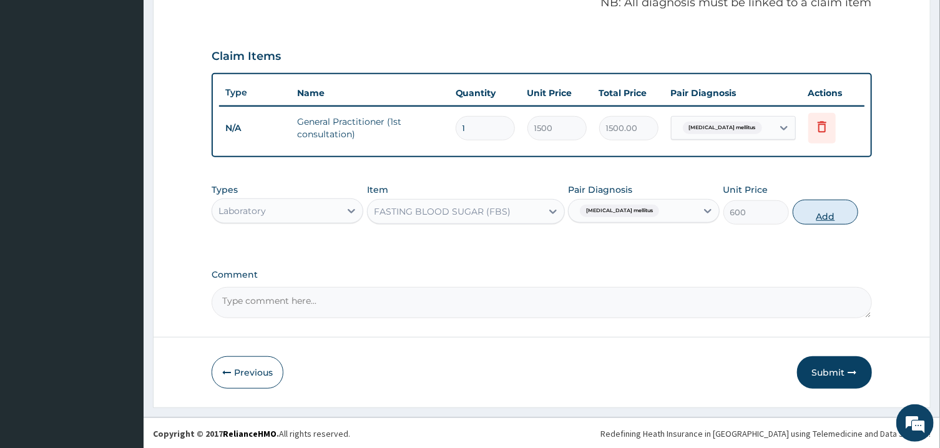
click at [826, 217] on button "Add" at bounding box center [826, 212] width 66 height 25
type input "0"
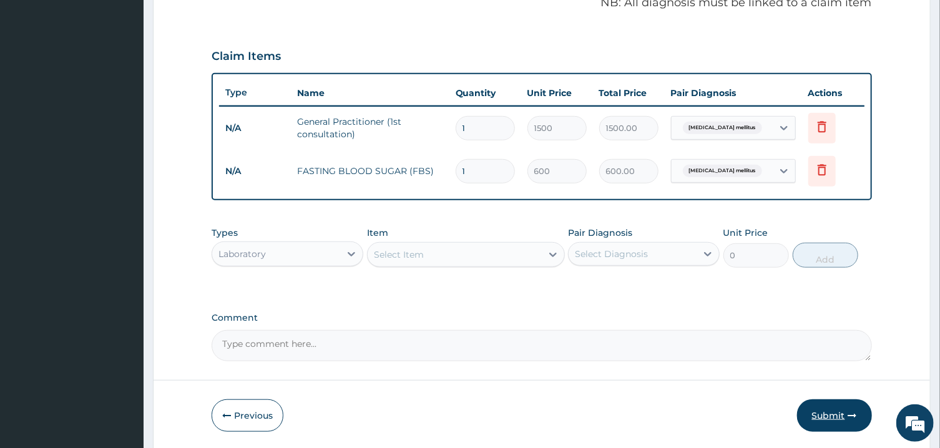
click at [837, 408] on button "Submit" at bounding box center [834, 415] width 75 height 32
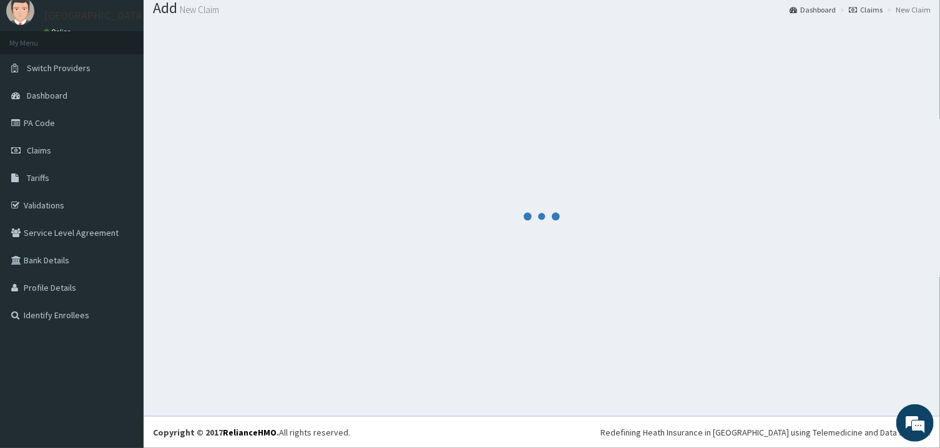
scroll to position [40, 0]
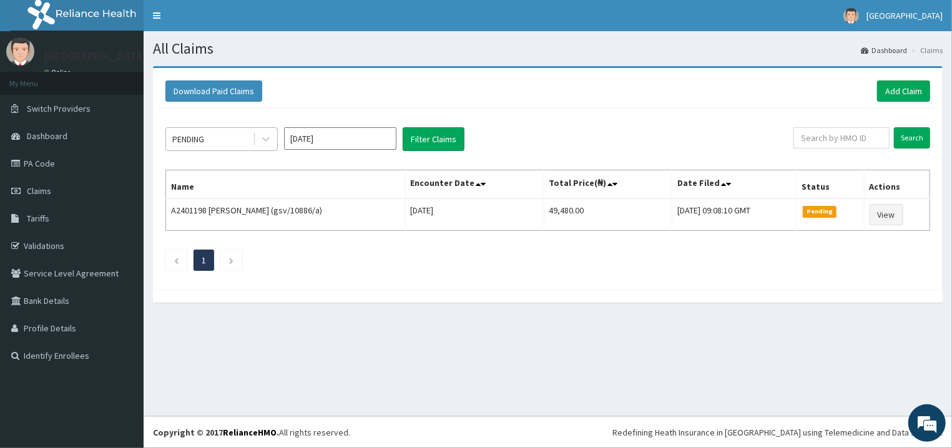
click at [249, 131] on div "PENDING" at bounding box center [209, 139] width 87 height 20
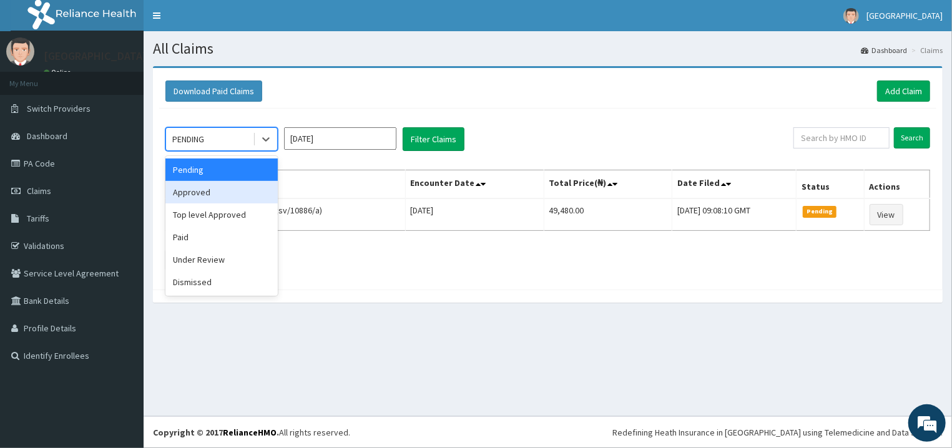
click at [239, 190] on div "Approved" at bounding box center [221, 192] width 112 height 22
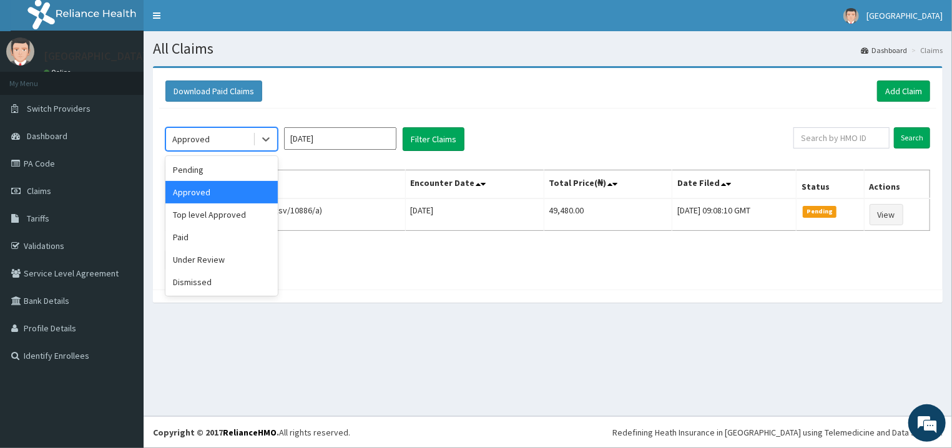
click at [255, 150] on div at bounding box center [265, 139] width 24 height 22
click at [237, 234] on div "Paid" at bounding box center [221, 237] width 112 height 22
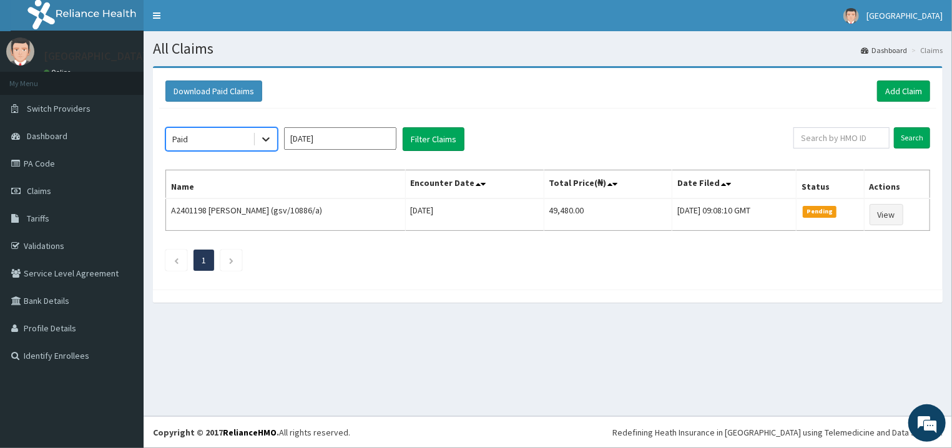
click at [271, 142] on icon at bounding box center [266, 139] width 12 height 12
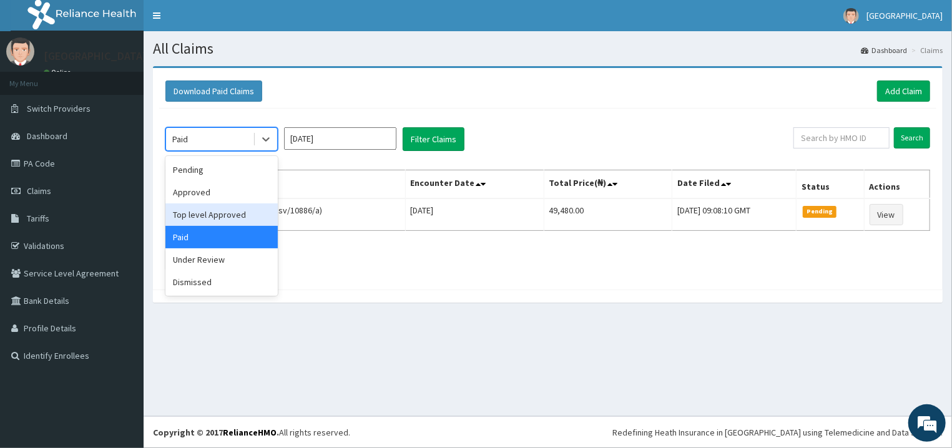
click at [244, 220] on div "Top level Approved" at bounding box center [221, 214] width 112 height 22
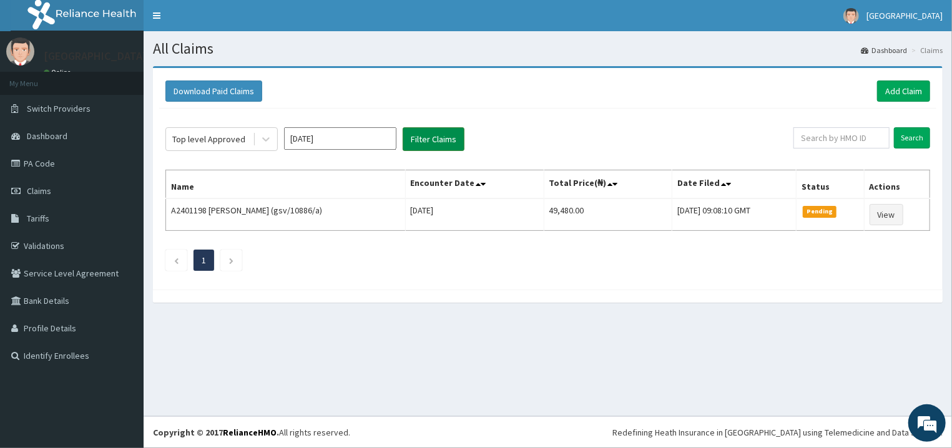
click at [455, 132] on button "Filter Claims" at bounding box center [434, 139] width 62 height 24
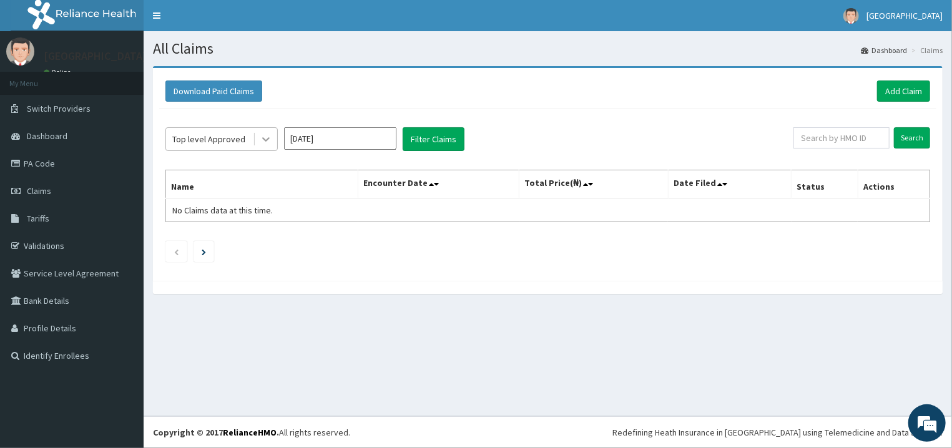
click at [260, 139] on icon at bounding box center [266, 139] width 12 height 12
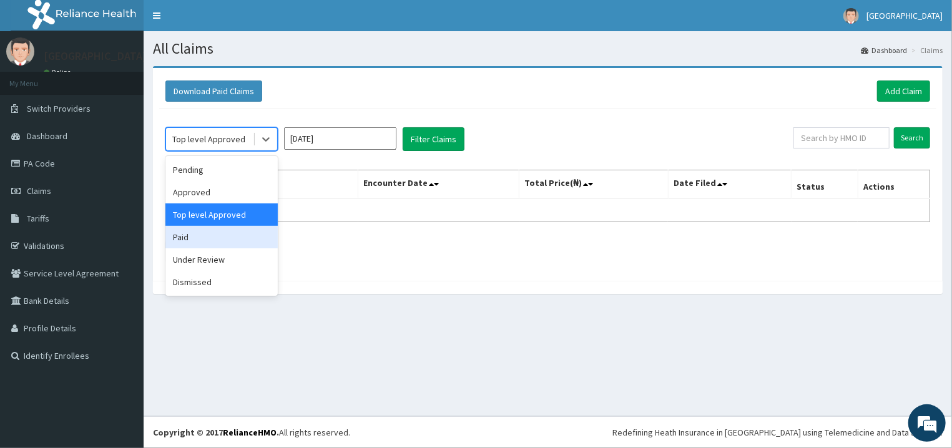
click at [233, 238] on div "Paid" at bounding box center [221, 237] width 112 height 22
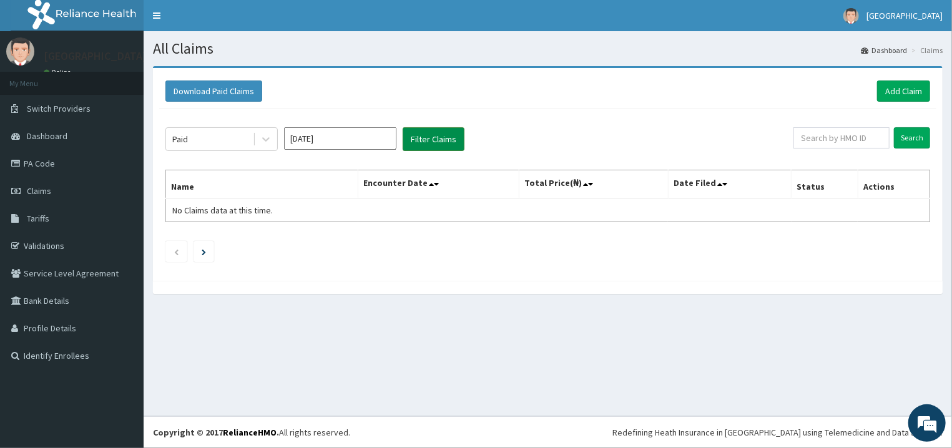
click at [424, 128] on button "Filter Claims" at bounding box center [434, 139] width 62 height 24
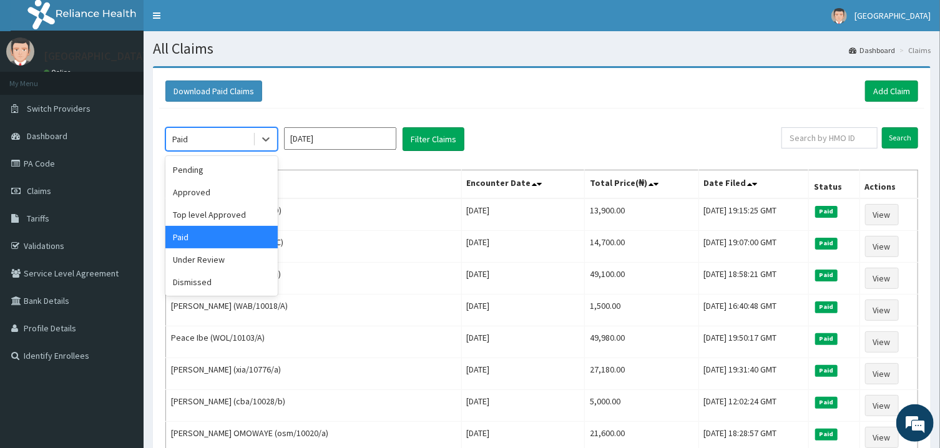
click at [219, 145] on div "Paid" at bounding box center [209, 139] width 87 height 20
click at [228, 282] on div "Dismissed" at bounding box center [221, 282] width 112 height 22
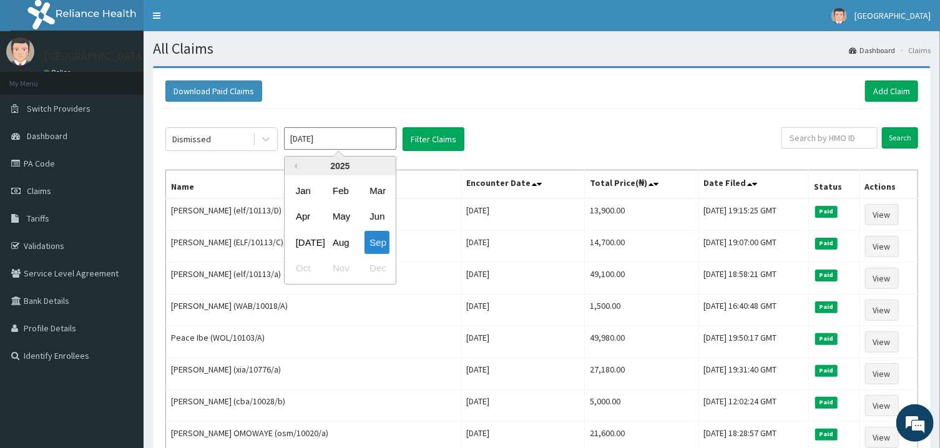
click at [334, 144] on input "[DATE]" at bounding box center [340, 138] width 112 height 22
click at [346, 245] on div "Aug" at bounding box center [340, 242] width 25 height 23
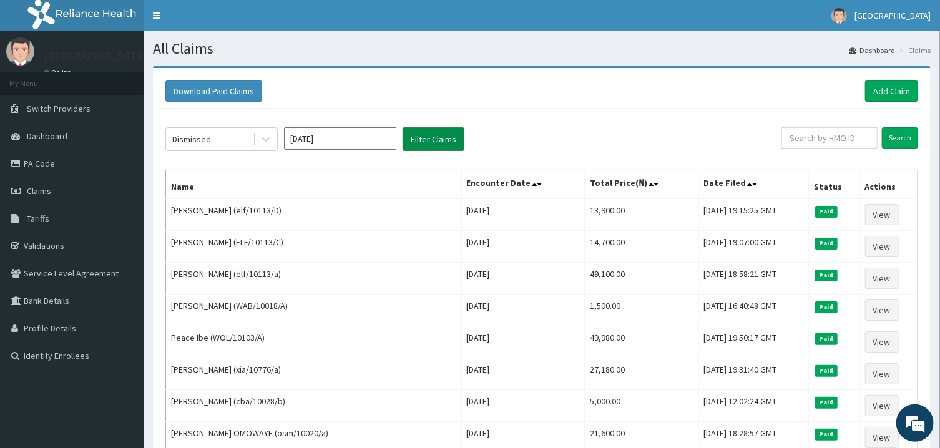
click at [414, 144] on button "Filter Claims" at bounding box center [434, 139] width 62 height 24
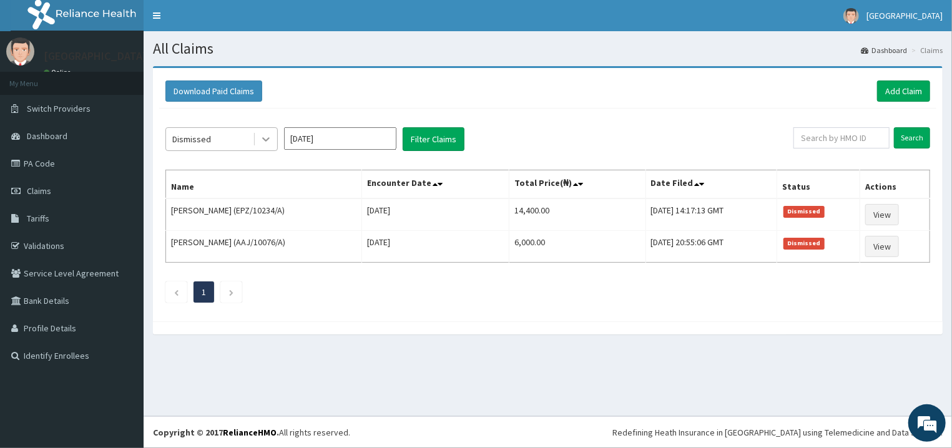
click at [256, 150] on div at bounding box center [266, 139] width 22 height 22
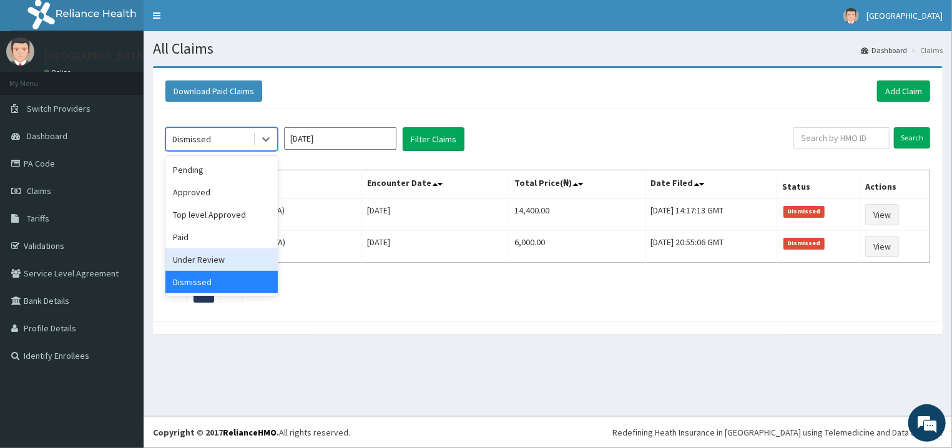
click at [217, 255] on div "Under Review" at bounding box center [221, 259] width 112 height 22
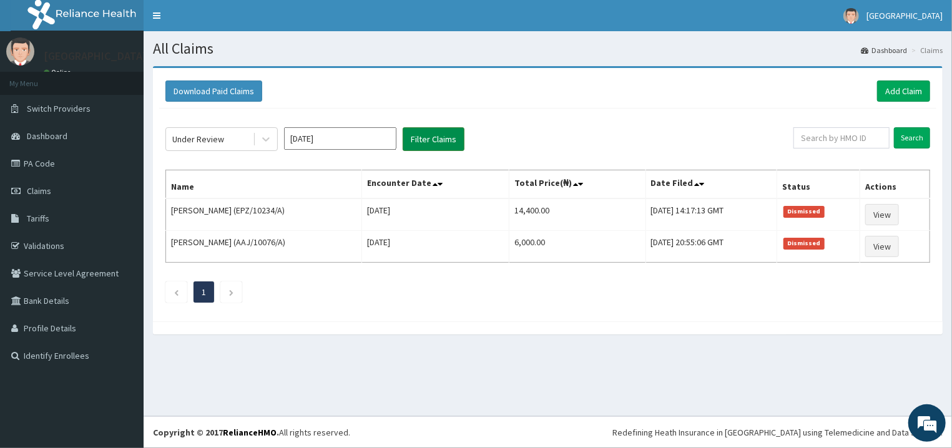
click at [416, 133] on button "Filter Claims" at bounding box center [434, 139] width 62 height 24
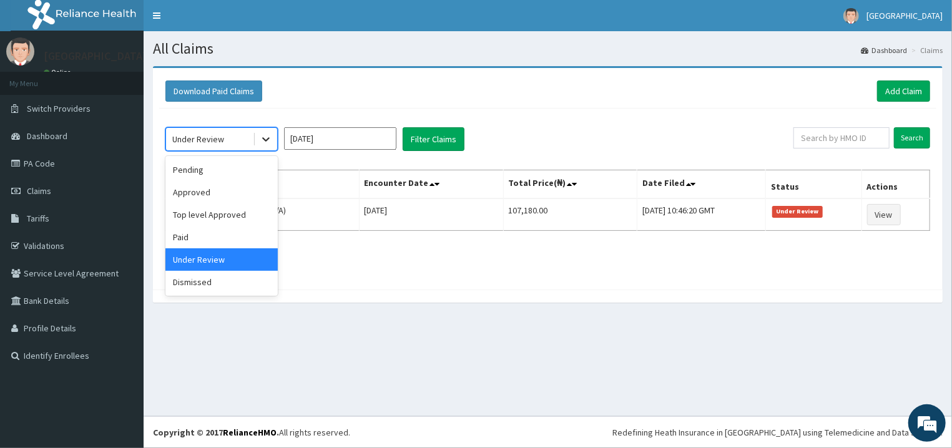
click at [258, 143] on div at bounding box center [266, 139] width 22 height 22
click at [235, 171] on div "Pending" at bounding box center [221, 170] width 112 height 22
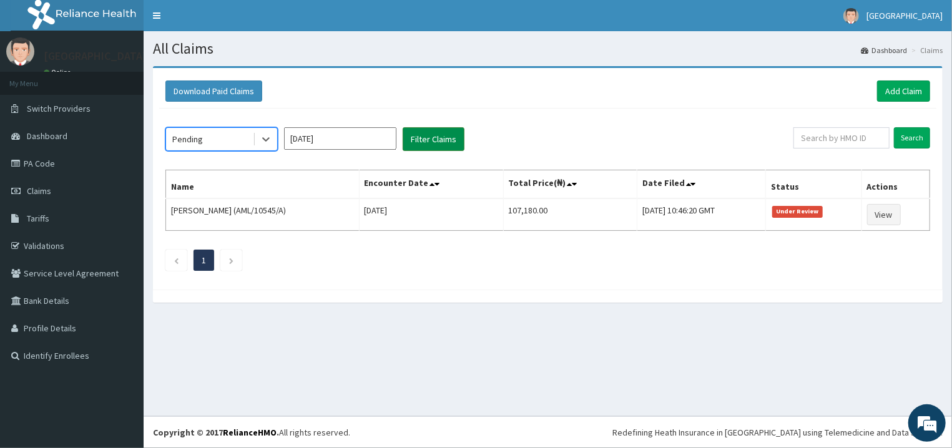
click at [434, 132] on button "Filter Claims" at bounding box center [434, 139] width 62 height 24
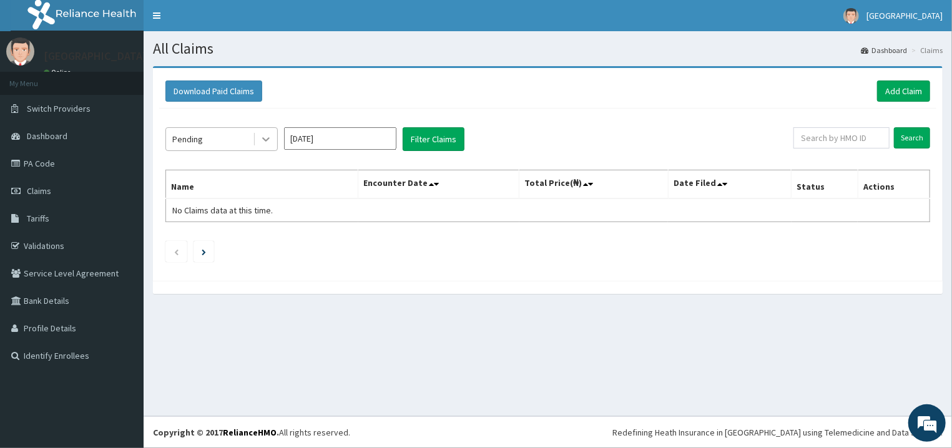
click at [267, 141] on icon at bounding box center [266, 139] width 12 height 12
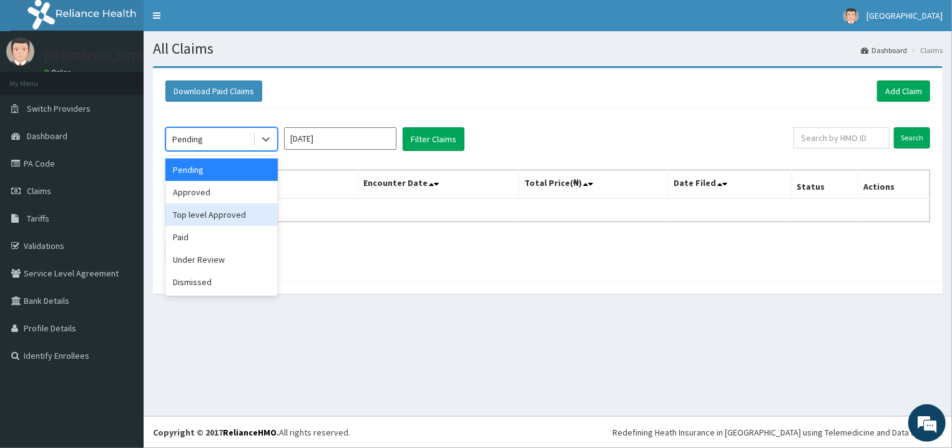
click at [240, 205] on div "Top level Approved" at bounding box center [221, 214] width 112 height 22
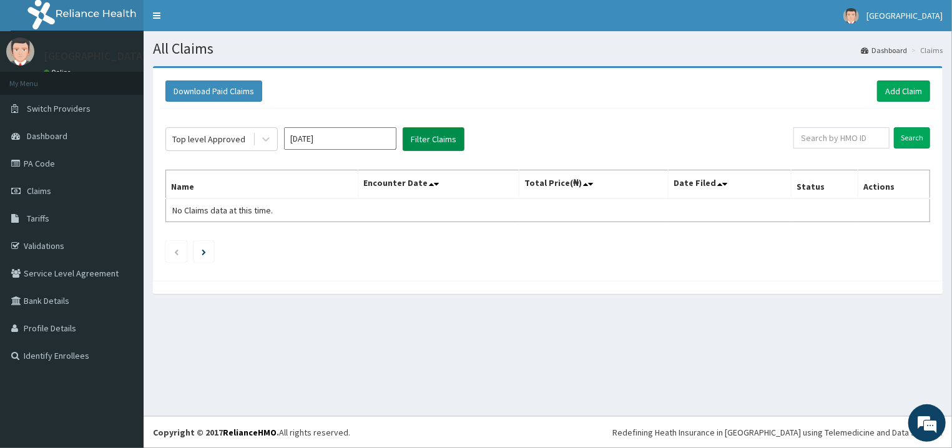
click at [404, 145] on button "Filter Claims" at bounding box center [434, 139] width 62 height 24
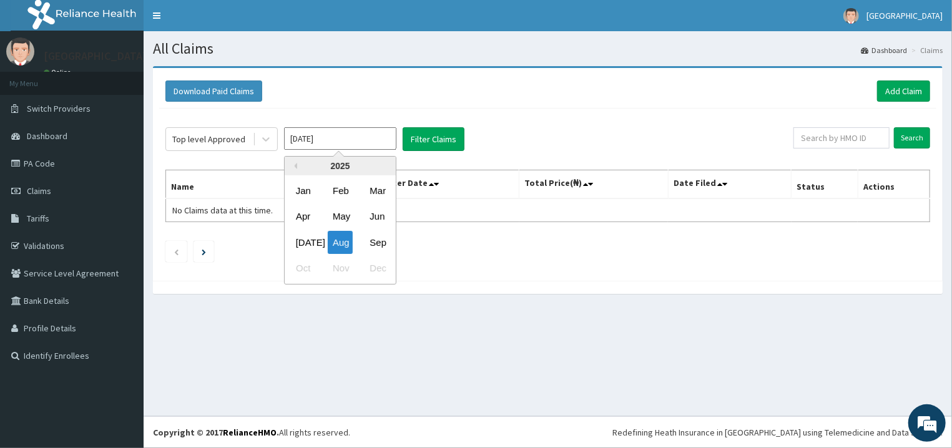
click at [360, 144] on input "[DATE]" at bounding box center [340, 138] width 112 height 22
click at [373, 239] on div "Sep" at bounding box center [377, 242] width 25 height 23
type input "[DATE]"
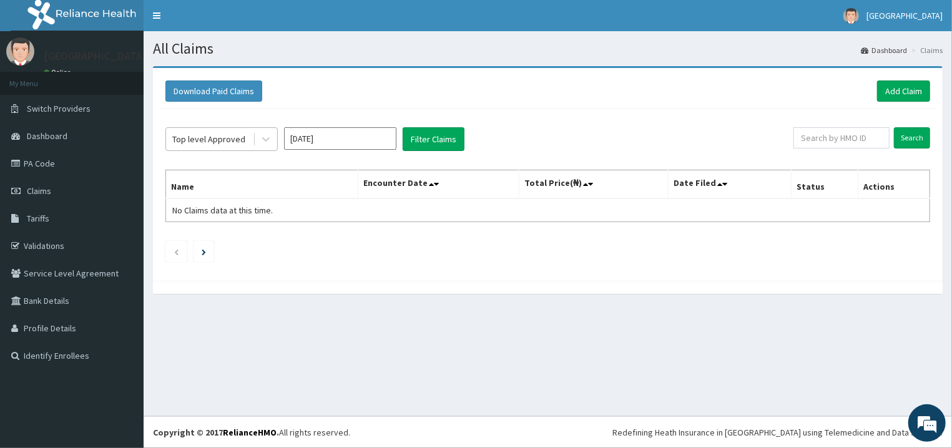
click at [250, 142] on div "Top level Approved" at bounding box center [209, 139] width 87 height 20
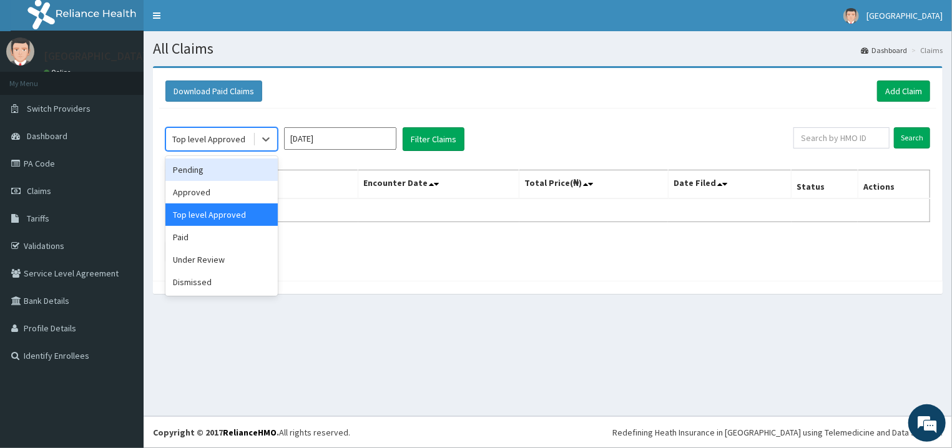
click at [241, 171] on div "Pending" at bounding box center [221, 170] width 112 height 22
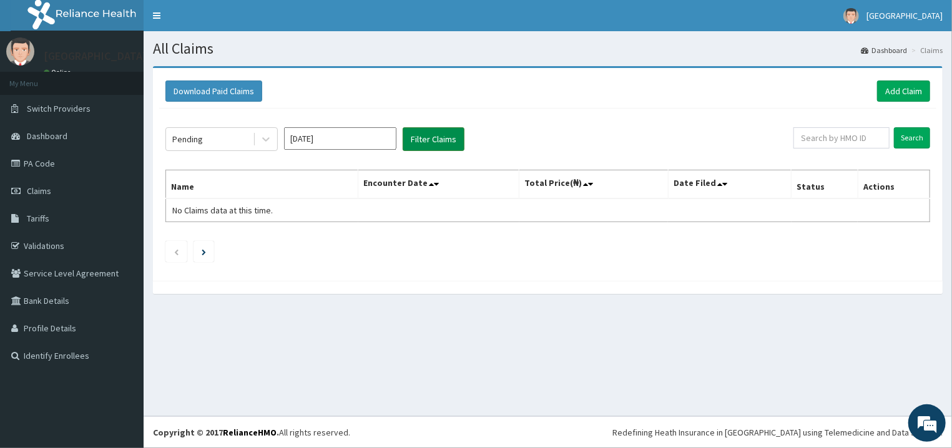
click at [438, 130] on button "Filter Claims" at bounding box center [434, 139] width 62 height 24
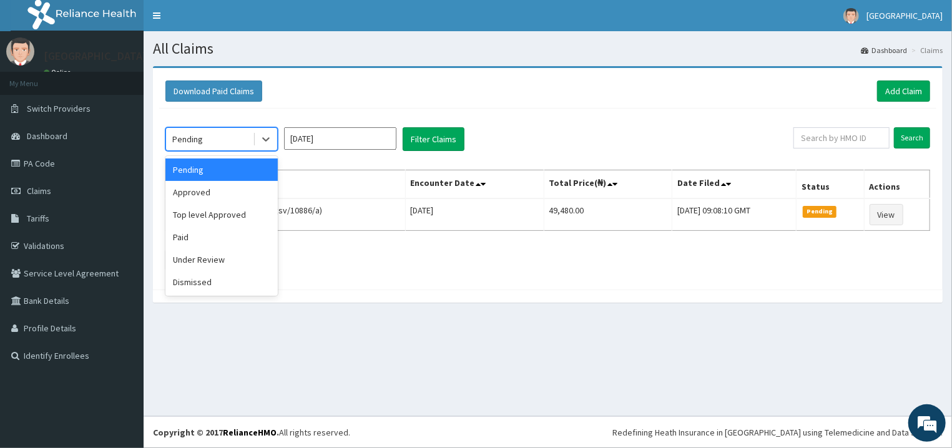
click at [249, 140] on div "Pending" at bounding box center [209, 139] width 87 height 20
click at [223, 263] on div "Under Review" at bounding box center [221, 259] width 112 height 22
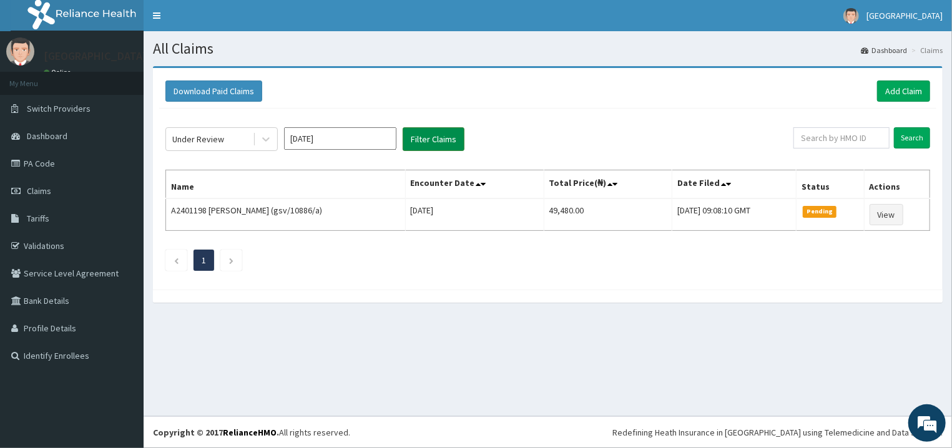
click at [435, 136] on button "Filter Claims" at bounding box center [434, 139] width 62 height 24
